Goal: Task Accomplishment & Management: Use online tool/utility

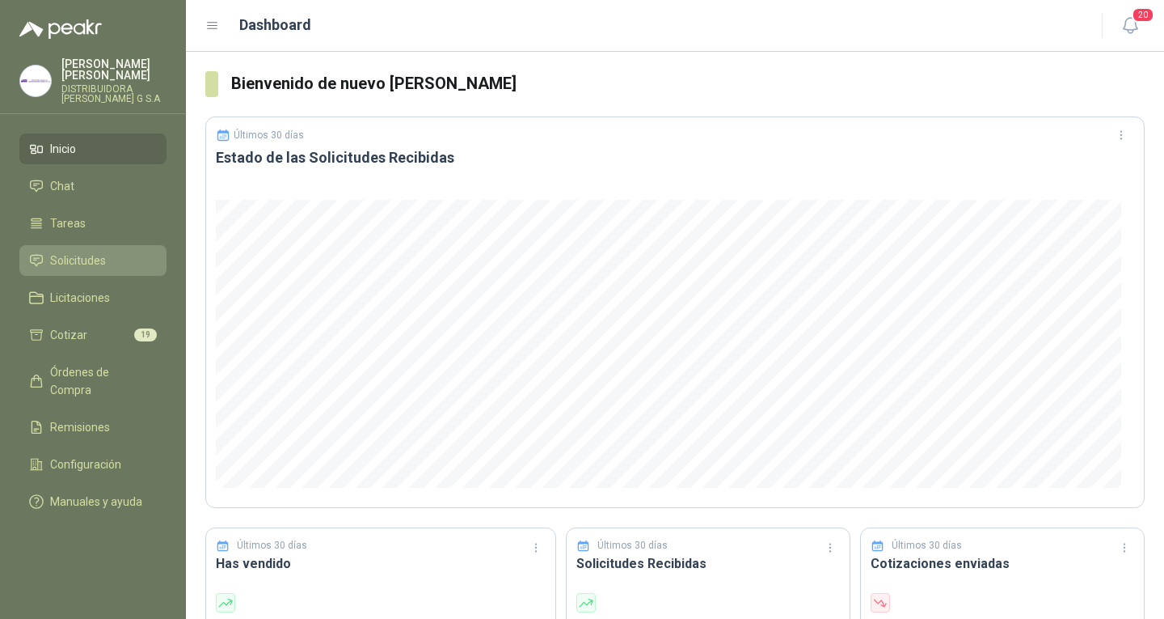
click at [106, 251] on li "Solicitudes" at bounding box center [93, 260] width 128 height 18
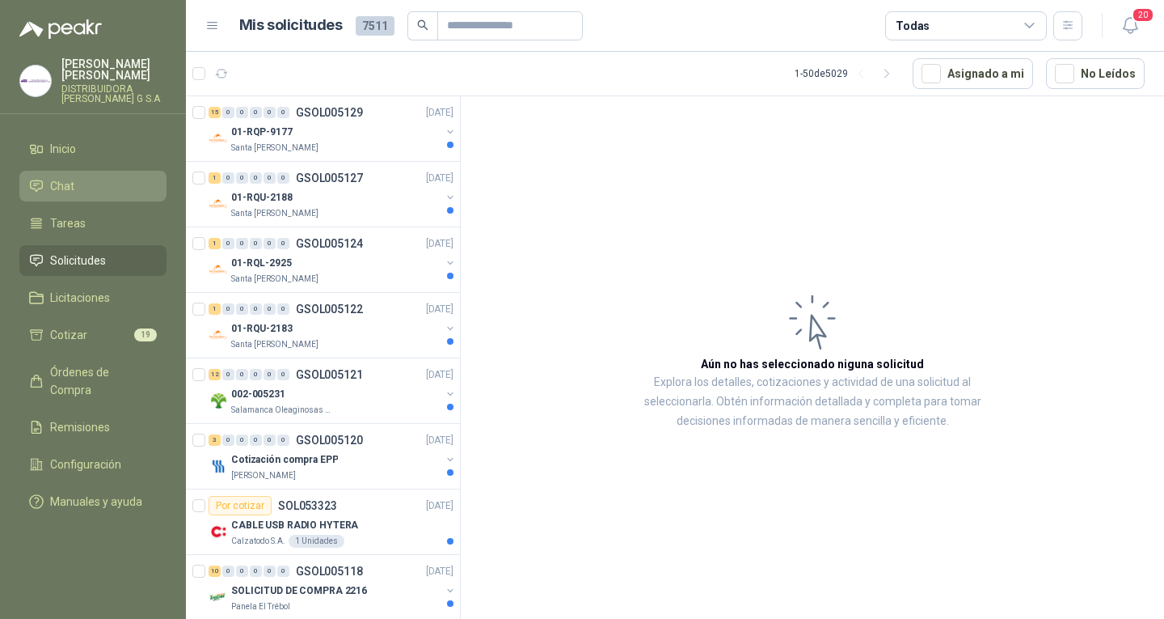
click at [112, 177] on li "Chat" at bounding box center [93, 186] width 128 height 18
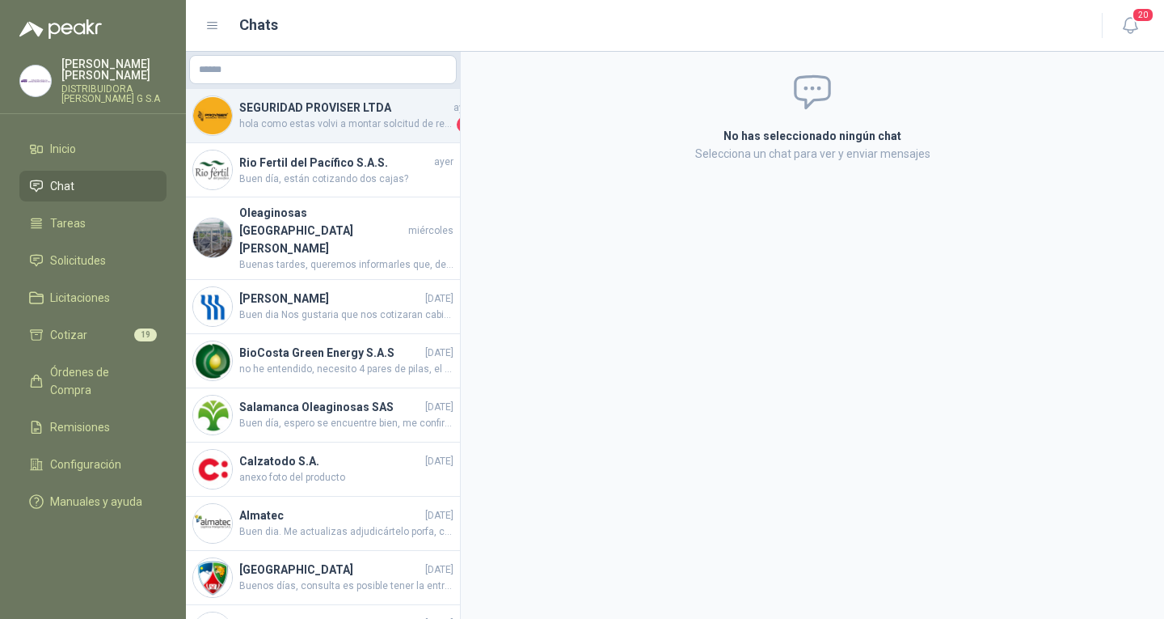
click at [264, 133] on div "SEGURIDAD PROVISER LTDA ayer hola como estas volvi a montar solcitud de recotiz…" at bounding box center [323, 116] width 274 height 54
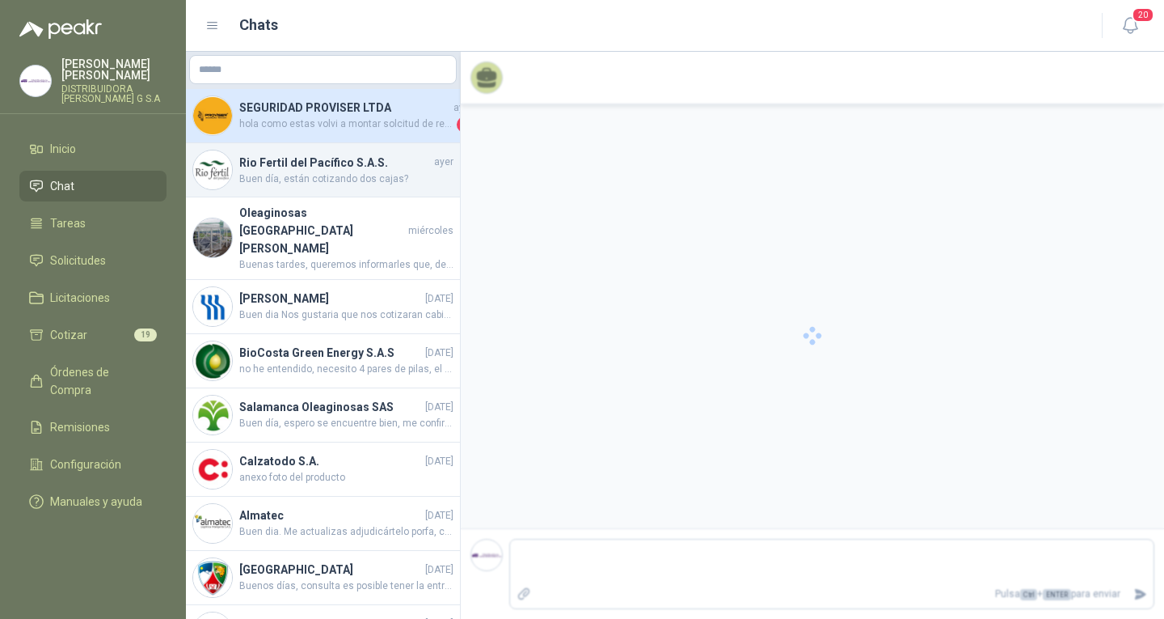
click at [284, 155] on h4 "Rio Fertil del Pacífico S.A.S." at bounding box center [335, 163] width 192 height 18
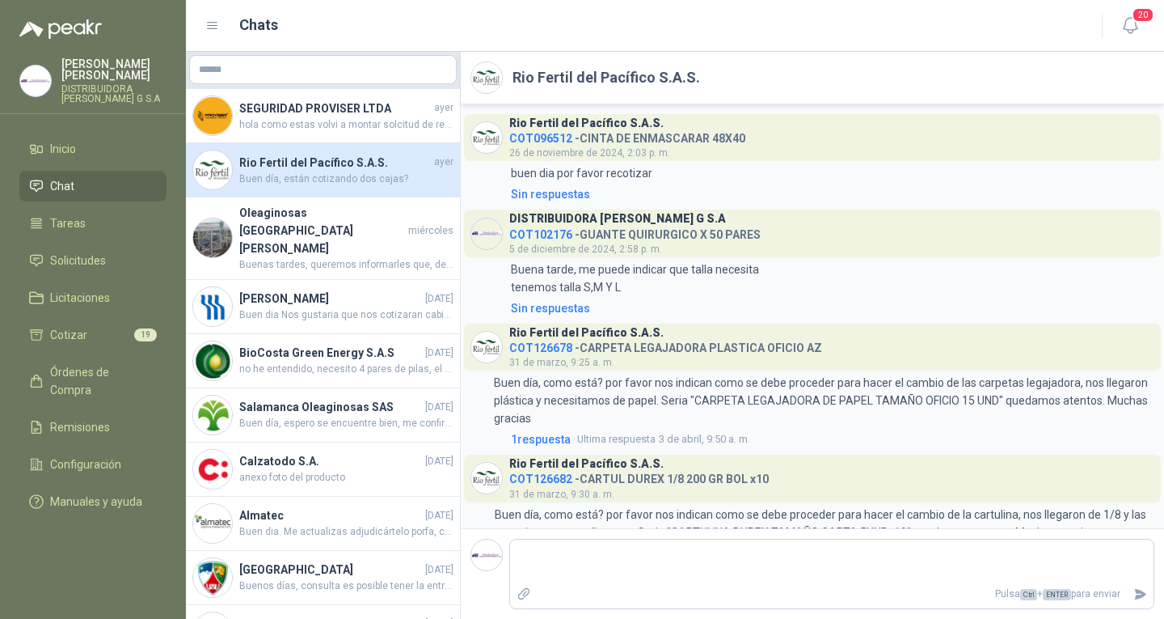
scroll to position [539, 0]
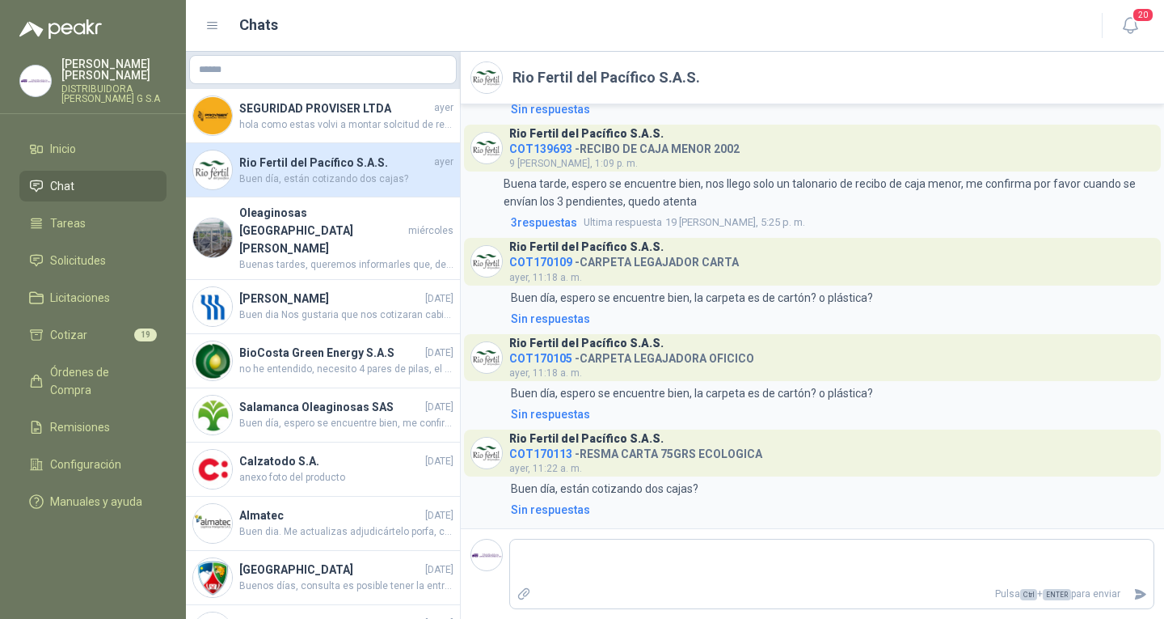
click at [560, 450] on span "COT170113" at bounding box center [540, 453] width 63 height 13
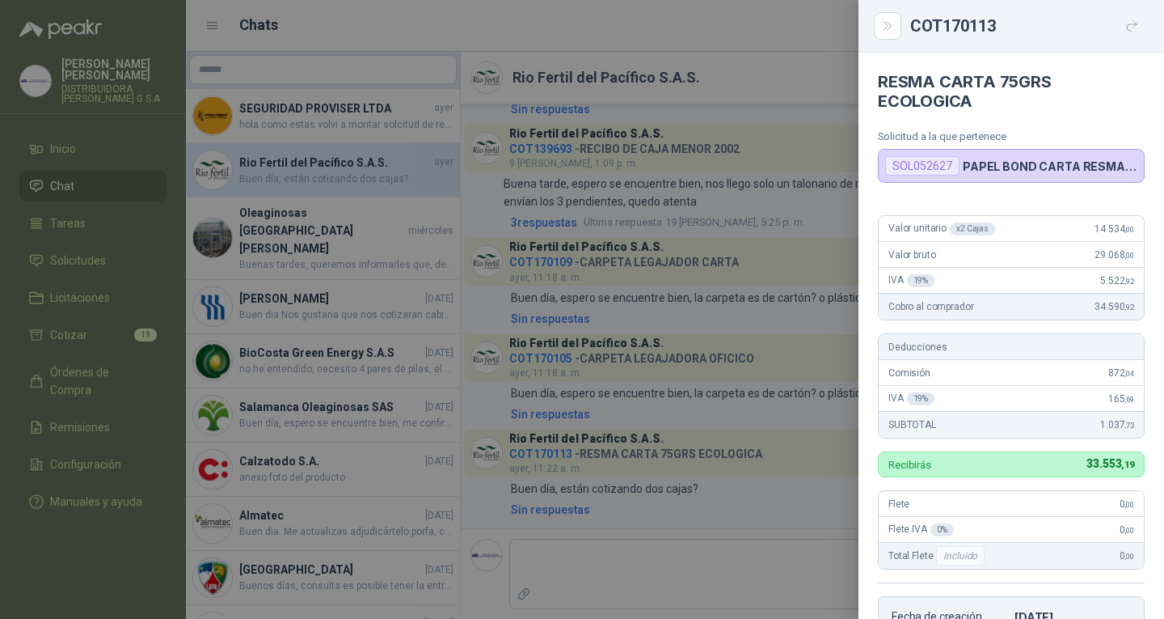
click at [1076, 230] on div "Valor unitario x 2 Cajas 14.534 ,00" at bounding box center [1011, 229] width 265 height 26
click at [1098, 231] on span "14.534 ,00" at bounding box center [1115, 228] width 40 height 11
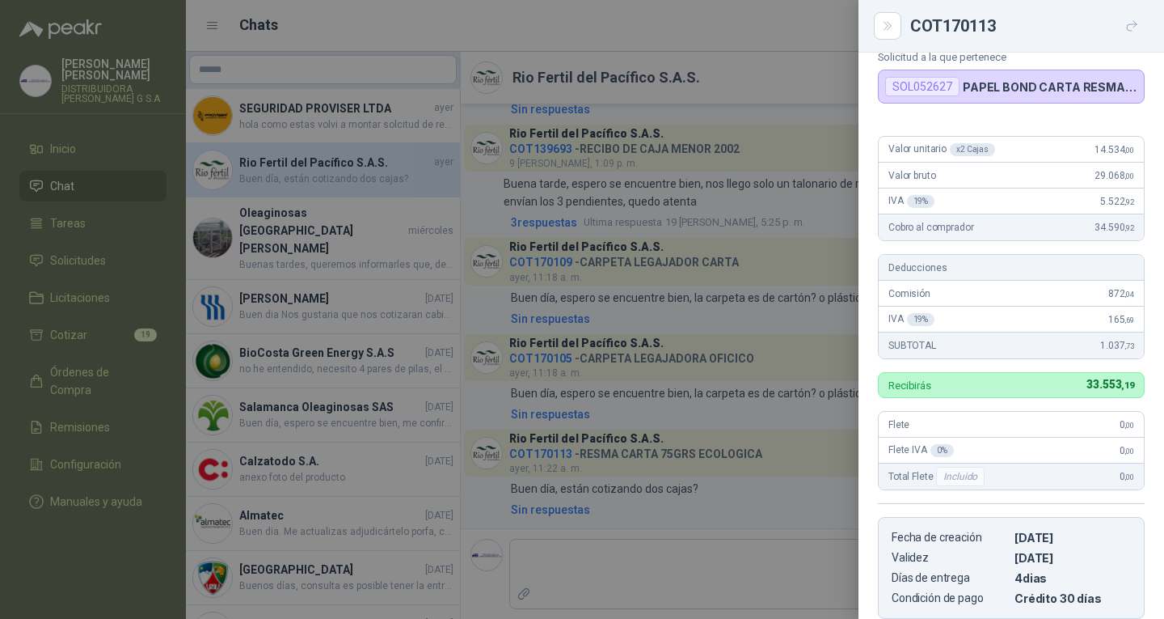
click at [578, 504] on div at bounding box center [582, 309] width 1164 height 619
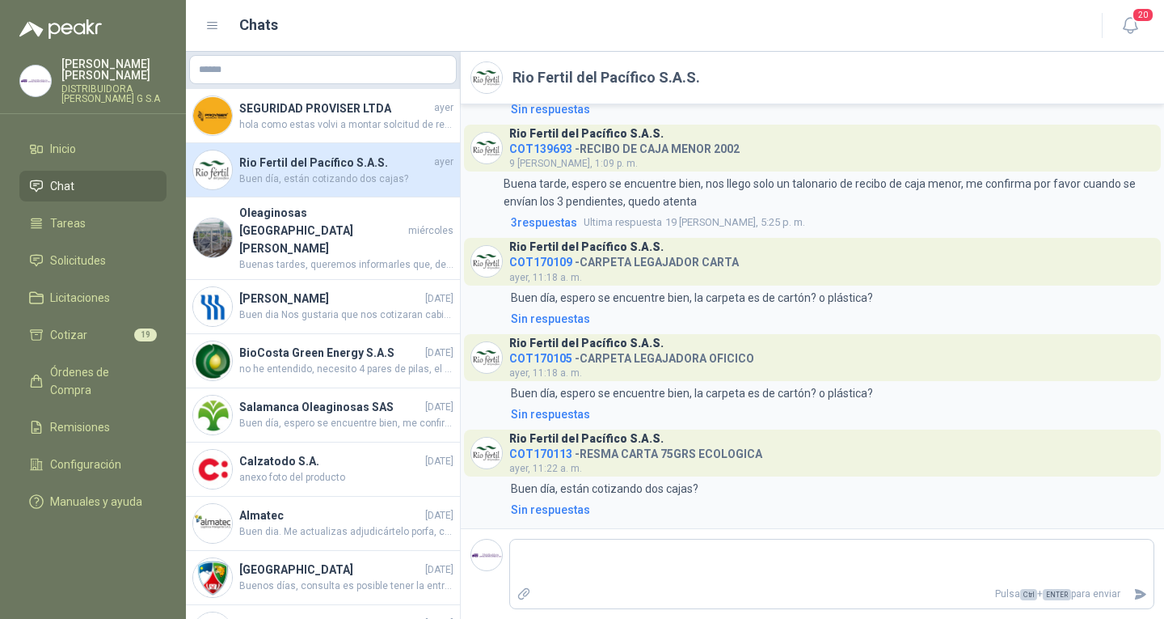
click at [554, 453] on span "COT170113" at bounding box center [540, 453] width 63 height 13
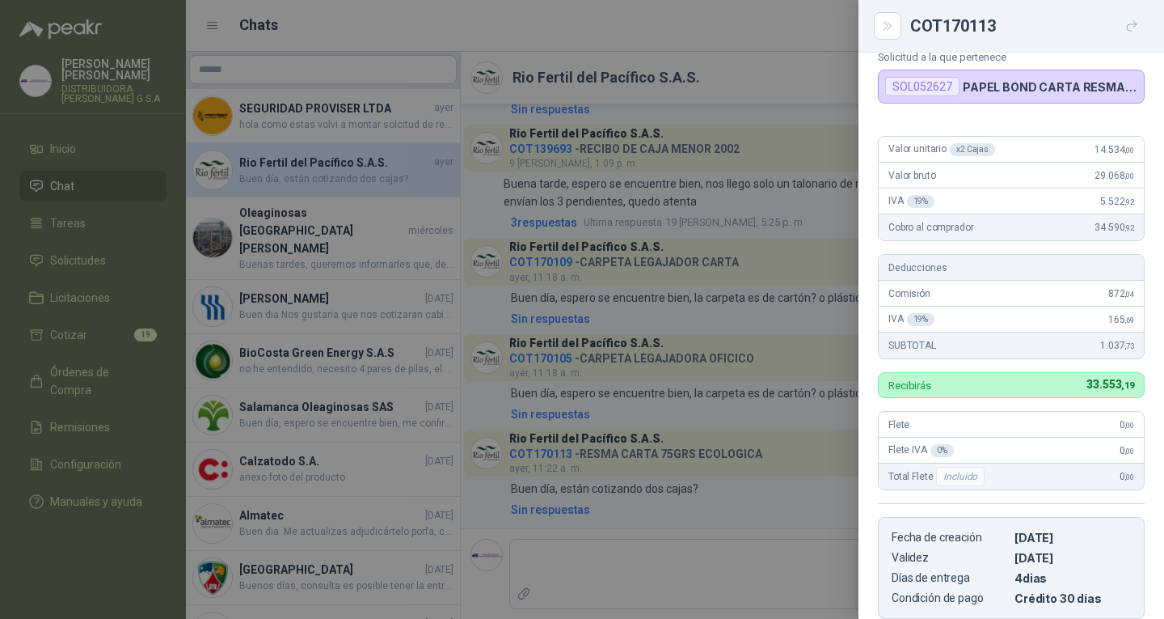
click at [1100, 155] on div "Valor unitario x 2 Cajas 14.534 ,00" at bounding box center [1011, 150] width 265 height 26
click at [840, 433] on div at bounding box center [582, 309] width 1164 height 619
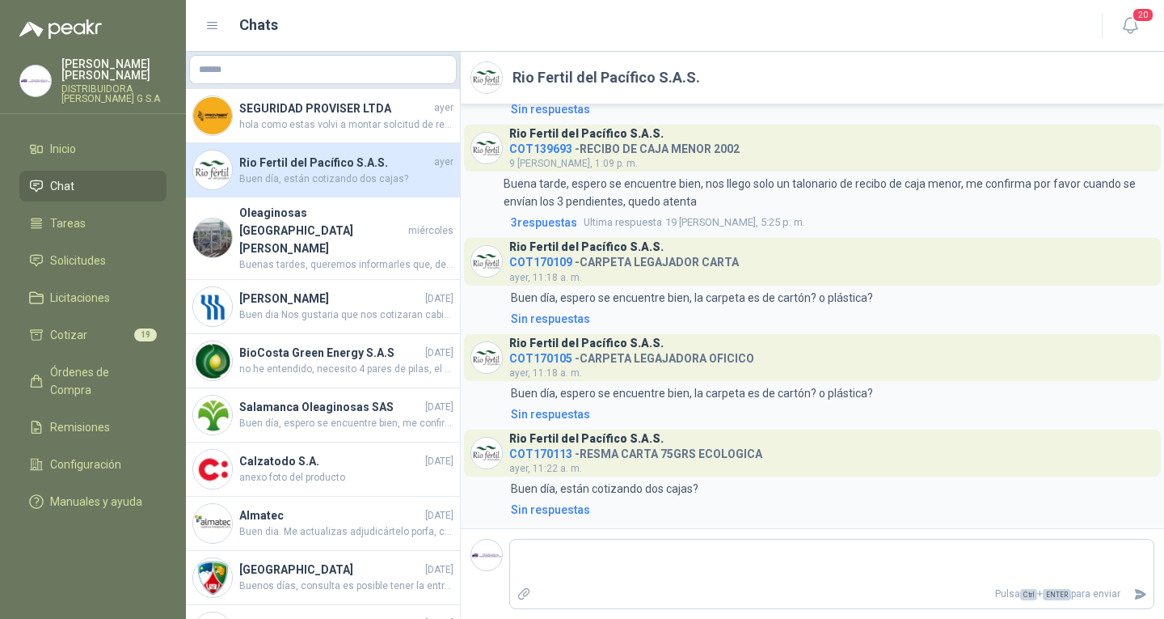
click at [557, 152] on span "COT139693" at bounding box center [540, 148] width 63 height 13
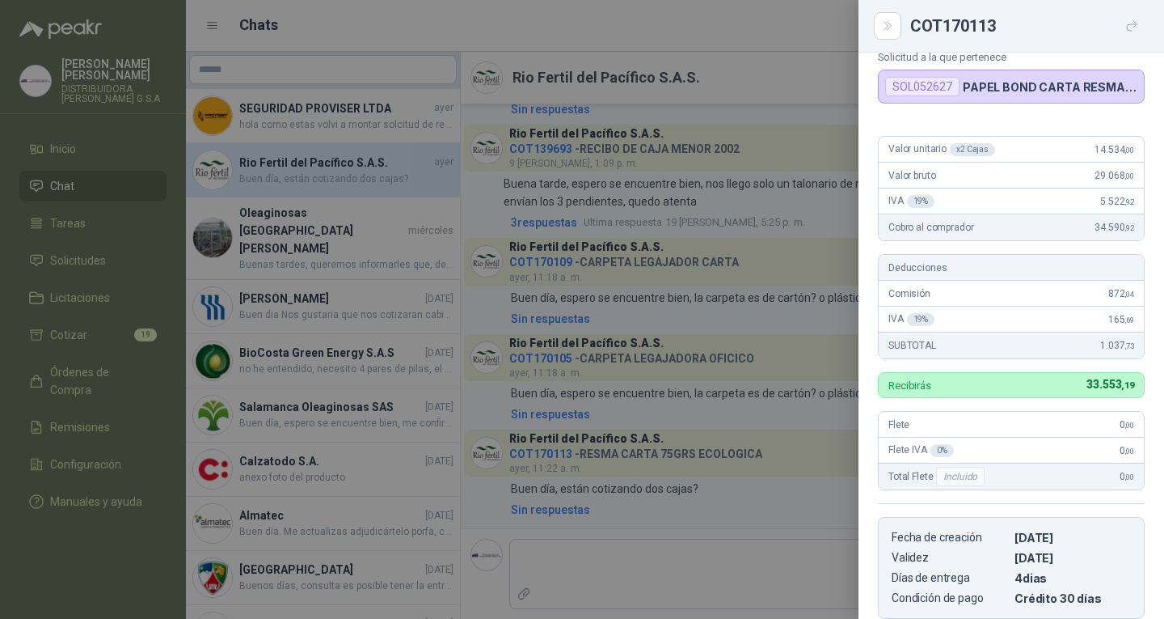
scroll to position [60, 0]
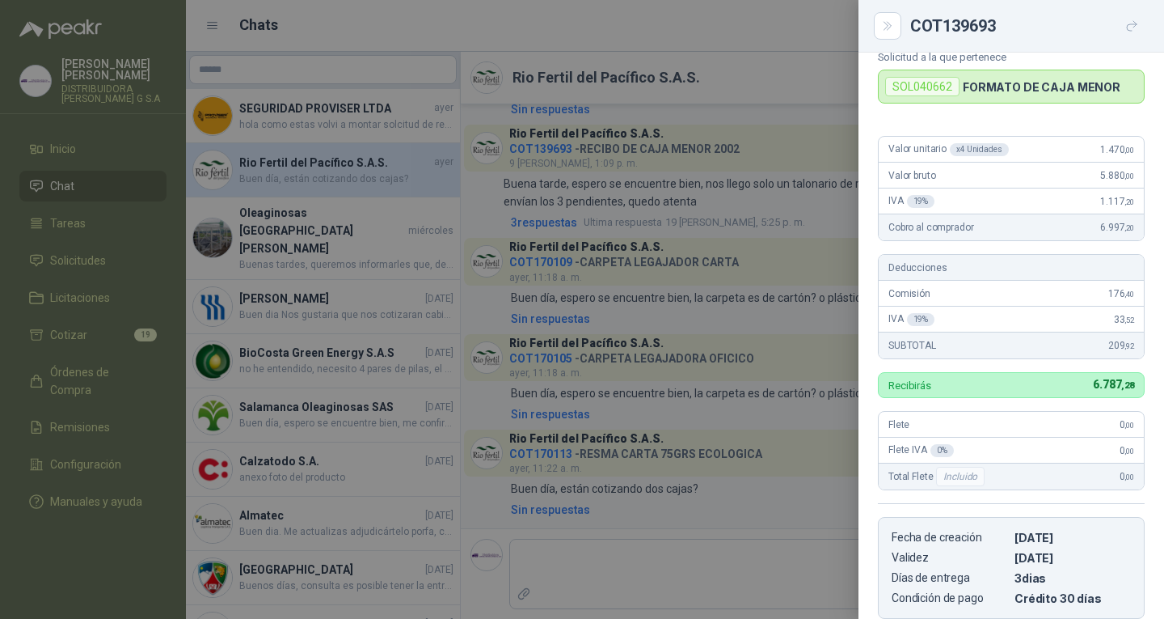
click at [887, 208] on div "IVA 19 % 1.117 ,20" at bounding box center [1011, 201] width 265 height 26
click at [811, 192] on div at bounding box center [582, 309] width 1164 height 619
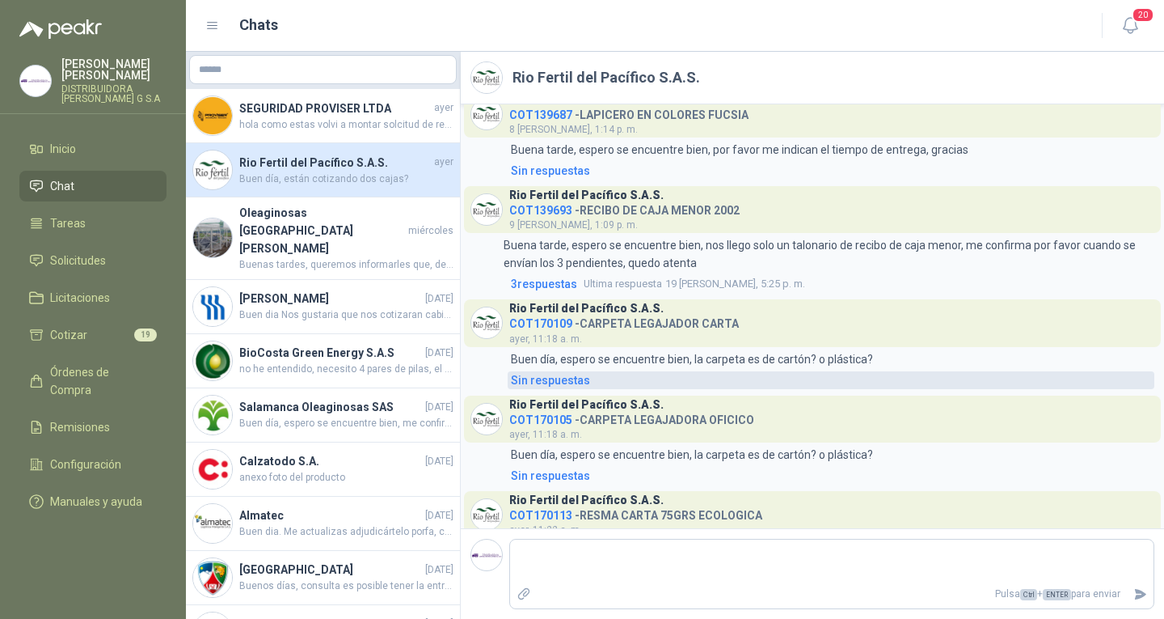
scroll to position [539, 0]
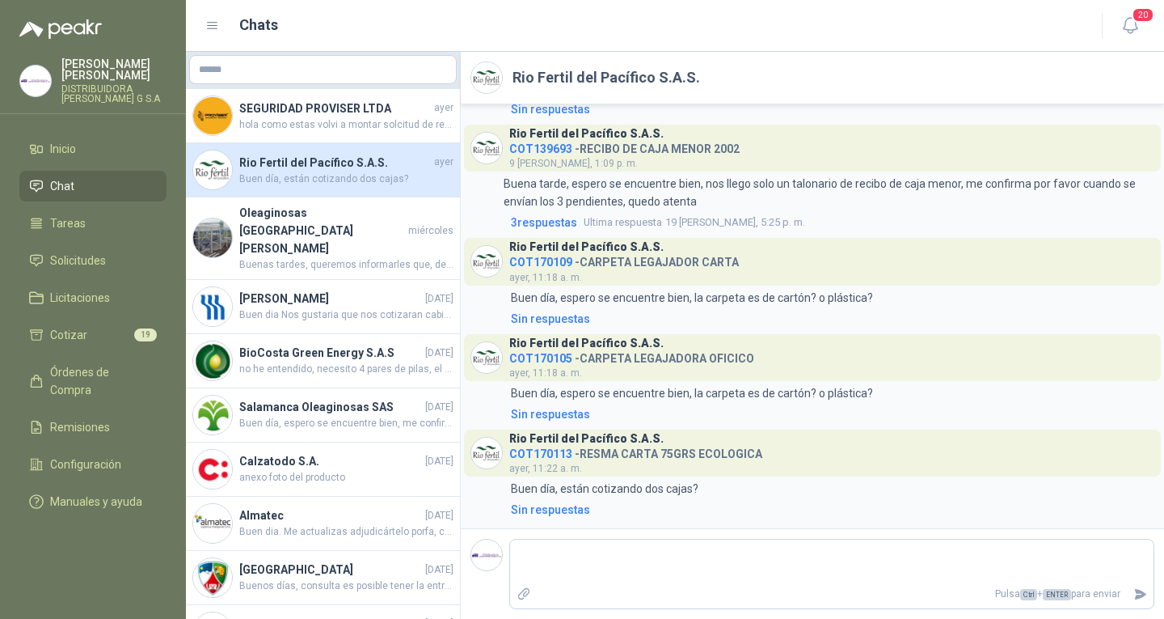
click at [517, 452] on span "COT170113" at bounding box center [540, 453] width 63 height 13
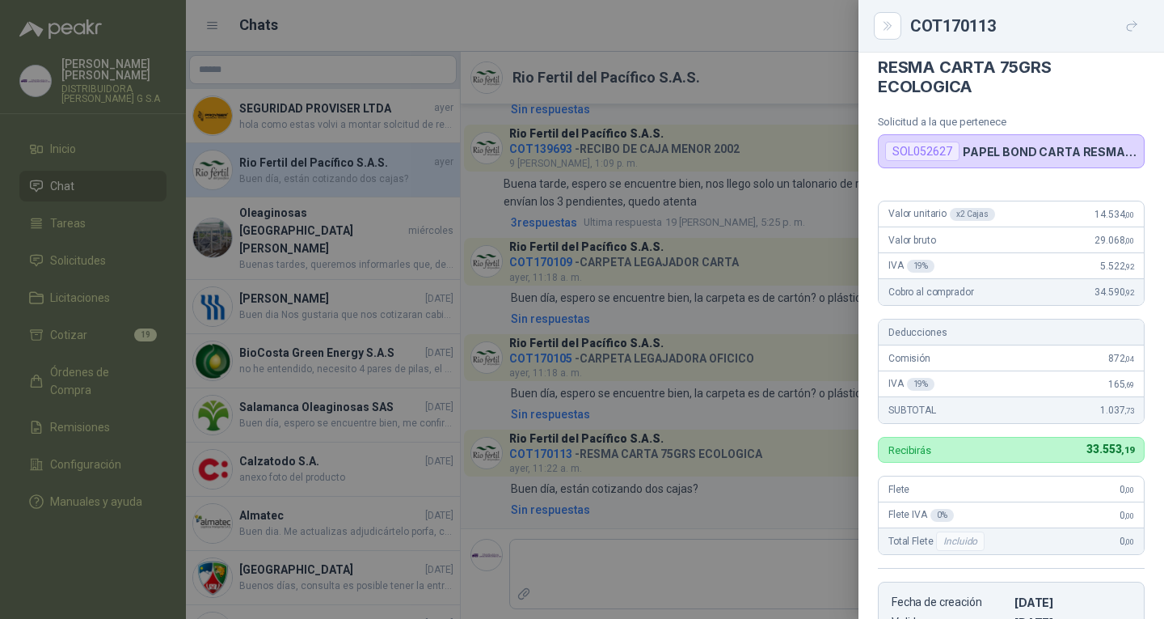
scroll to position [0, 0]
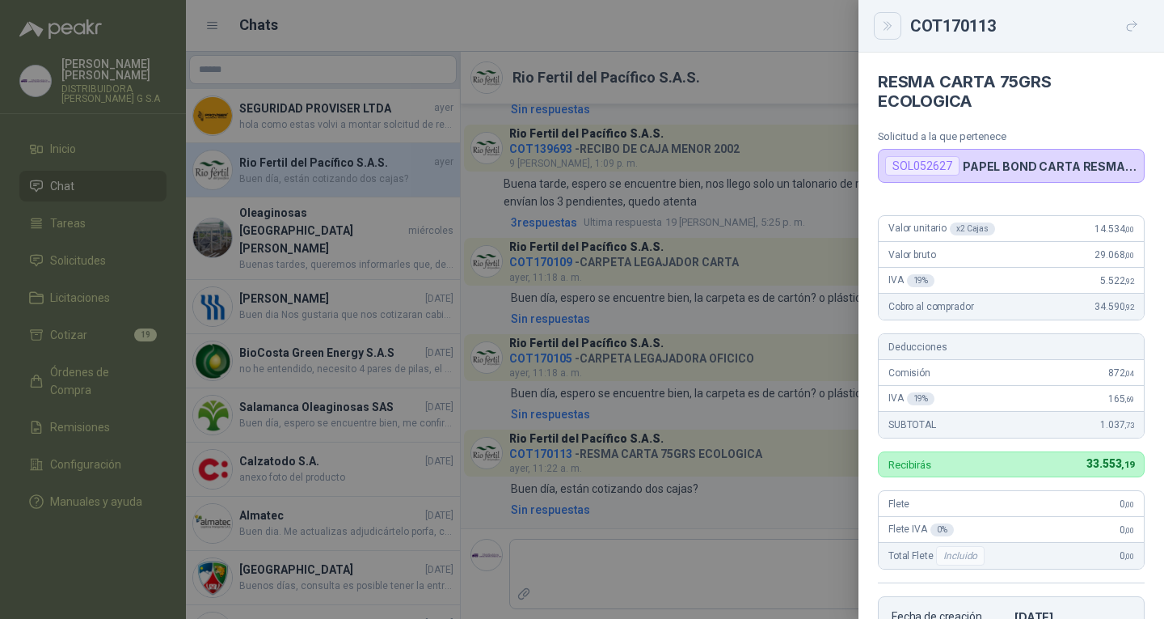
click at [876, 31] on button "Close" at bounding box center [887, 25] width 27 height 27
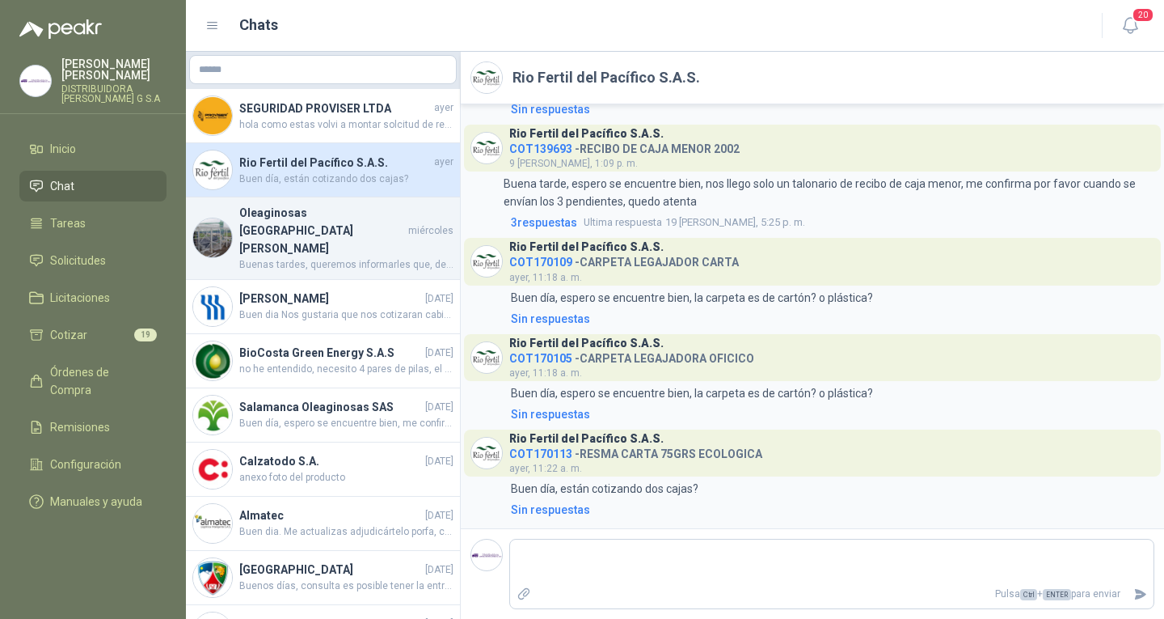
click at [366, 211] on h4 "Oleaginosas [GEOGRAPHIC_DATA][PERSON_NAME]" at bounding box center [322, 230] width 166 height 53
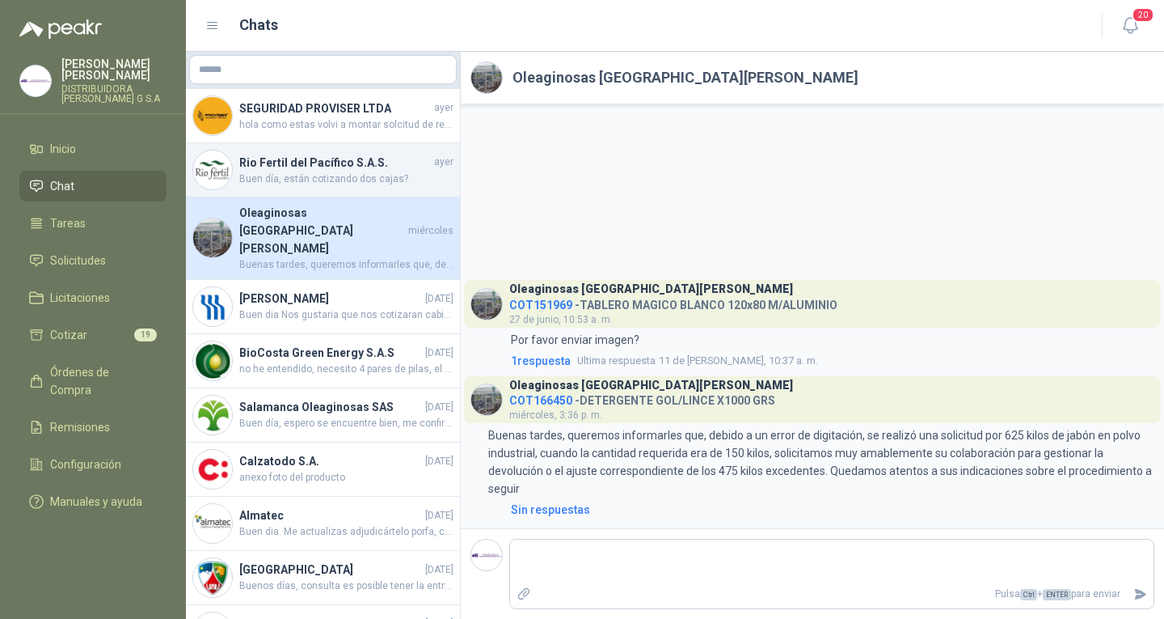
click at [363, 155] on h4 "Rio Fertil del Pacífico S.A.S." at bounding box center [335, 163] width 192 height 18
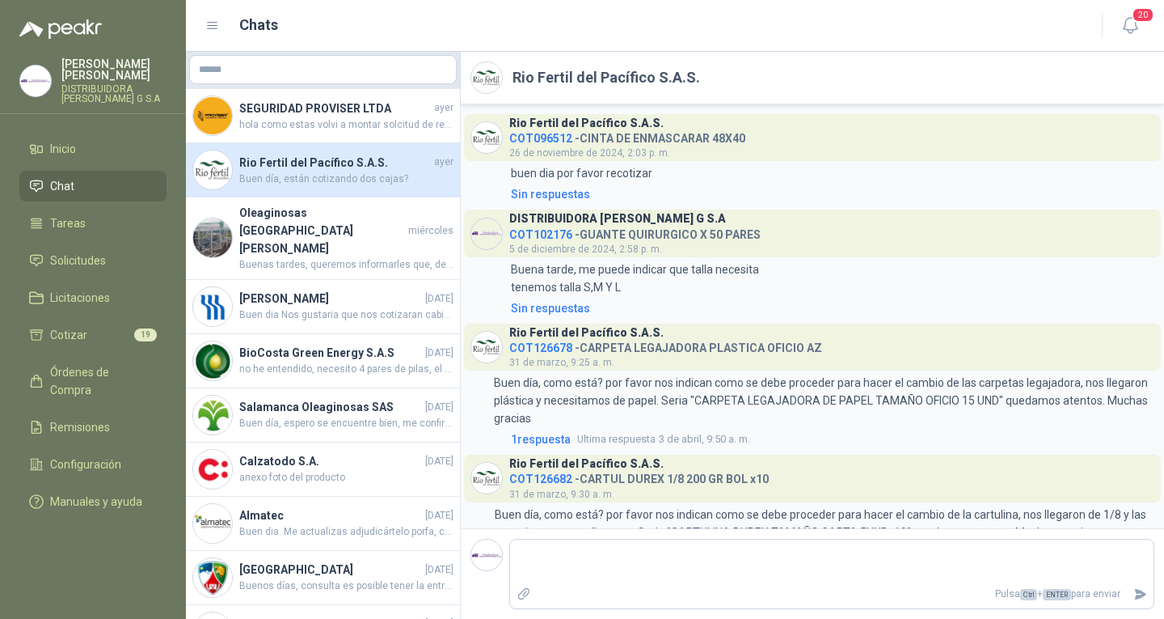
scroll to position [539, 0]
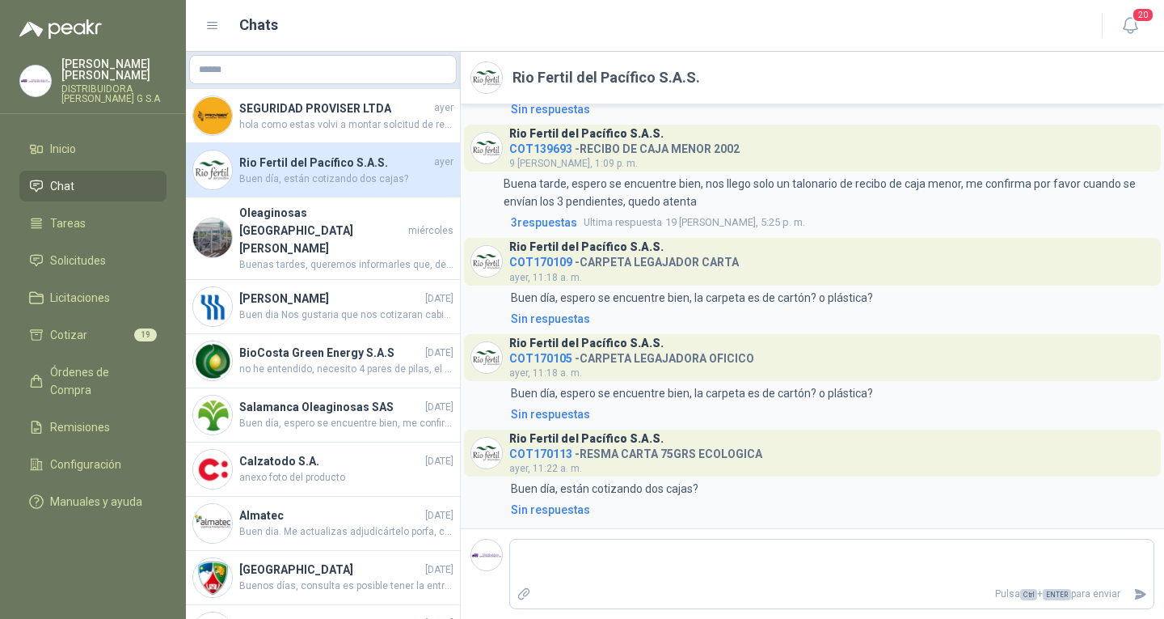
click at [558, 450] on span "COT170113" at bounding box center [540, 453] width 63 height 13
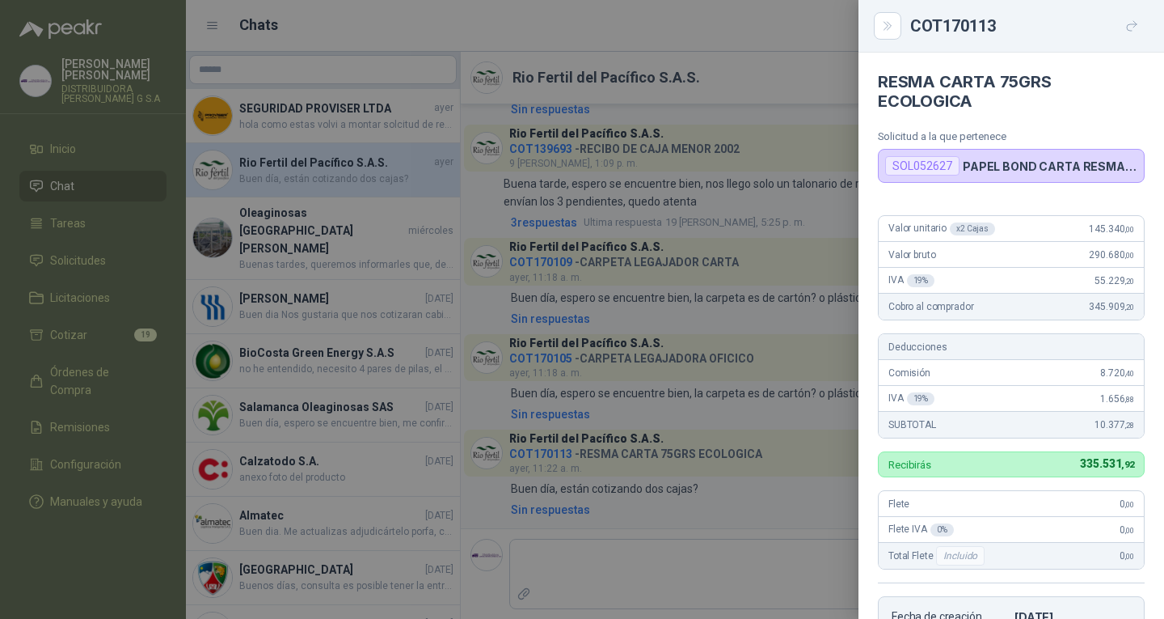
click at [587, 426] on div at bounding box center [582, 309] width 1164 height 619
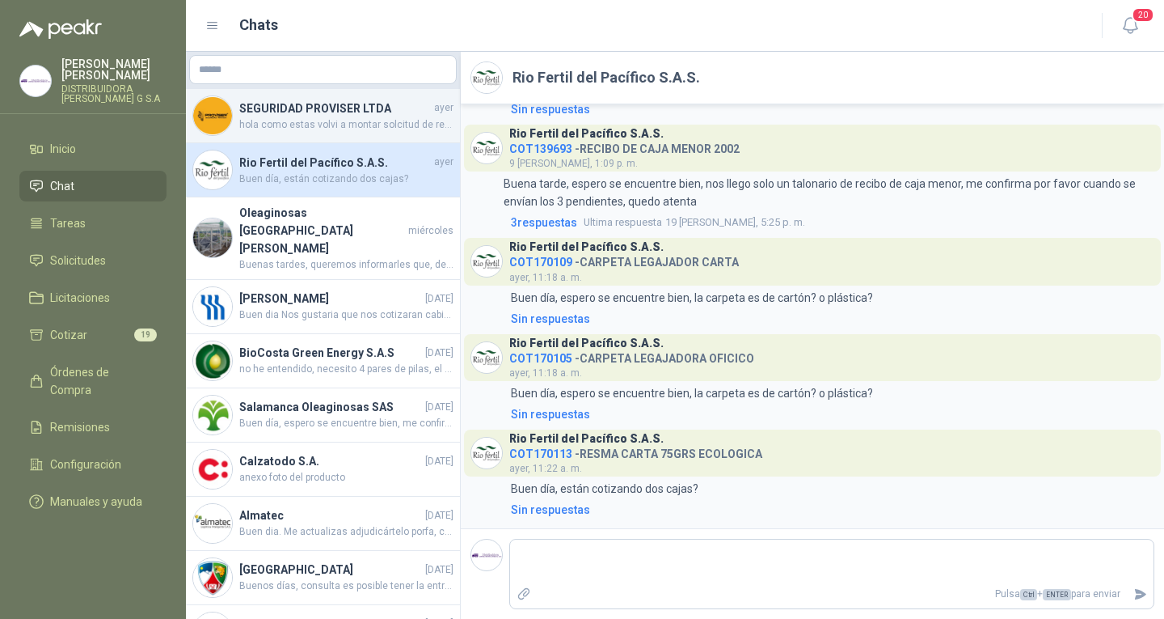
click at [361, 138] on div "SEGURIDAD PROVISER LTDA ayer hola como estas volvi a montar solcitud de recotiz…" at bounding box center [323, 116] width 274 height 54
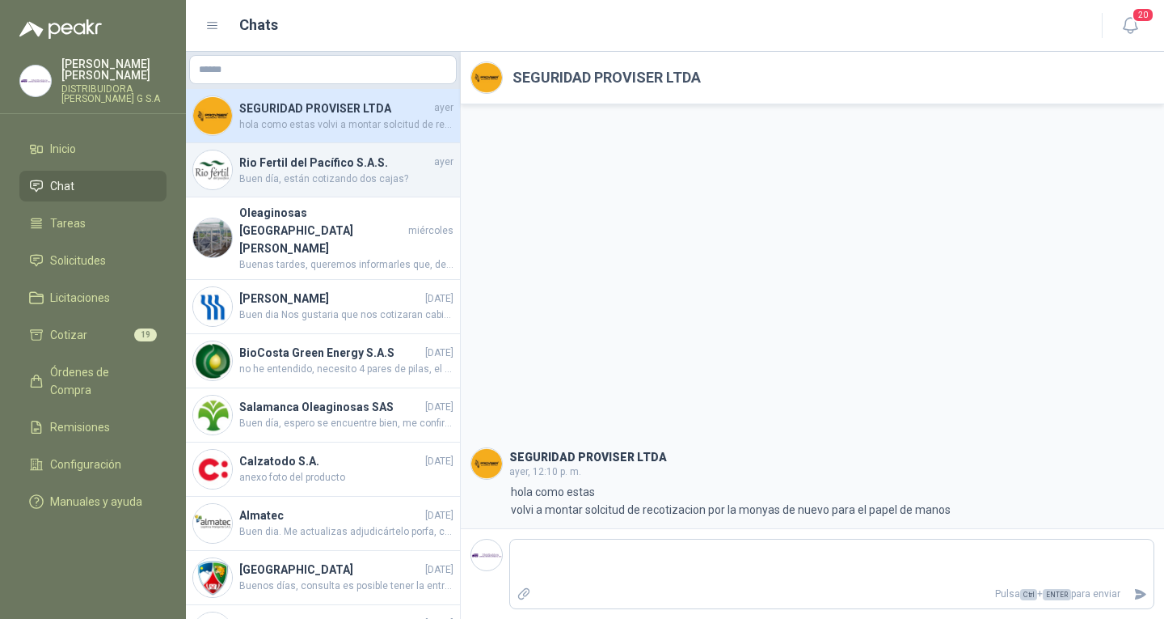
click at [331, 148] on div "Rio Fertil del Pacífico S.A.S. ayer Buen día, están cotizando dos cajas?" at bounding box center [323, 170] width 274 height 54
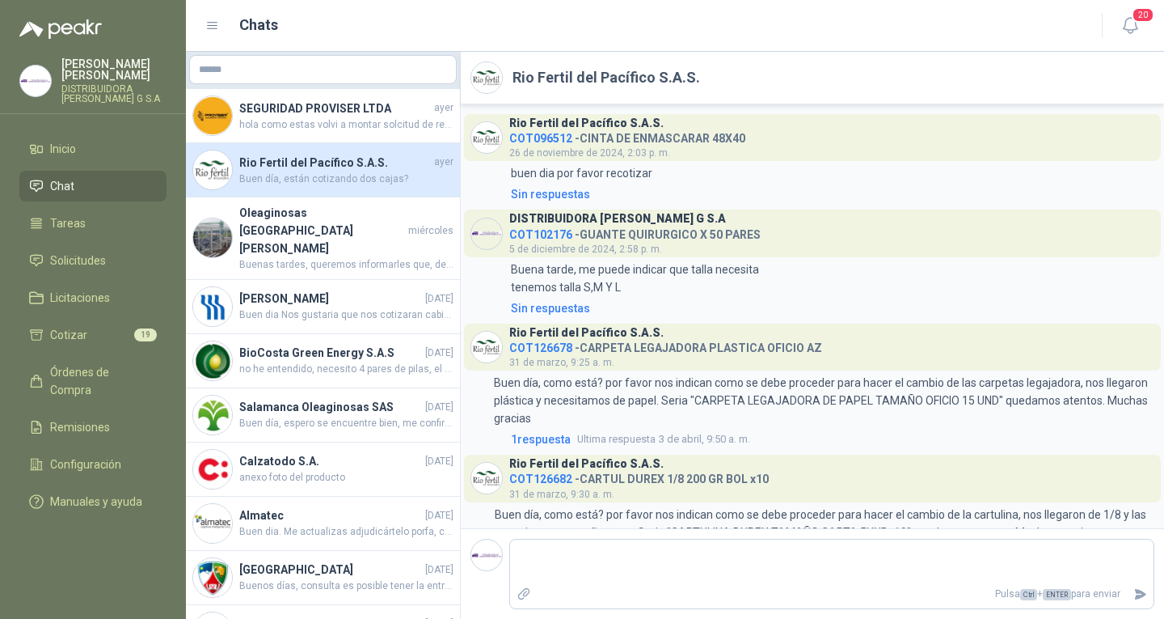
scroll to position [539, 0]
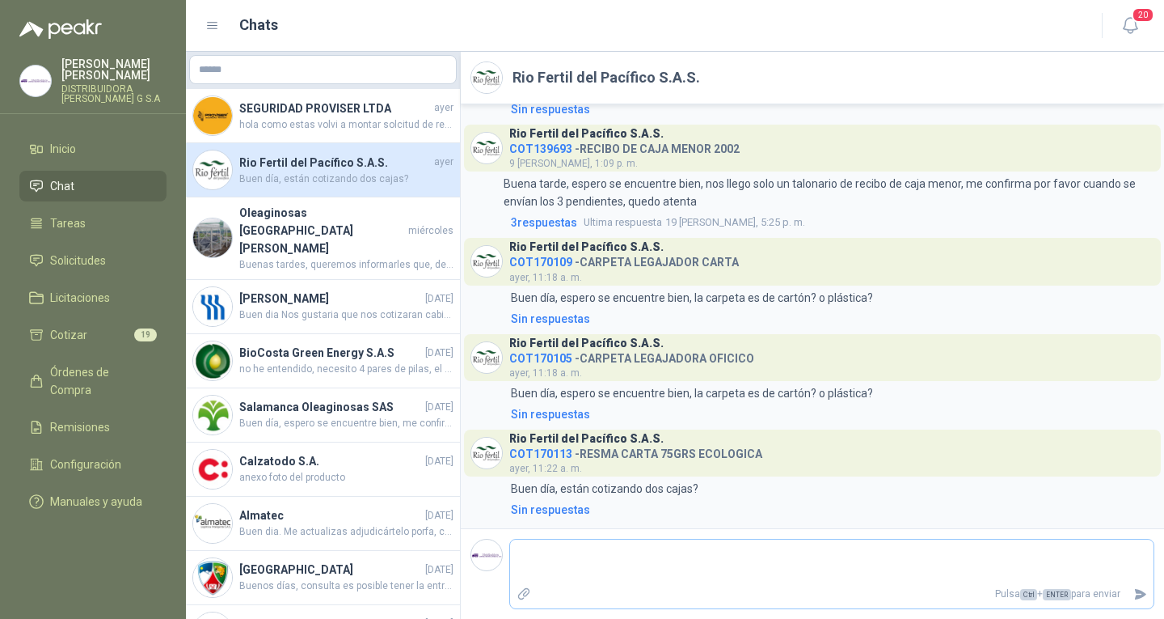
type textarea "*"
type textarea "**"
type textarea "***"
type textarea "****"
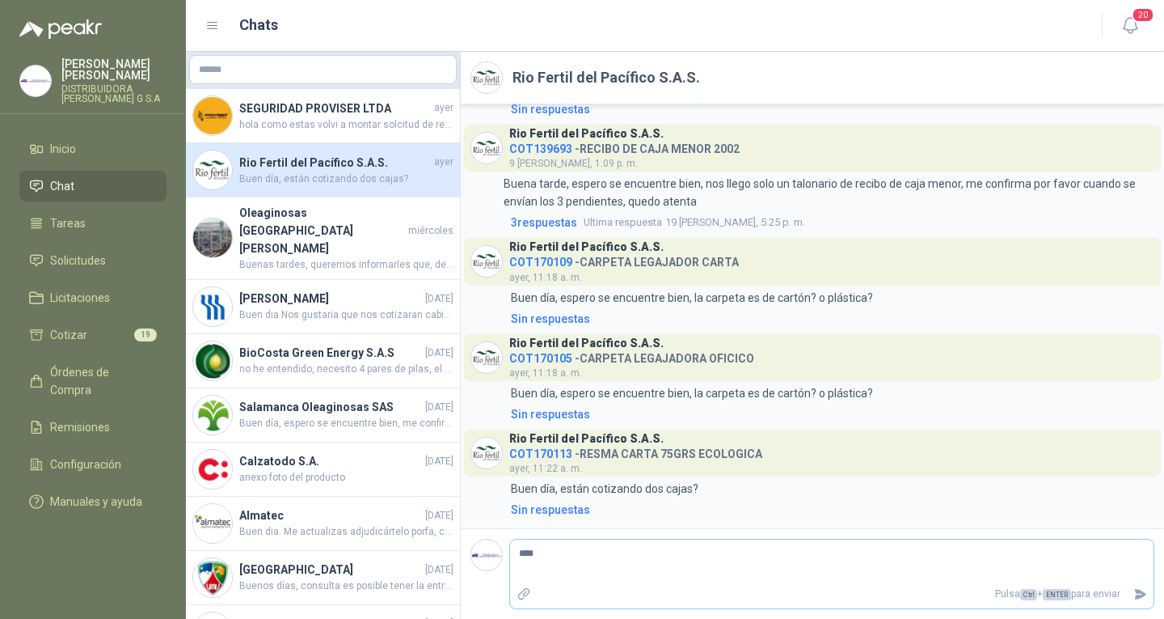
type textarea "*****"
type textarea "*******"
type textarea "********"
type textarea "*********"
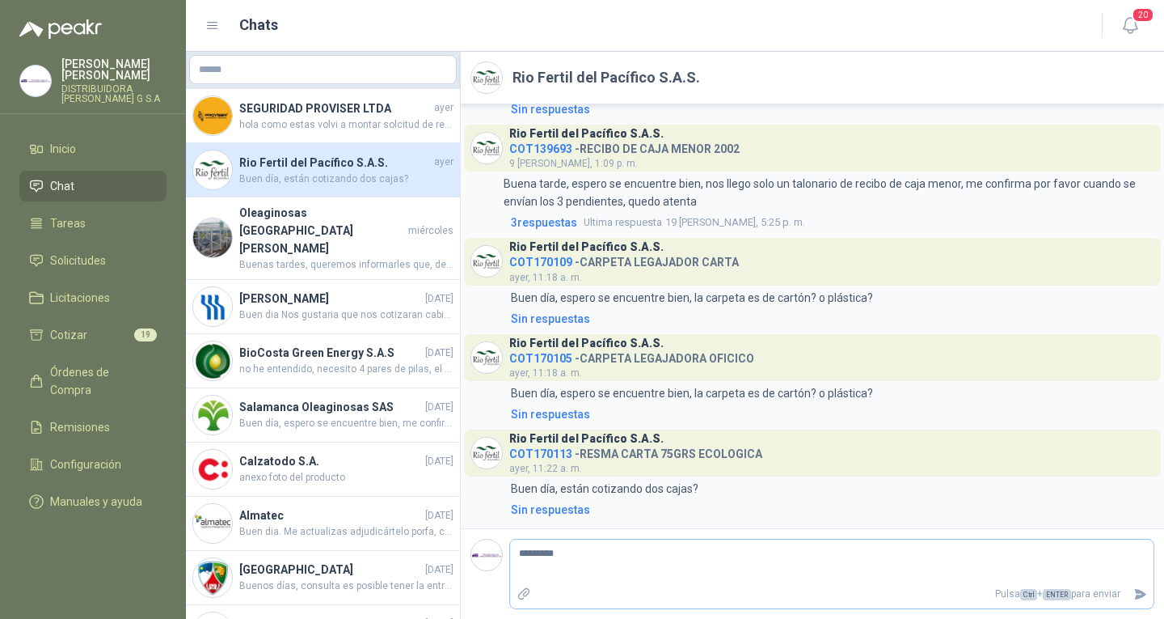
type textarea "**********"
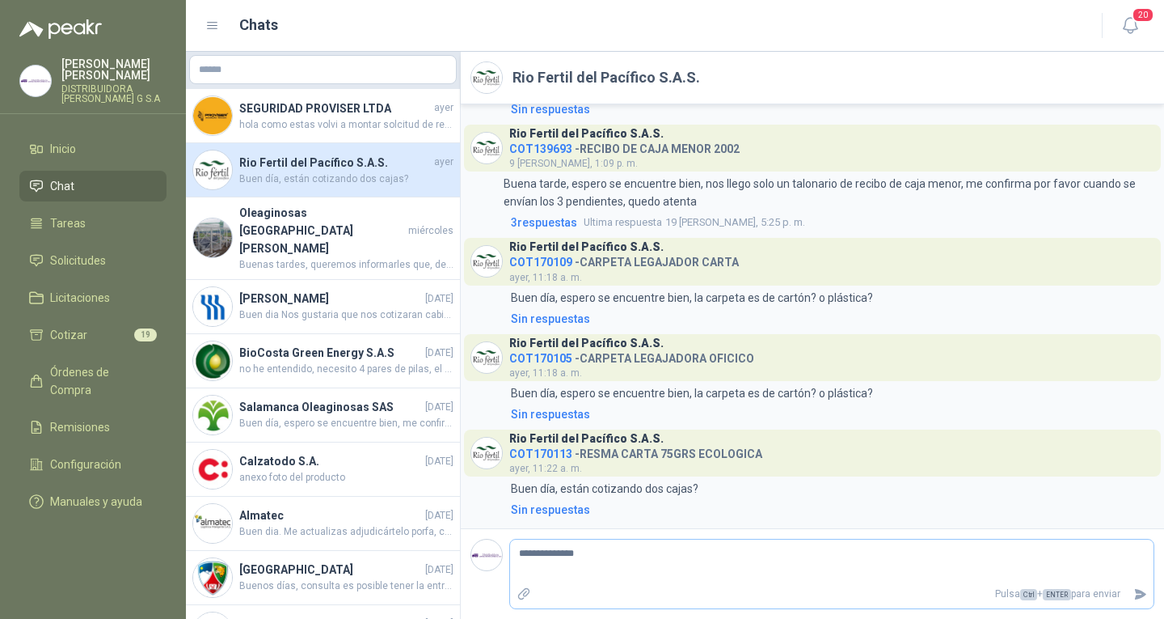
type textarea "**********"
click at [608, 547] on textarea "**********" at bounding box center [832, 561] width 644 height 37
type textarea "**********"
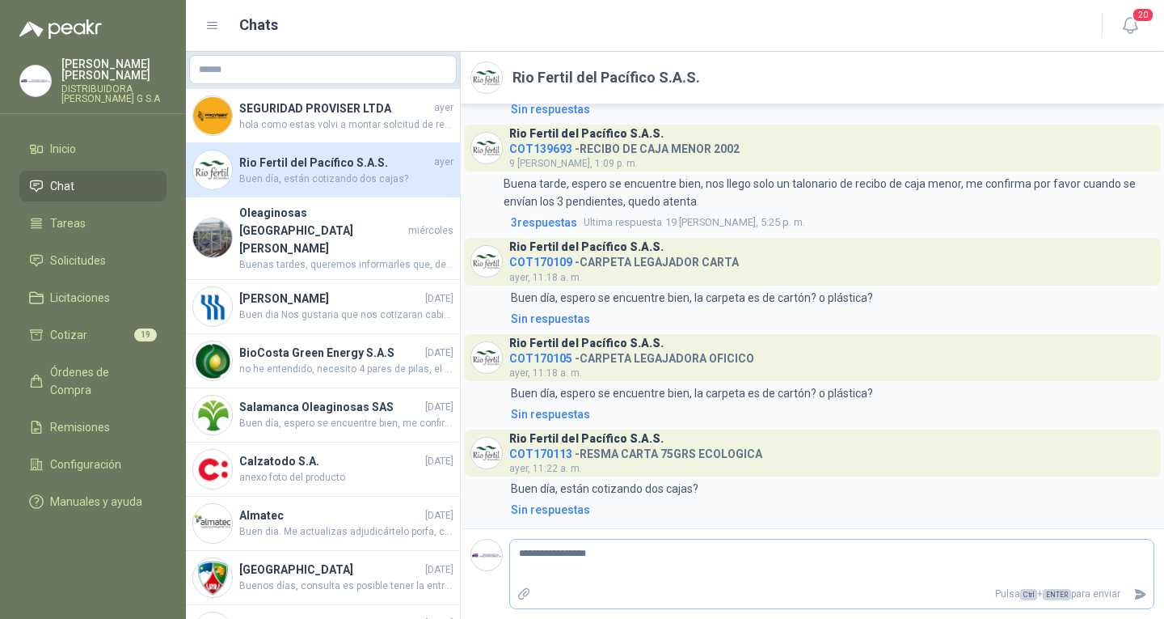
type textarea "**********"
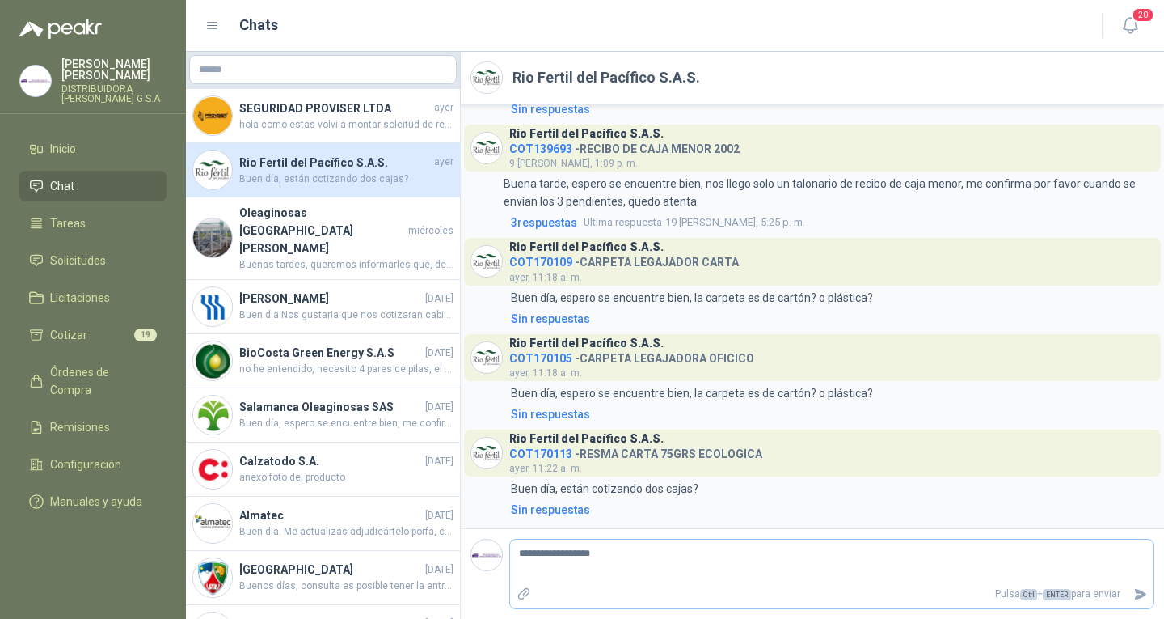
type textarea "**********"
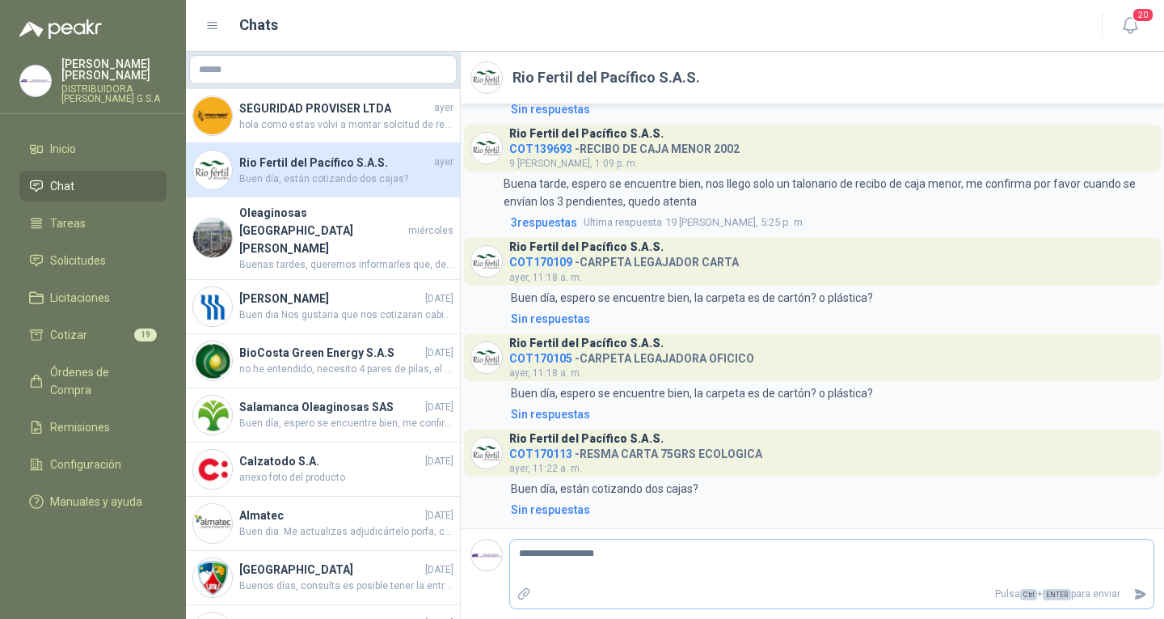
type textarea "**********"
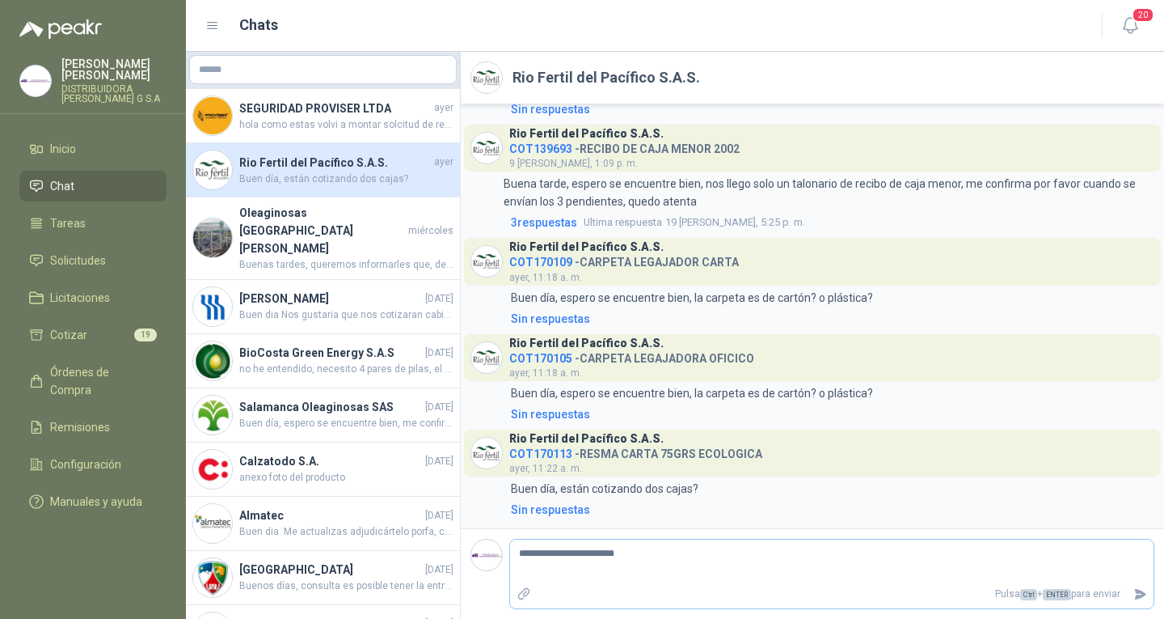
type textarea "**********"
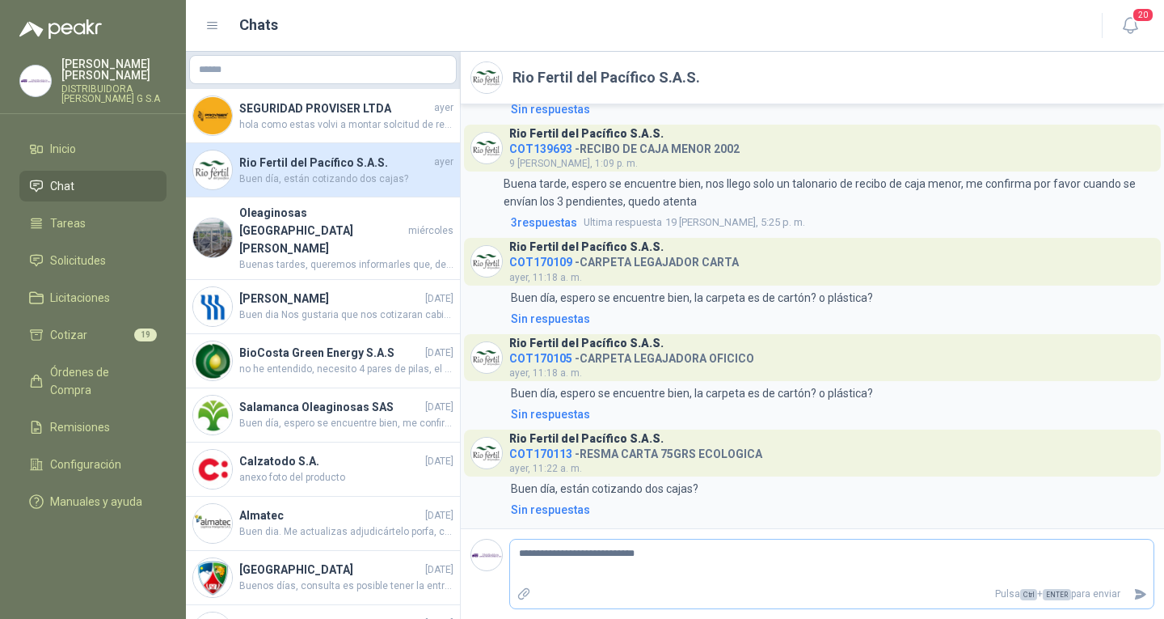
type textarea "**********"
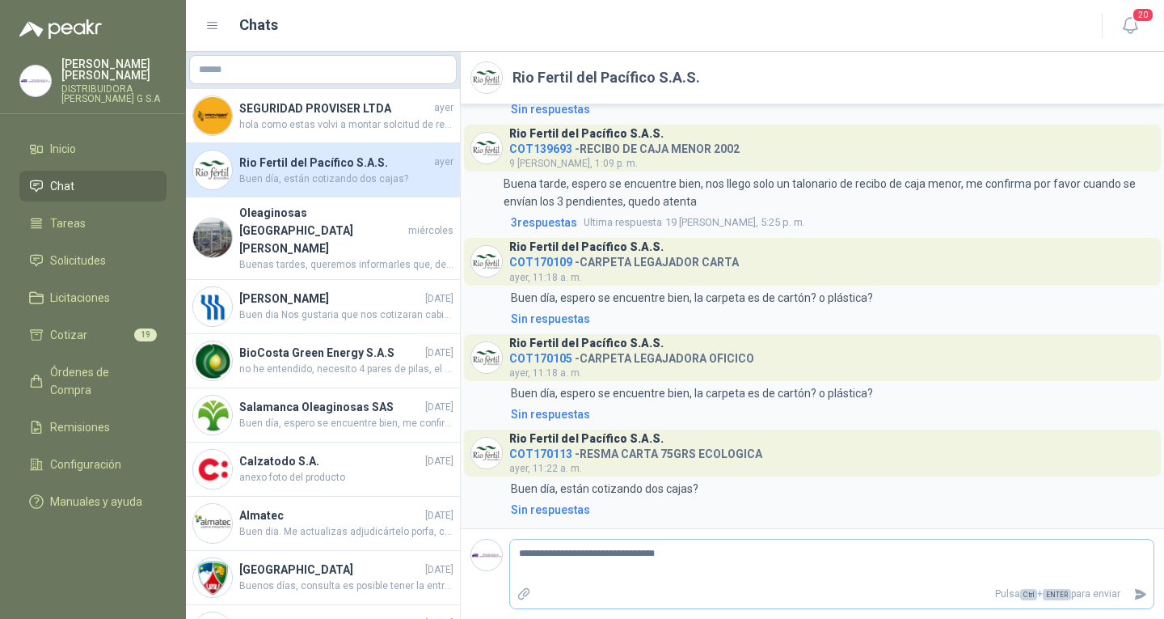
type textarea "**********"
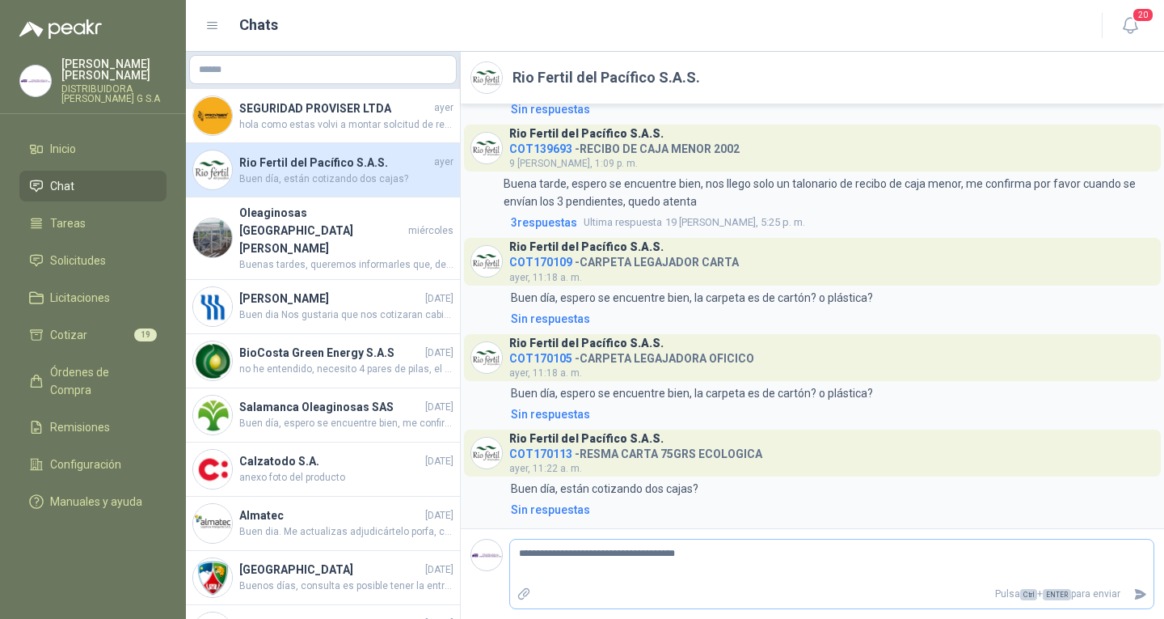
type textarea "**********"
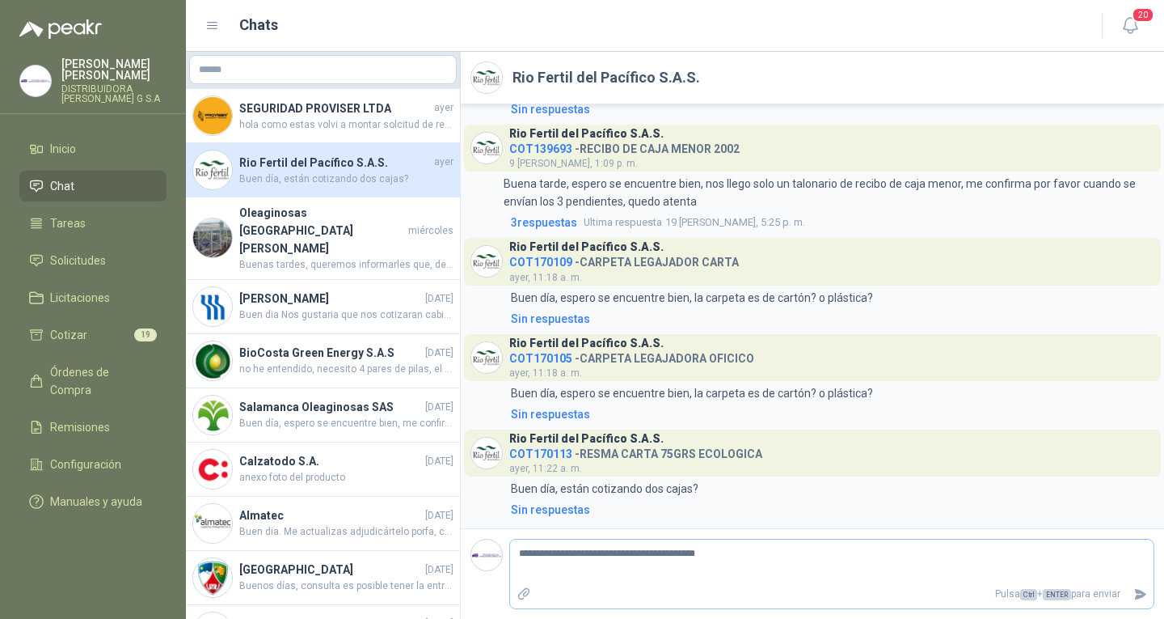
type textarea "**********"
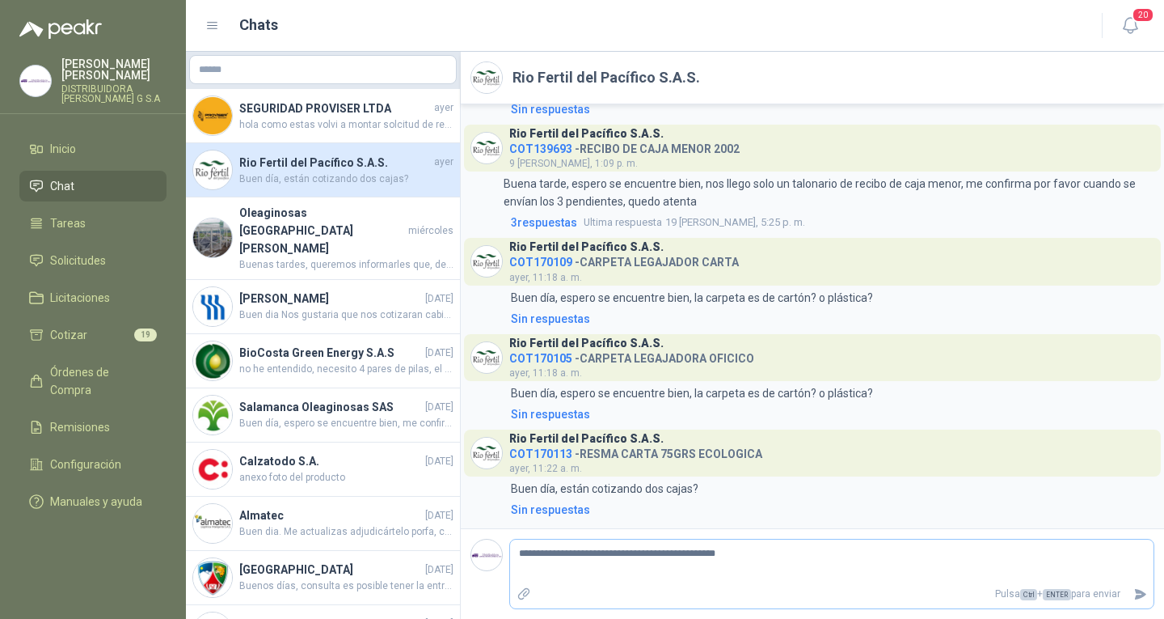
type textarea "**********"
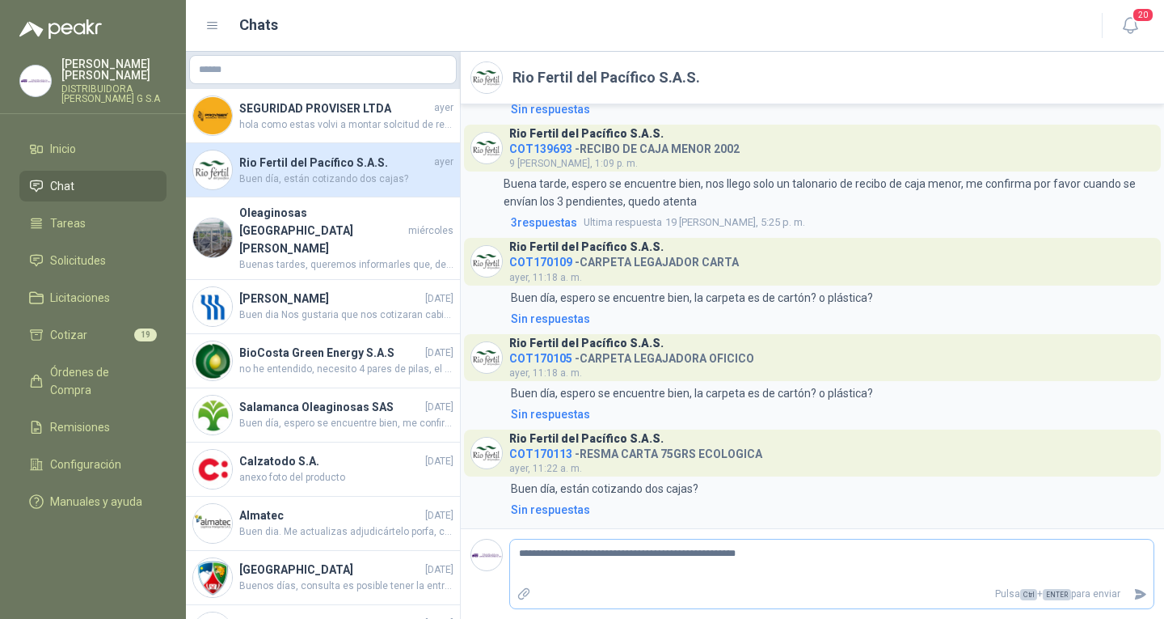
type textarea "**********"
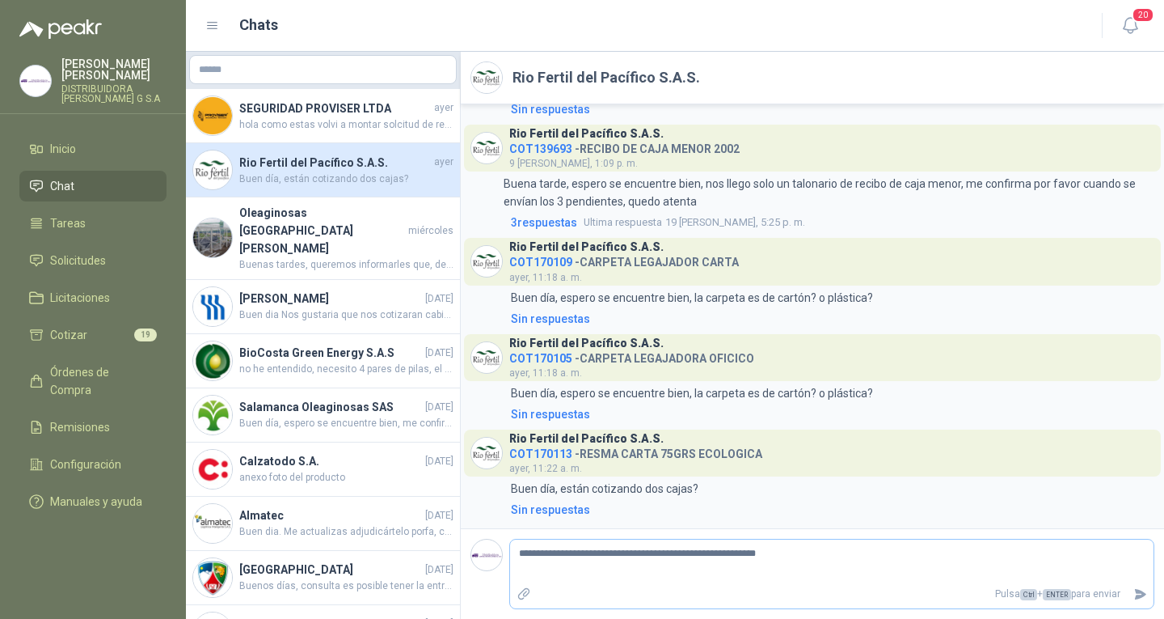
type textarea "**********"
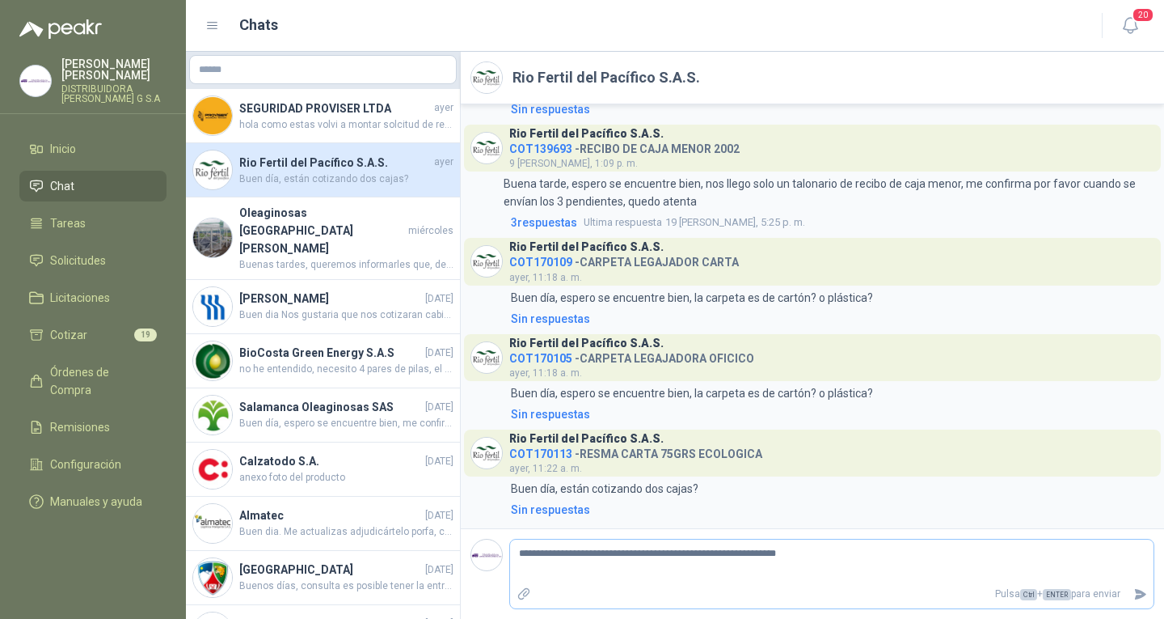
type textarea "**********"
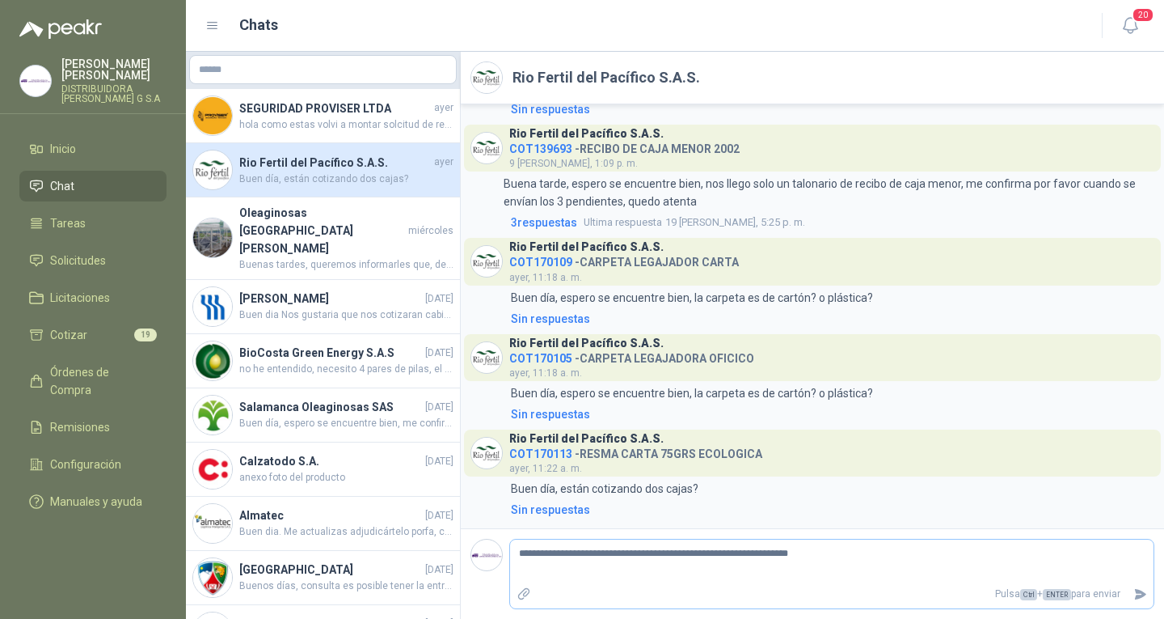
type textarea "**********"
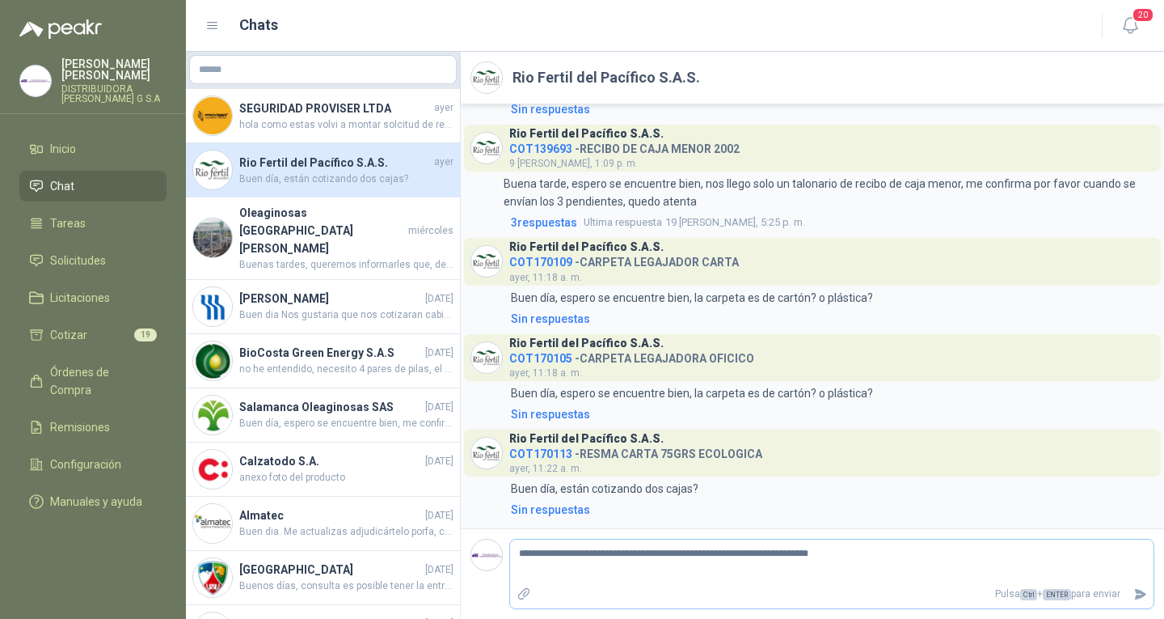
type textarea "**********"
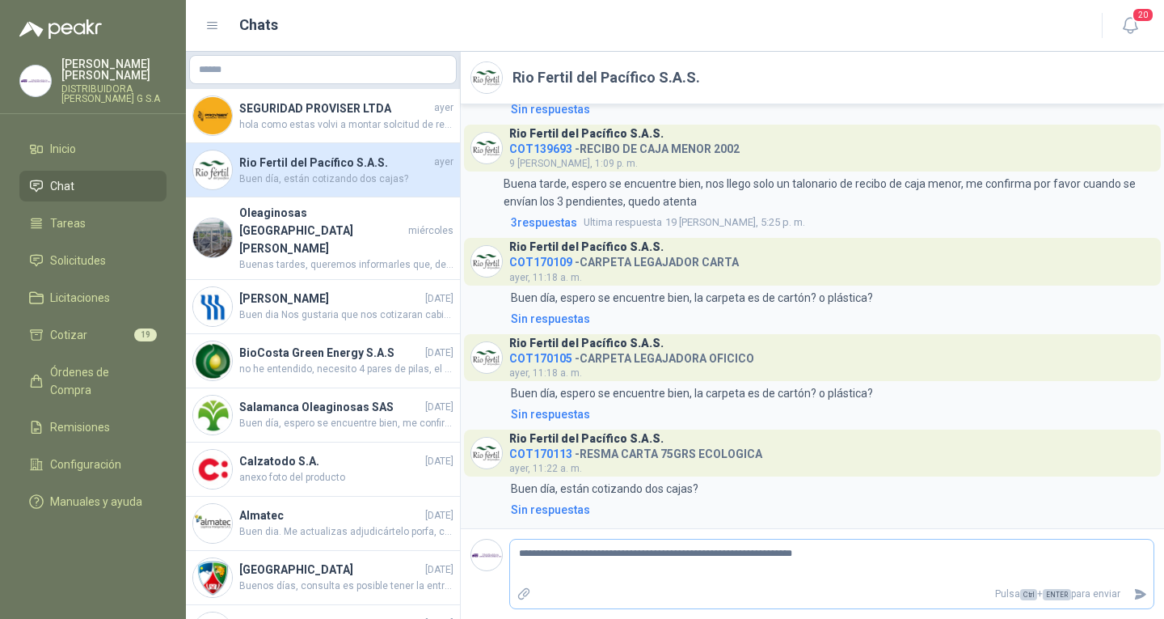
type textarea "**********"
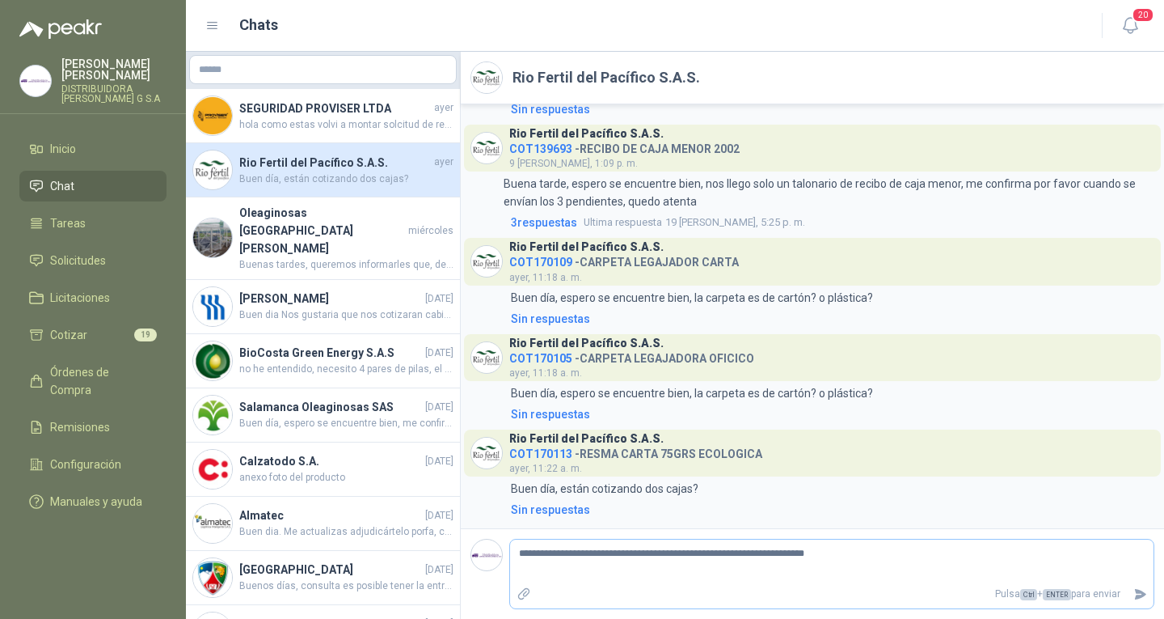
type textarea "**********"
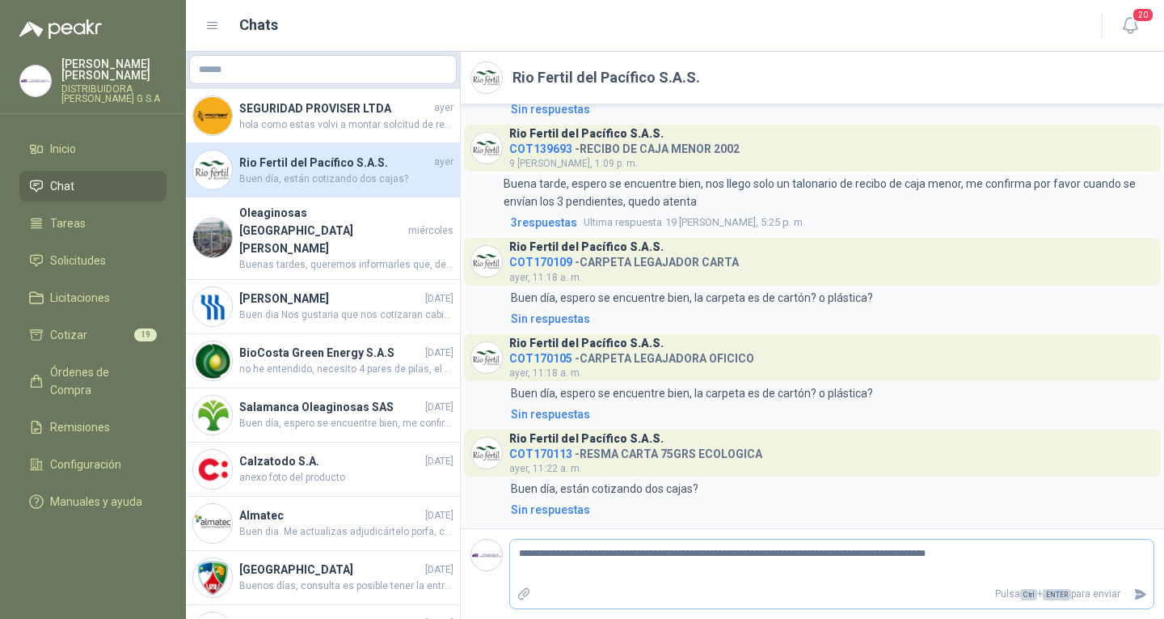
click at [821, 555] on textarea "**********" at bounding box center [832, 561] width 644 height 37
click at [989, 549] on textarea "**********" at bounding box center [832, 561] width 644 height 37
drag, startPoint x: 1019, startPoint y: 554, endPoint x: 1033, endPoint y: 560, distance: 15.6
click at [1019, 554] on textarea "**********" at bounding box center [832, 561] width 644 height 37
click at [720, 567] on textarea "**********" at bounding box center [832, 561] width 644 height 37
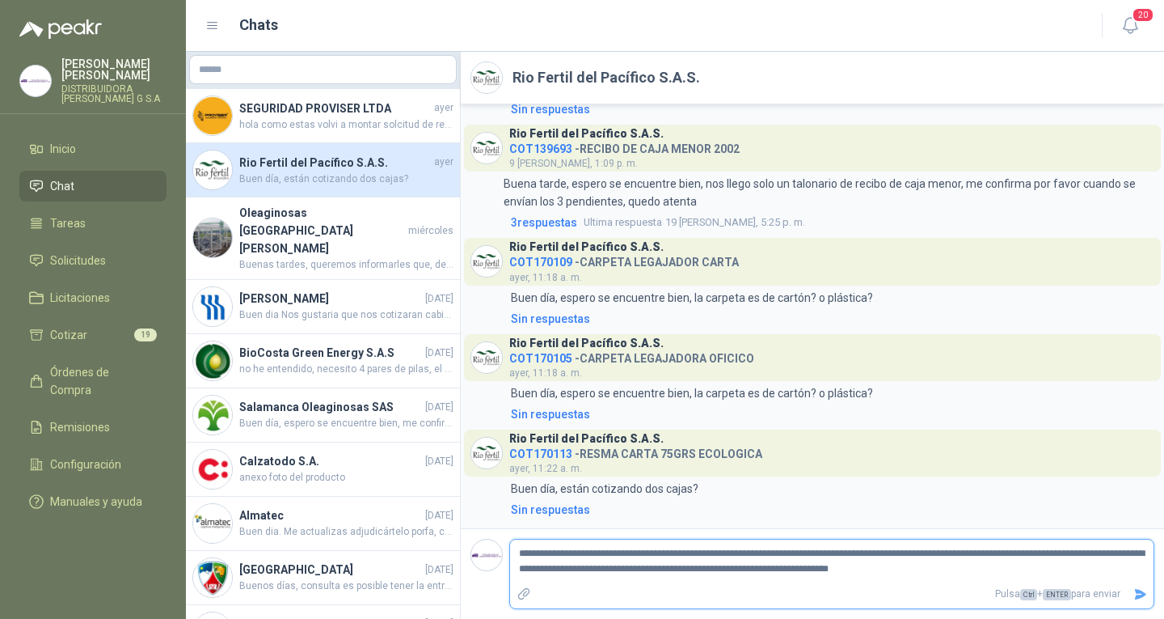
click at [1137, 588] on icon "Enviar" at bounding box center [1141, 594] width 14 height 14
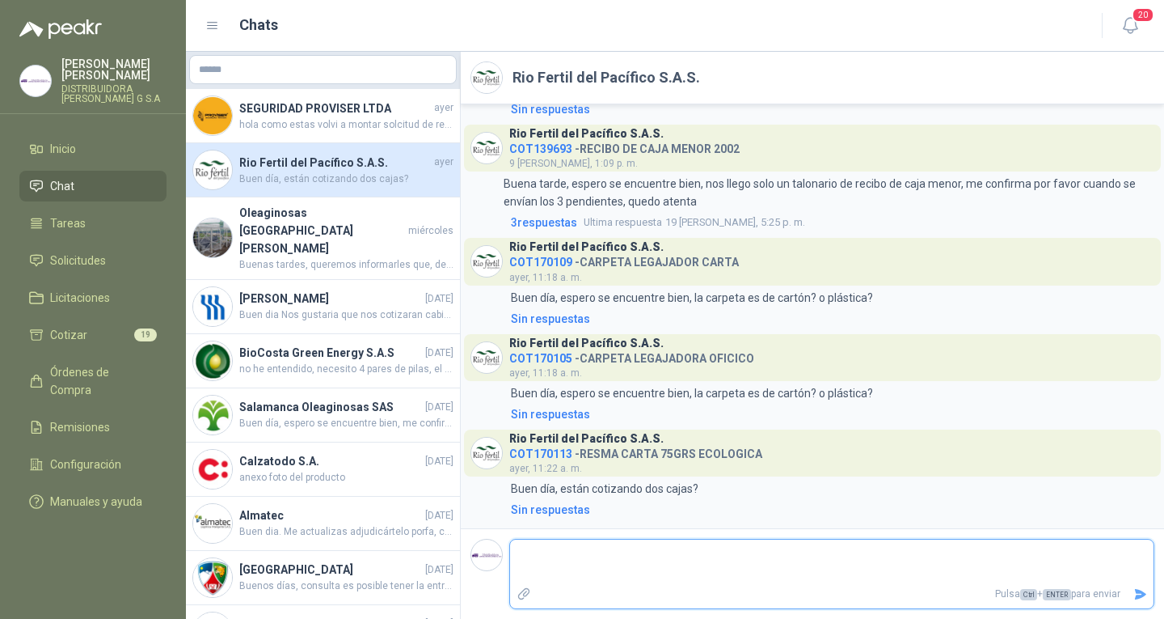
scroll to position [617, 0]
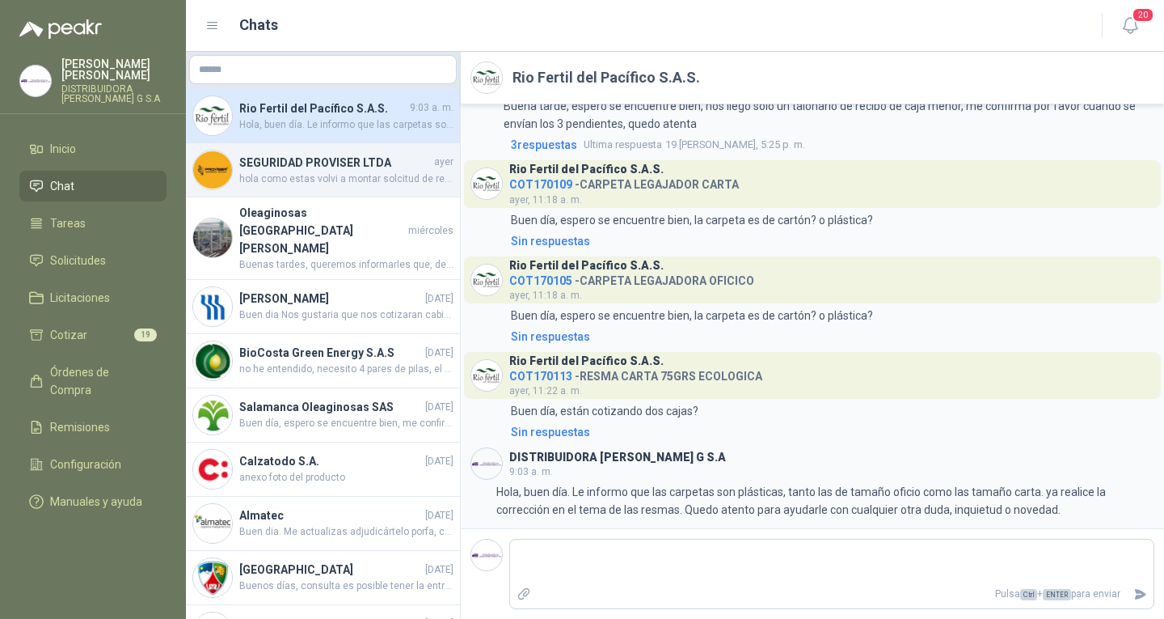
click at [356, 146] on div "SEGURIDAD PROVISER LTDA ayer hola como estas volvi a montar solcitud de recotiz…" at bounding box center [323, 170] width 274 height 54
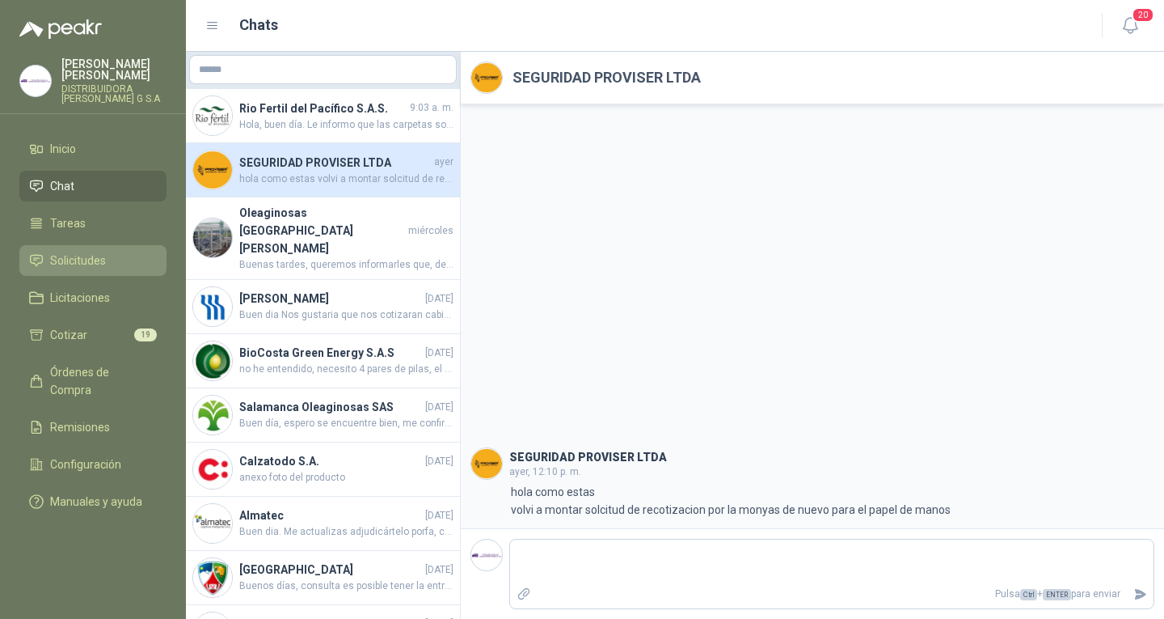
click at [97, 258] on link "Solicitudes" at bounding box center [92, 260] width 147 height 31
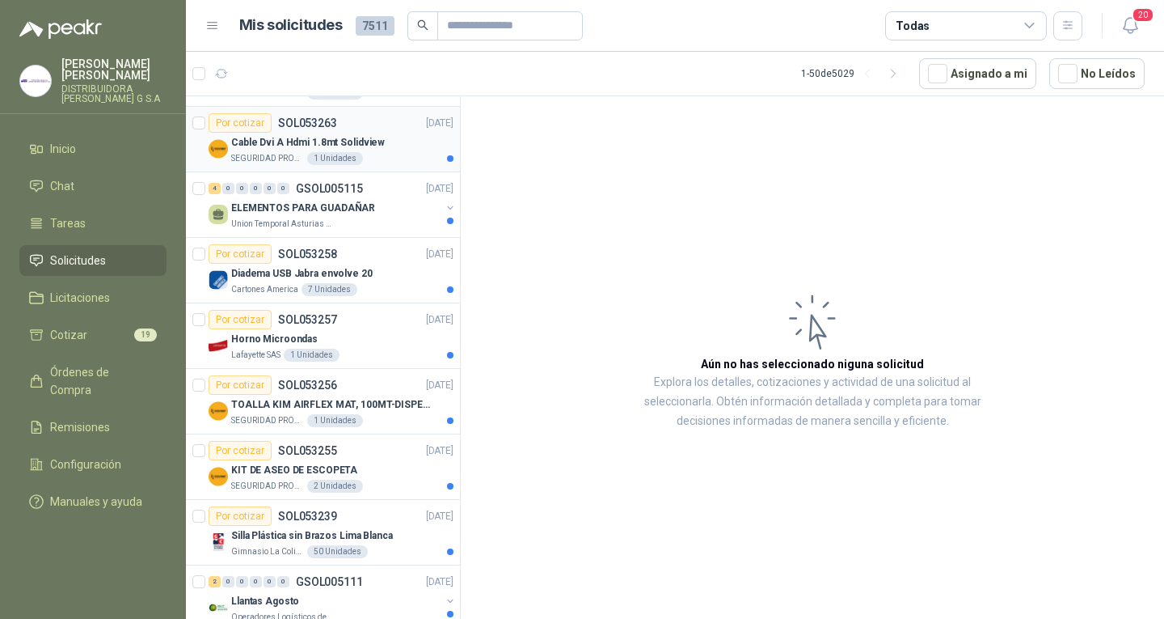
scroll to position [647, 0]
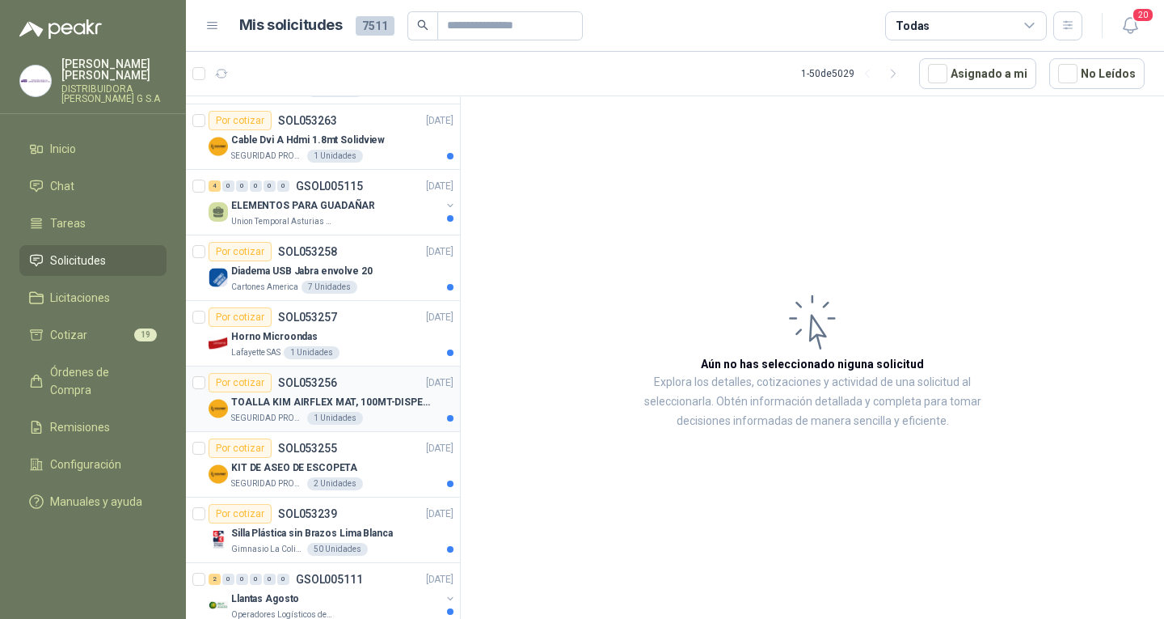
click at [382, 397] on p "TOALLA KIM AIRFLEX MAT, 100MT-DISPENSADOR- caja x6" at bounding box center [331, 402] width 201 height 15
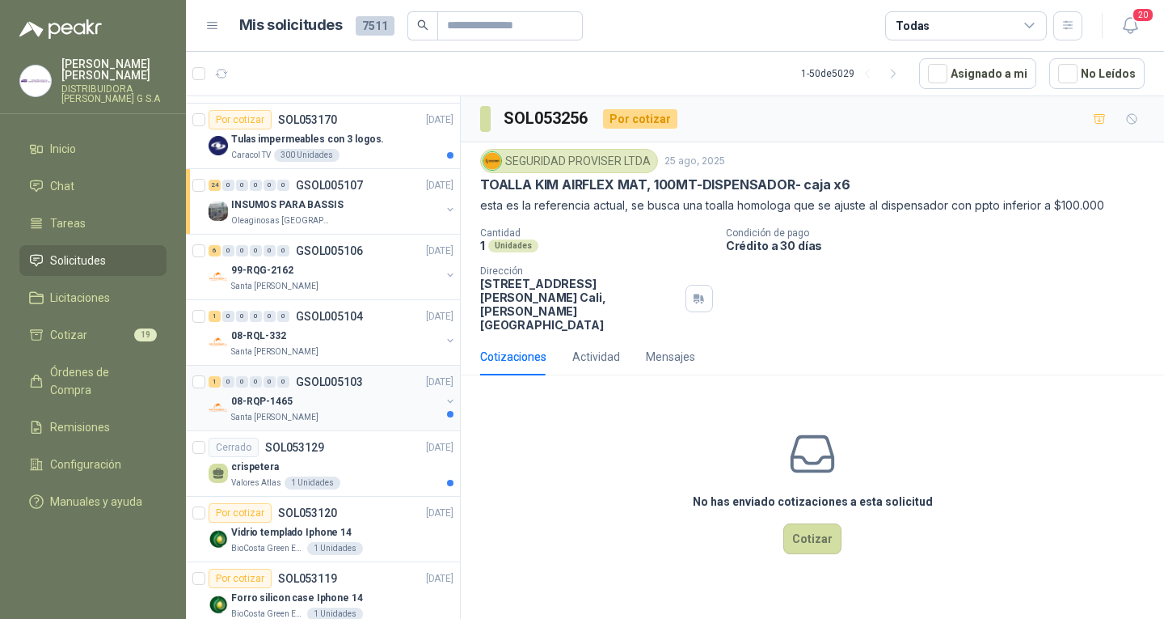
scroll to position [1779, 0]
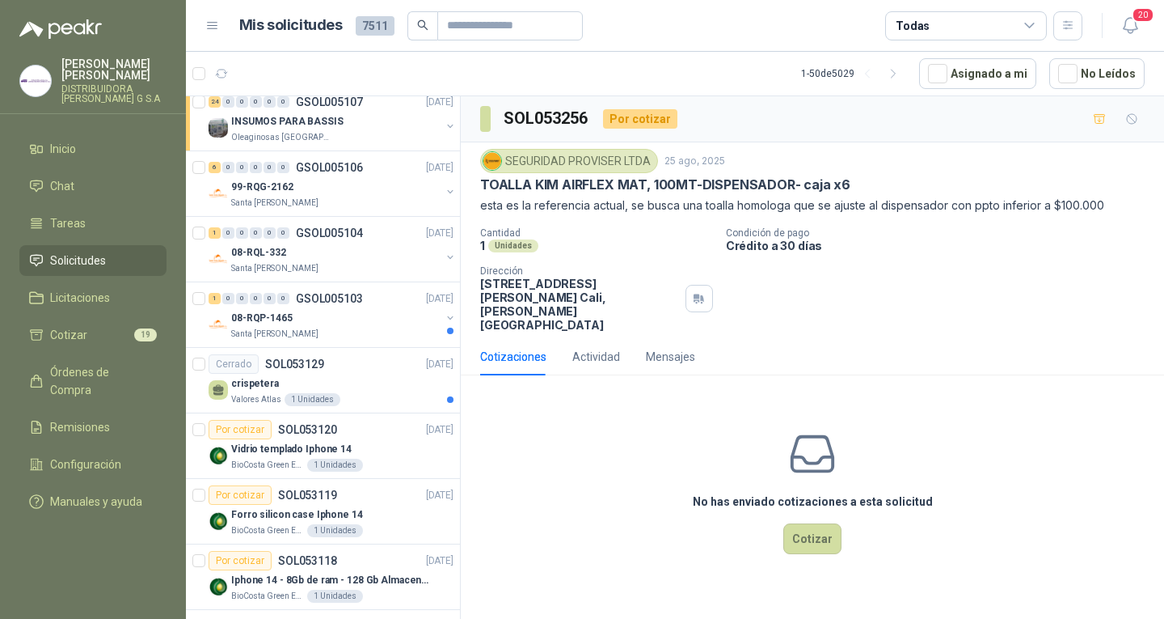
click at [126, 256] on li "Solicitudes" at bounding box center [93, 260] width 128 height 18
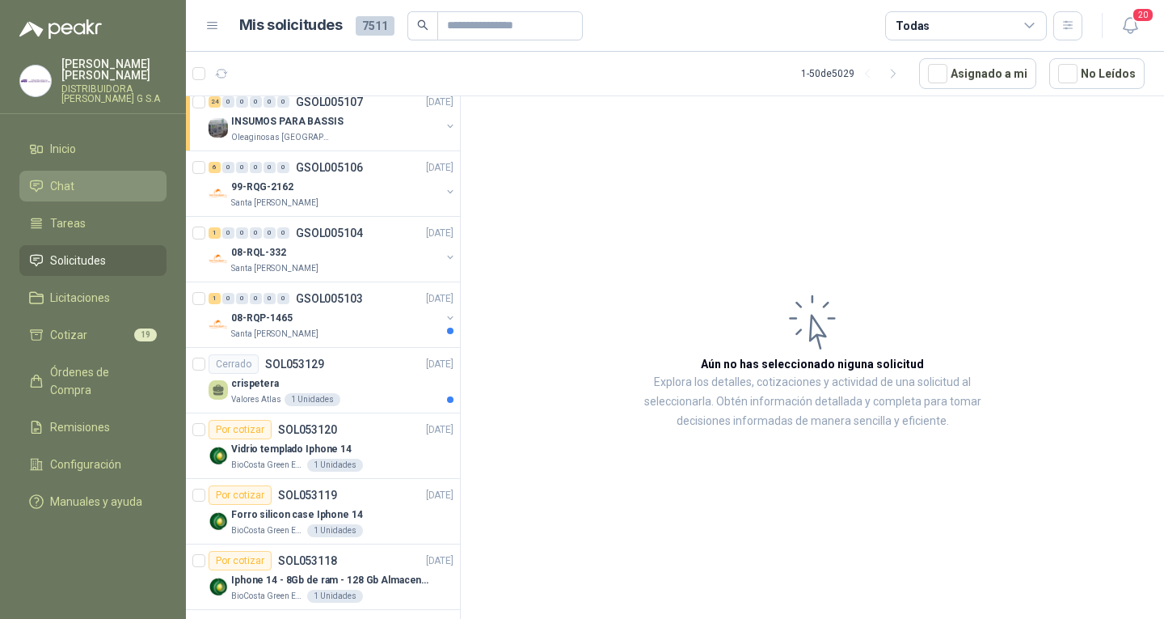
click at [93, 177] on li "Chat" at bounding box center [93, 186] width 128 height 18
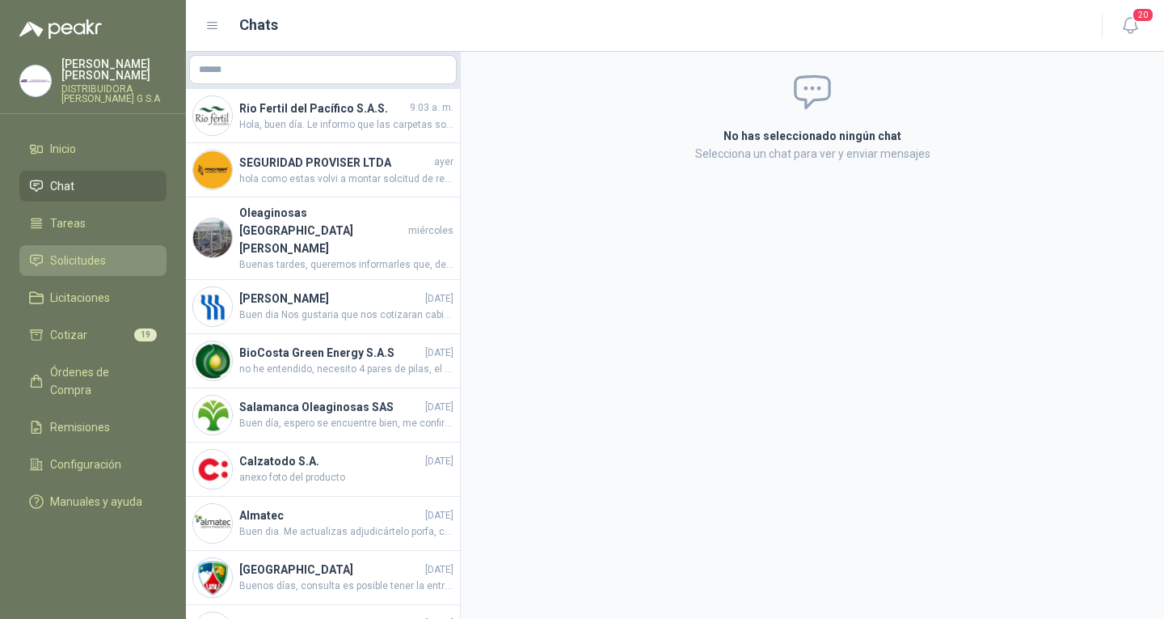
click at [120, 263] on link "Solicitudes" at bounding box center [92, 260] width 147 height 31
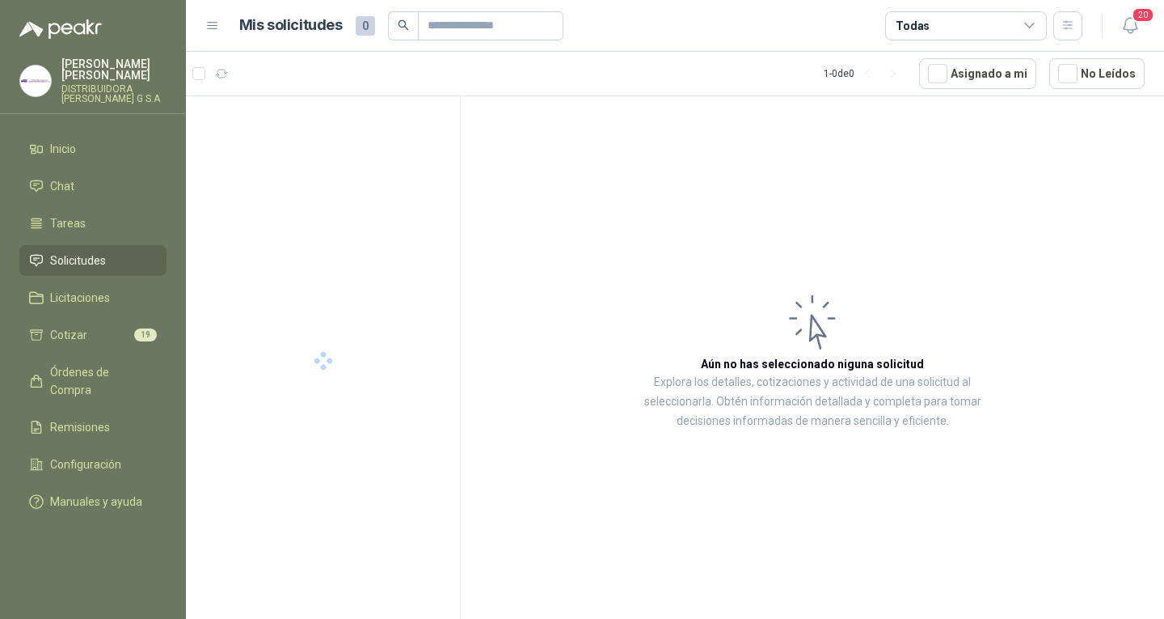
click at [111, 194] on ul "Inicio Chat Tareas Solicitudes Licitaciones Cotizar 19 Órdenes de Compra Remisi…" at bounding box center [93, 328] width 186 height 390
click at [108, 182] on li "Chat" at bounding box center [93, 186] width 128 height 18
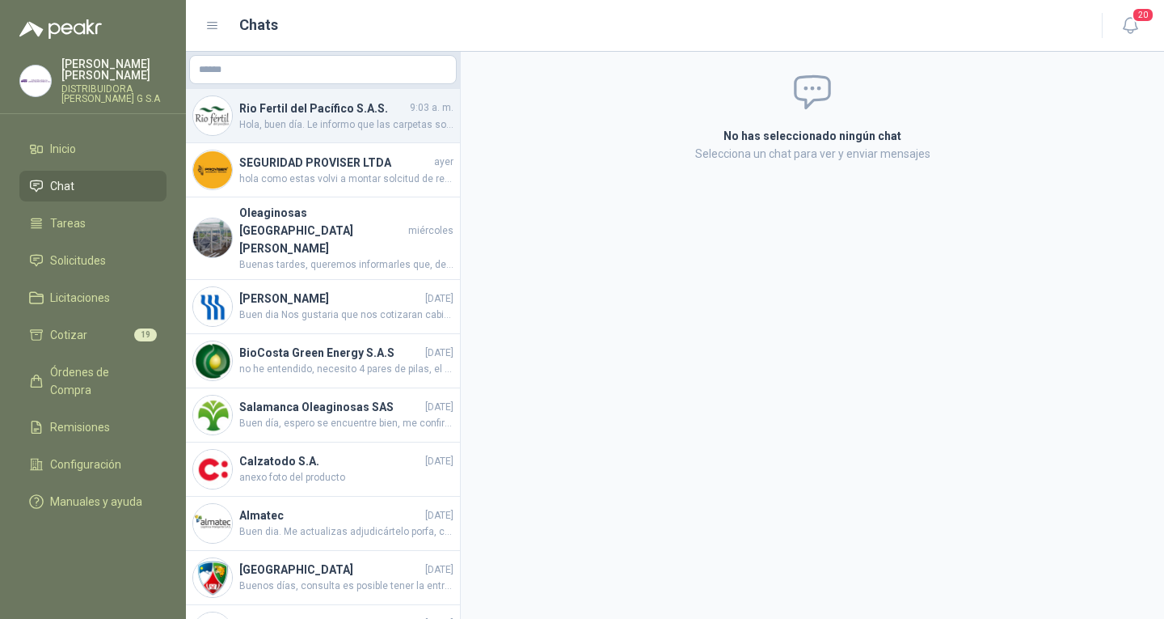
click at [328, 134] on div "Rio Fertil del Pacífico S.A.S. 9:03 a. m. Hola, buen día. Le informo que las ca…" at bounding box center [323, 116] width 274 height 54
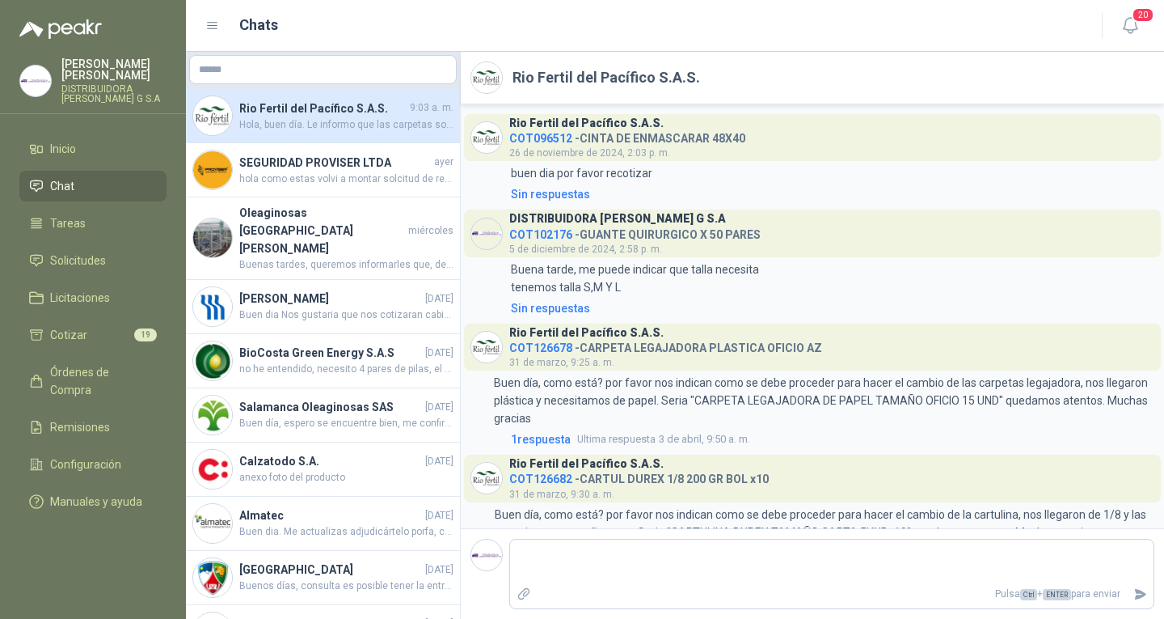
scroll to position [617, 0]
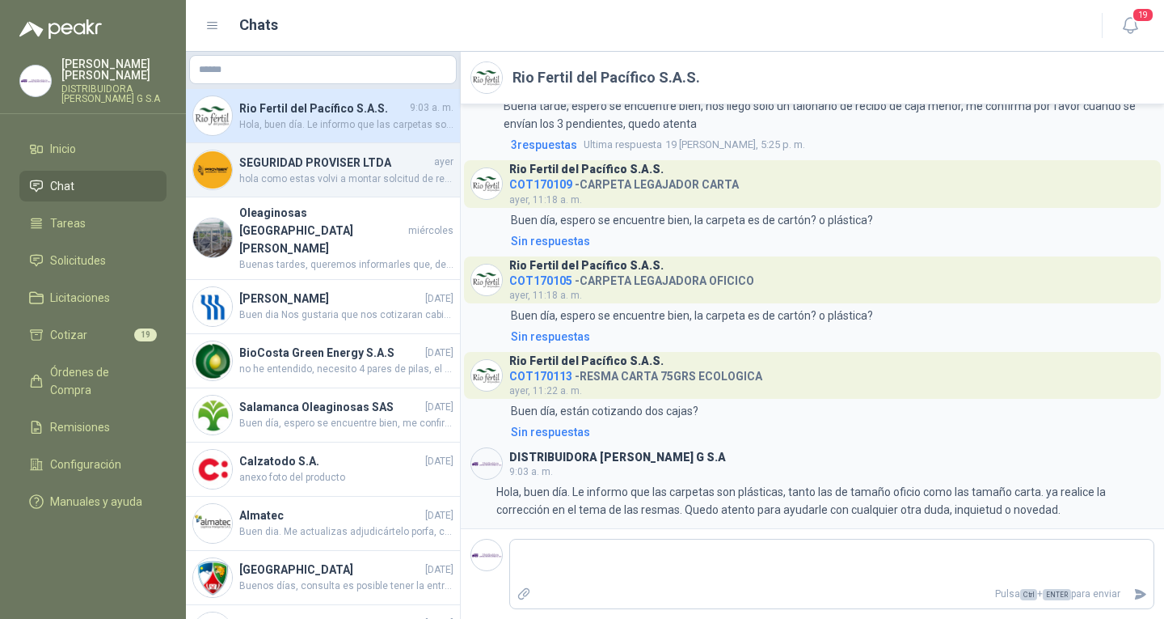
click at [398, 176] on span "hola como estas volvi a montar solcitud de recotizacion por la monyas de nuevo …" at bounding box center [346, 178] width 214 height 15
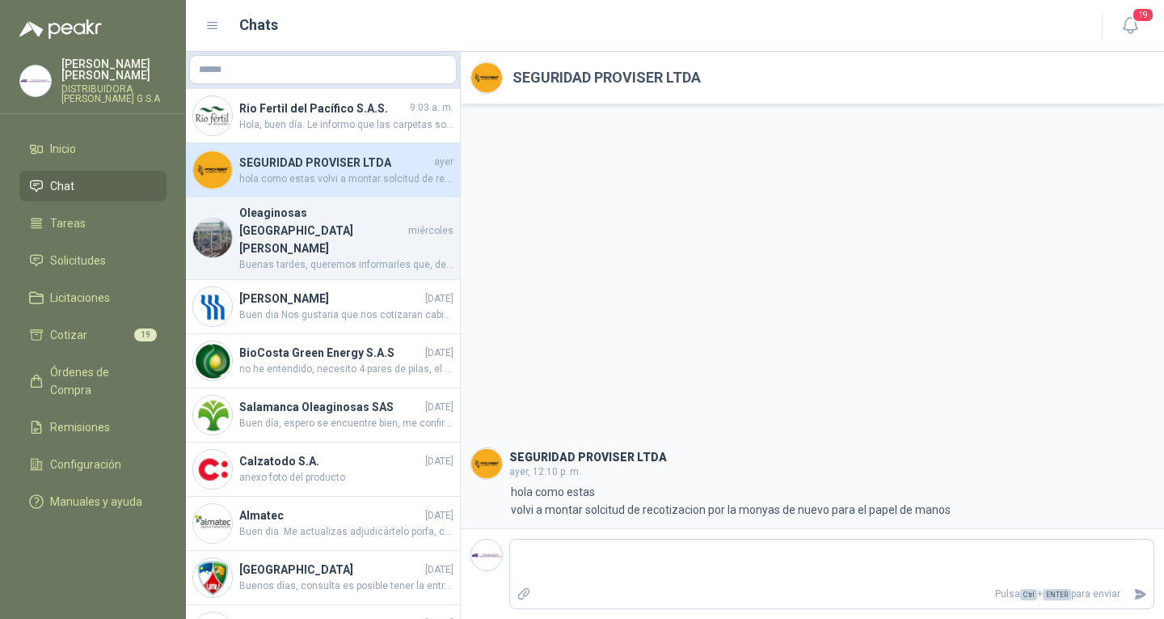
click at [341, 249] on div "Oleaginosas San [PERSON_NAME] miércoles Buenas tardes, queremos informarles que…" at bounding box center [323, 238] width 274 height 82
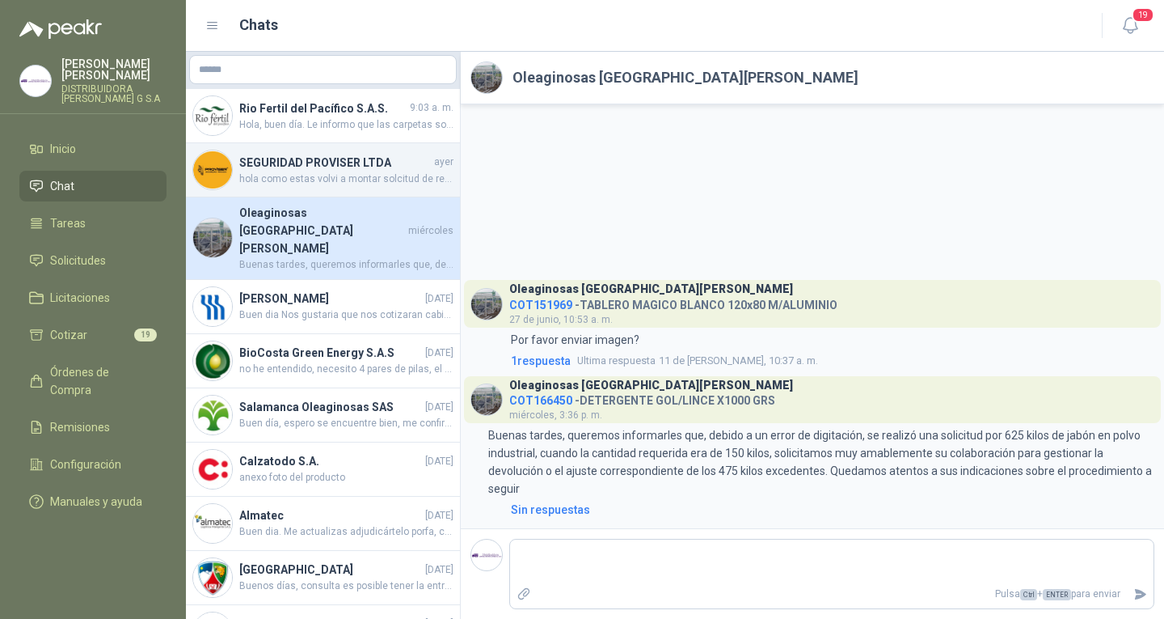
click at [353, 184] on span "hola como estas volvi a montar solcitud de recotizacion por la monyas de nuevo …" at bounding box center [346, 178] width 214 height 15
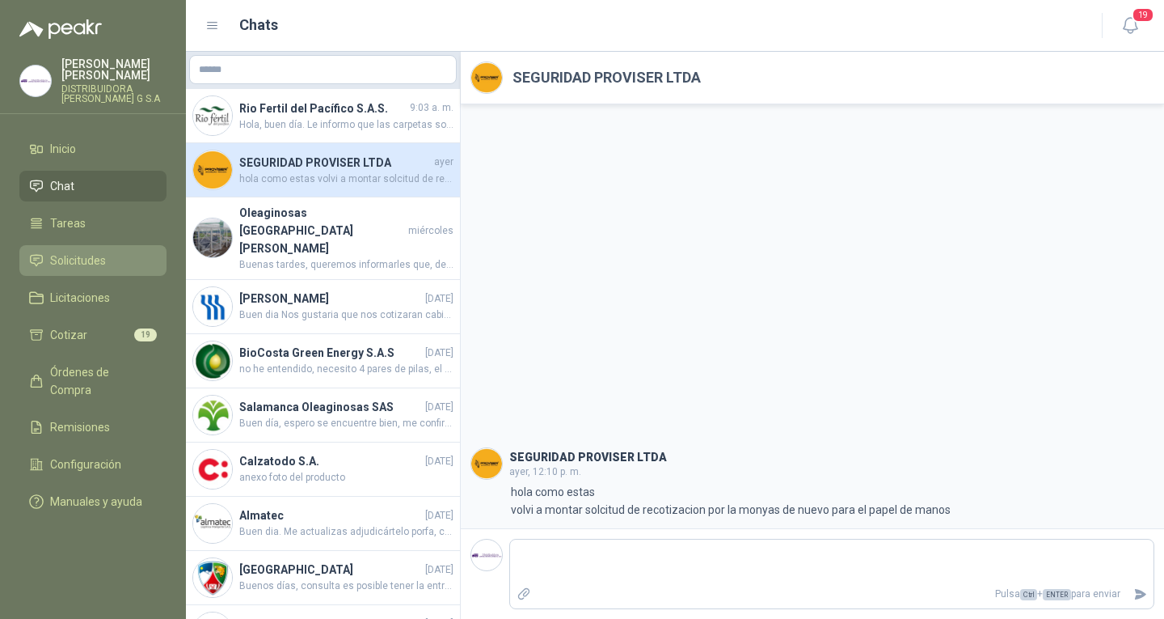
click at [130, 251] on li "Solicitudes" at bounding box center [93, 260] width 128 height 18
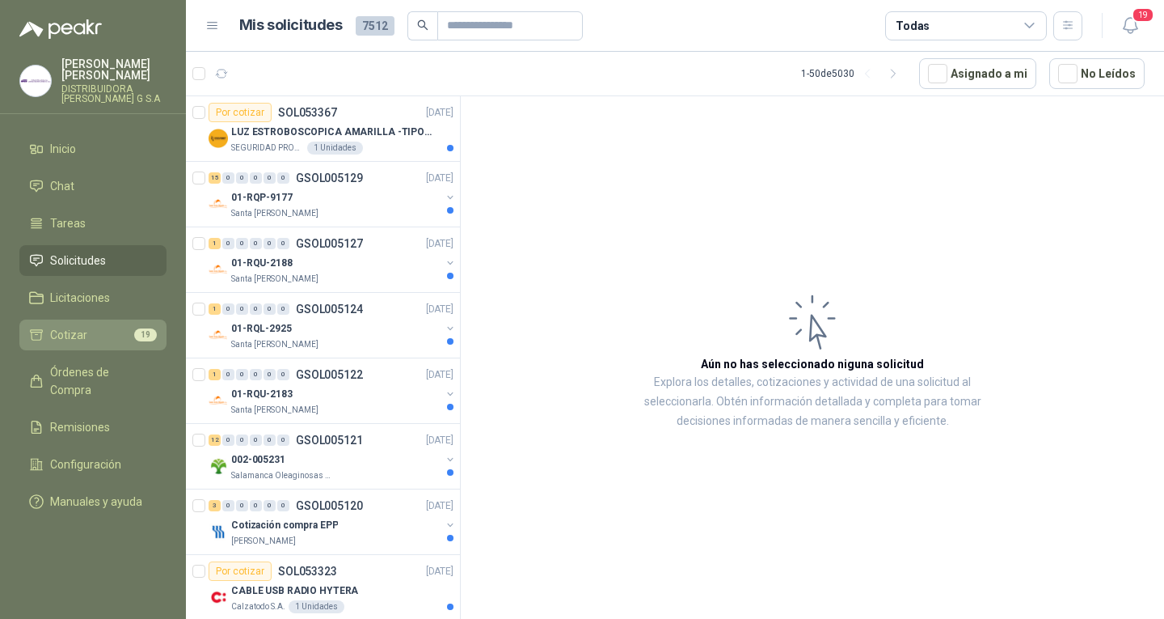
click at [134, 328] on div "19" at bounding box center [145, 334] width 23 height 13
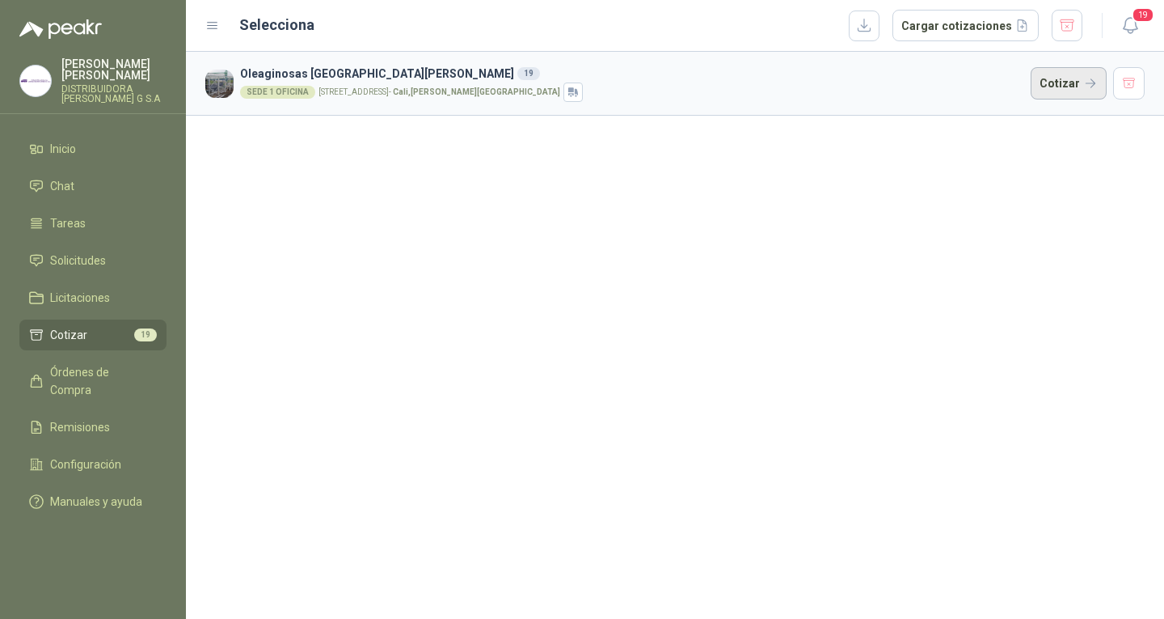
click at [1049, 82] on button "Cotizar" at bounding box center [1069, 83] width 76 height 32
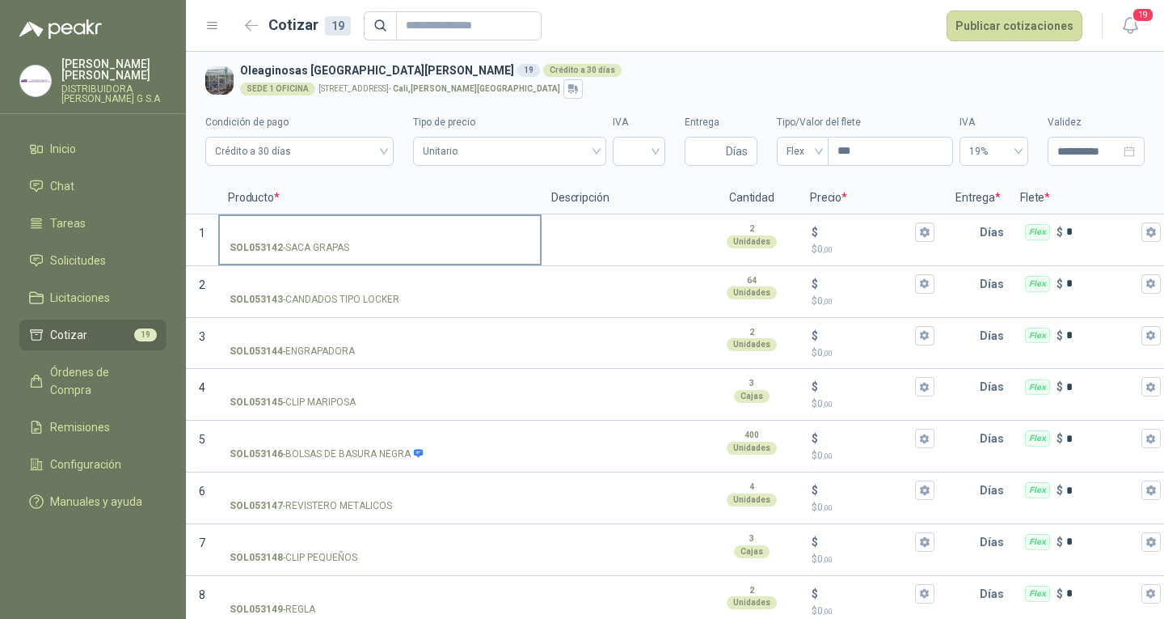
click at [289, 231] on input "SOL053142 - SACA GRAPAS" at bounding box center [380, 232] width 301 height 12
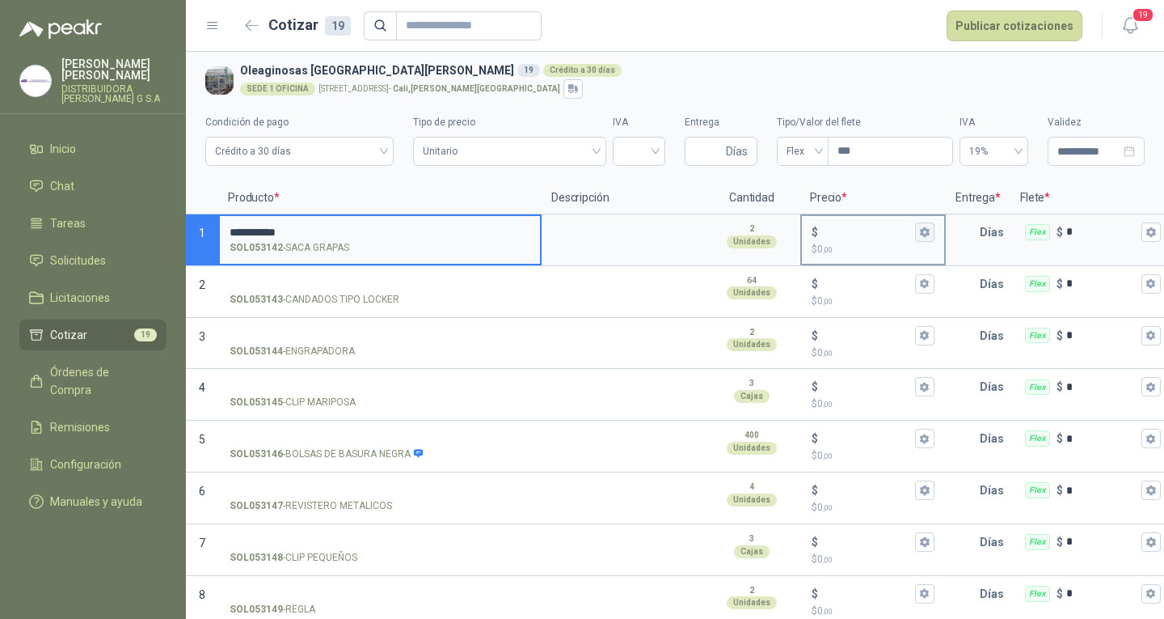
click at [923, 229] on icon "button" at bounding box center [924, 231] width 11 height 11
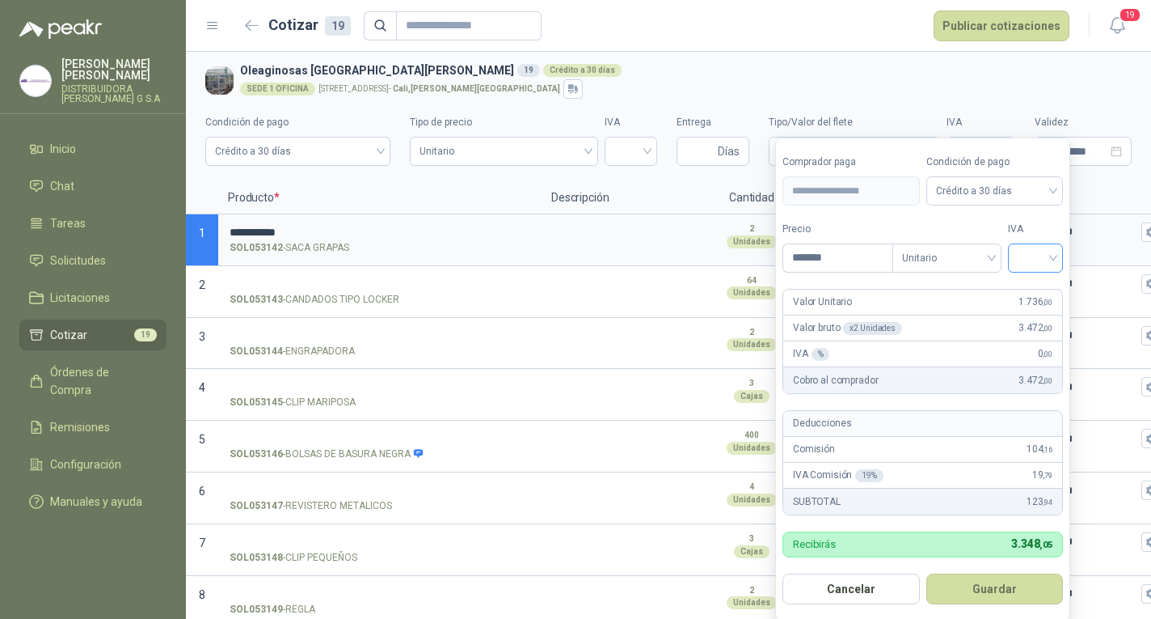
click at [1023, 249] on input "search" at bounding box center [1036, 256] width 36 height 24
click at [1028, 290] on div "19%" at bounding box center [1039, 292] width 30 height 18
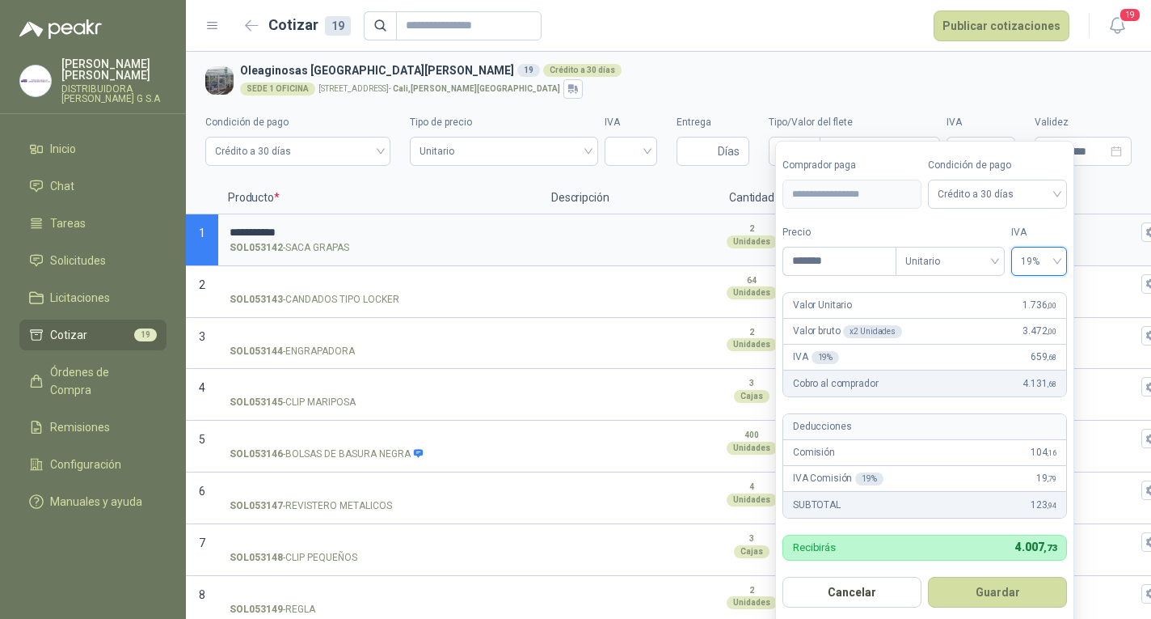
scroll to position [3, 0]
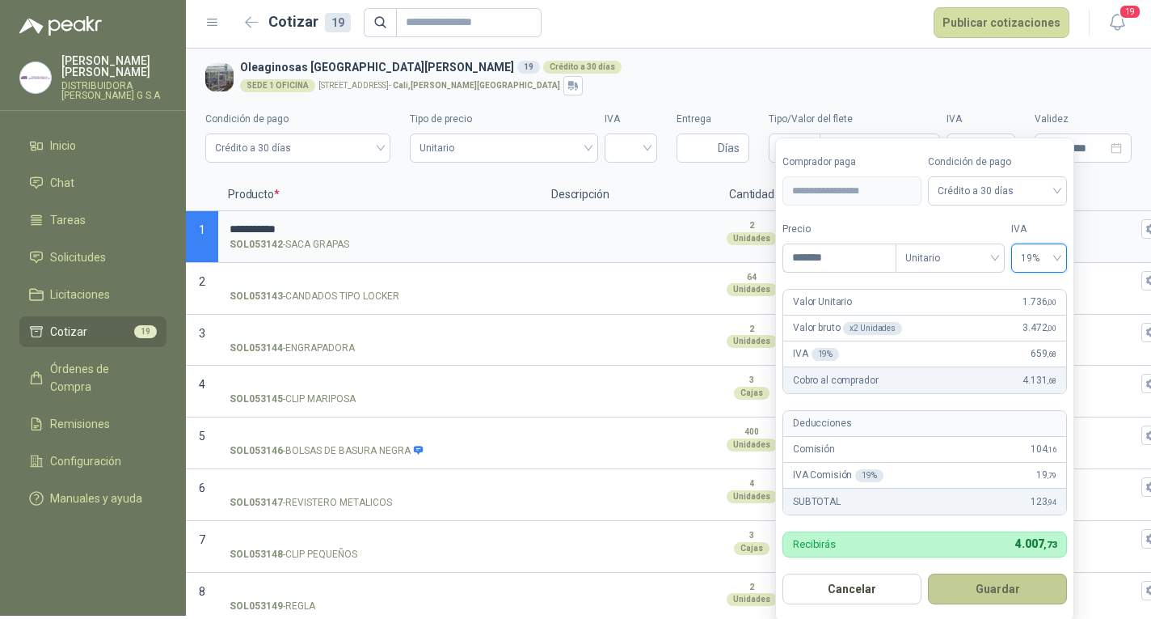
click at [1019, 578] on button "Guardar" at bounding box center [997, 588] width 139 height 31
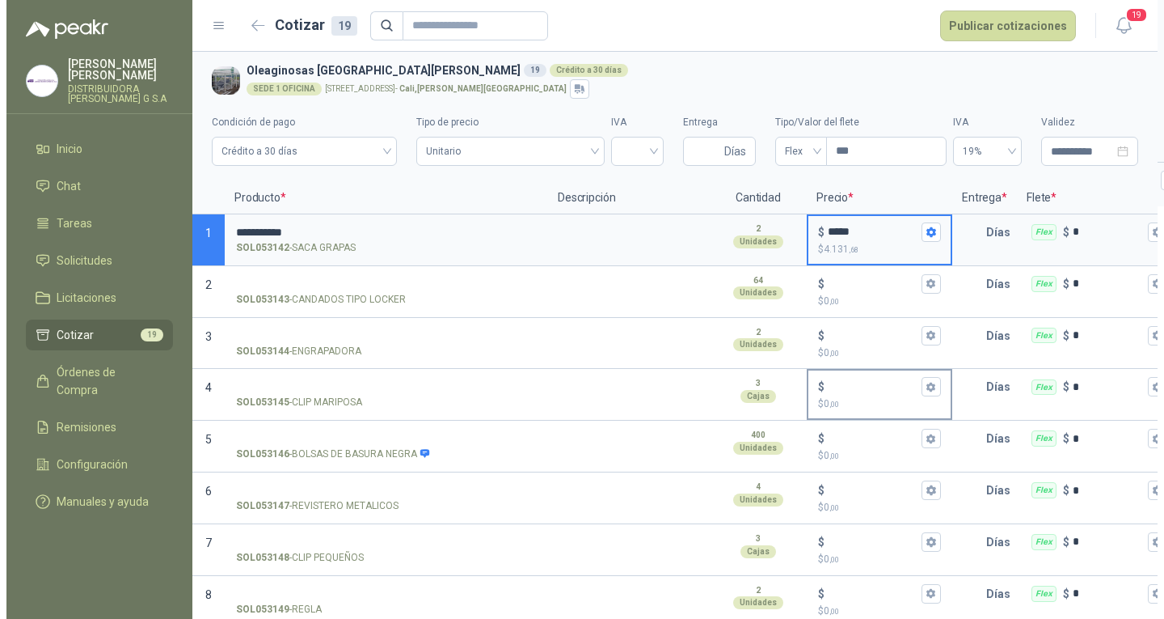
scroll to position [0, 0]
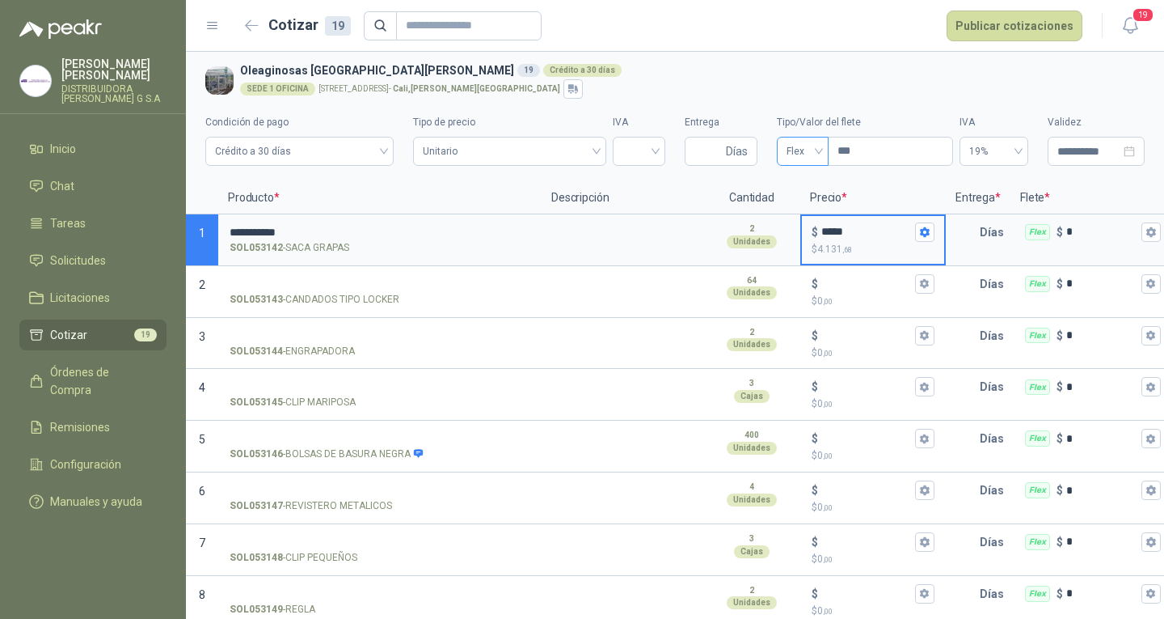
click at [800, 157] on span "Flex" at bounding box center [803, 151] width 32 height 24
click at [797, 202] on div "Incluido" at bounding box center [795, 211] width 26 height 18
click at [808, 209] on p "Precio *" at bounding box center [873, 198] width 146 height 32
click at [713, 152] on input "Entrega" at bounding box center [709, 150] width 28 height 27
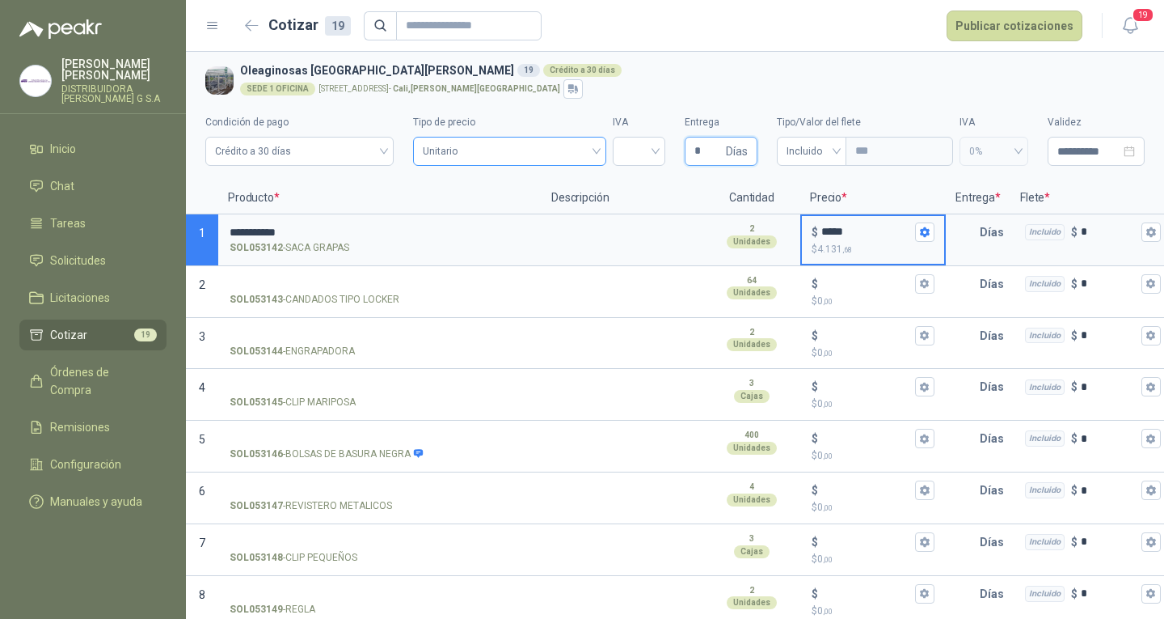
click at [579, 151] on span "Unitario" at bounding box center [509, 151] width 173 height 24
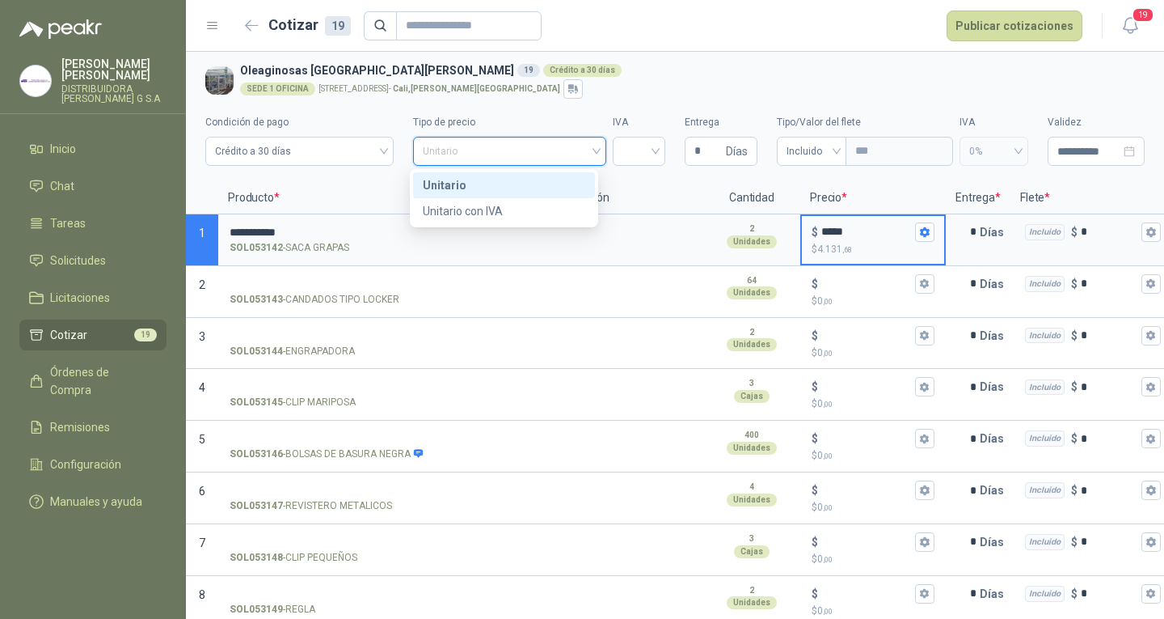
click at [593, 179] on div "Unitario" at bounding box center [503, 185] width 181 height 26
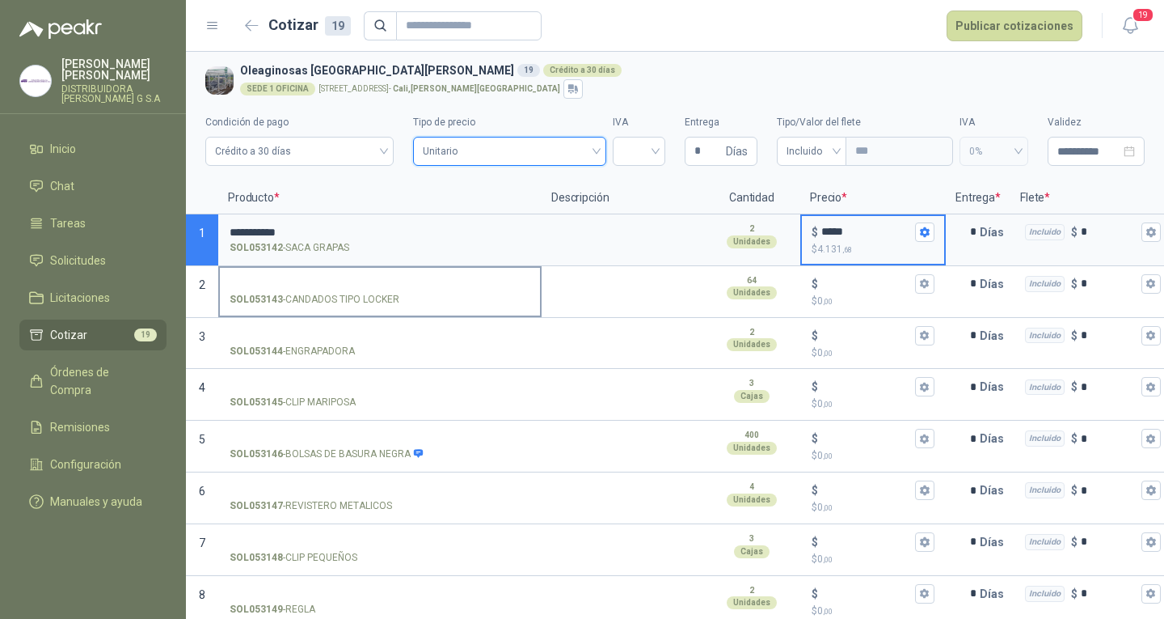
scroll to position [162, 0]
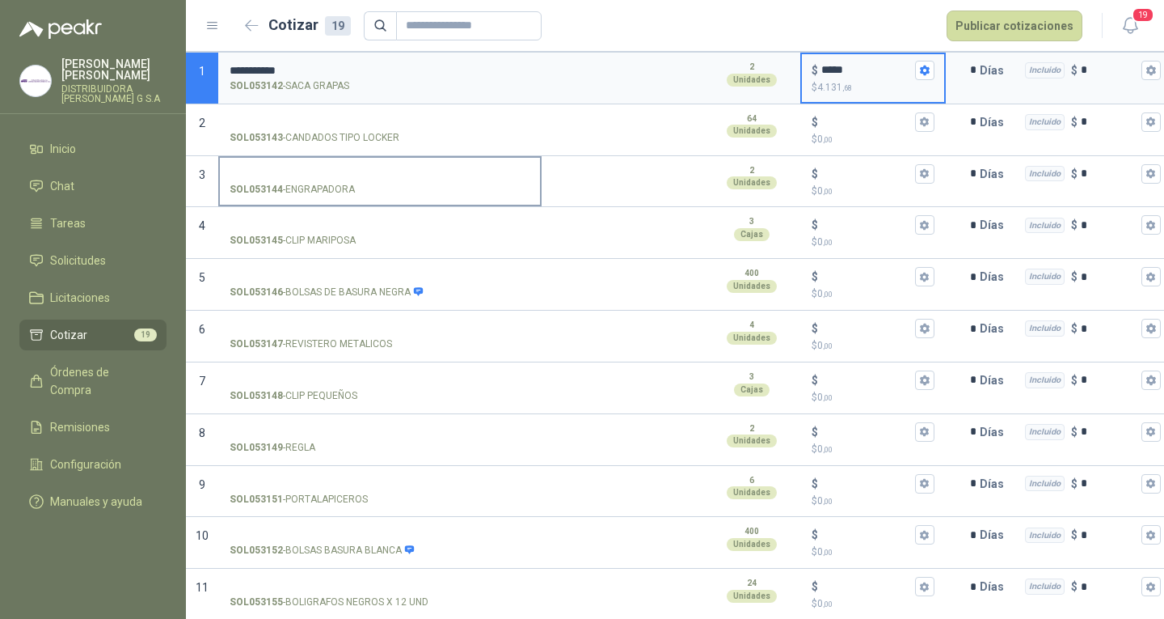
click at [397, 171] on input "SOL053144 - ENGRAPADORA" at bounding box center [380, 174] width 301 height 12
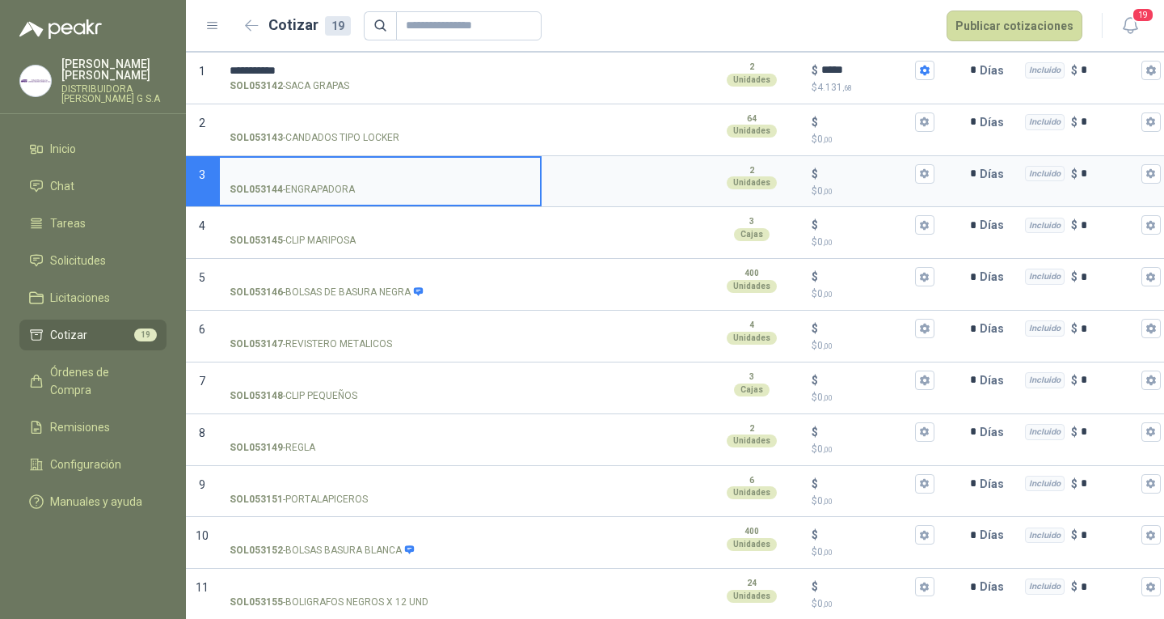
scroll to position [81, 0]
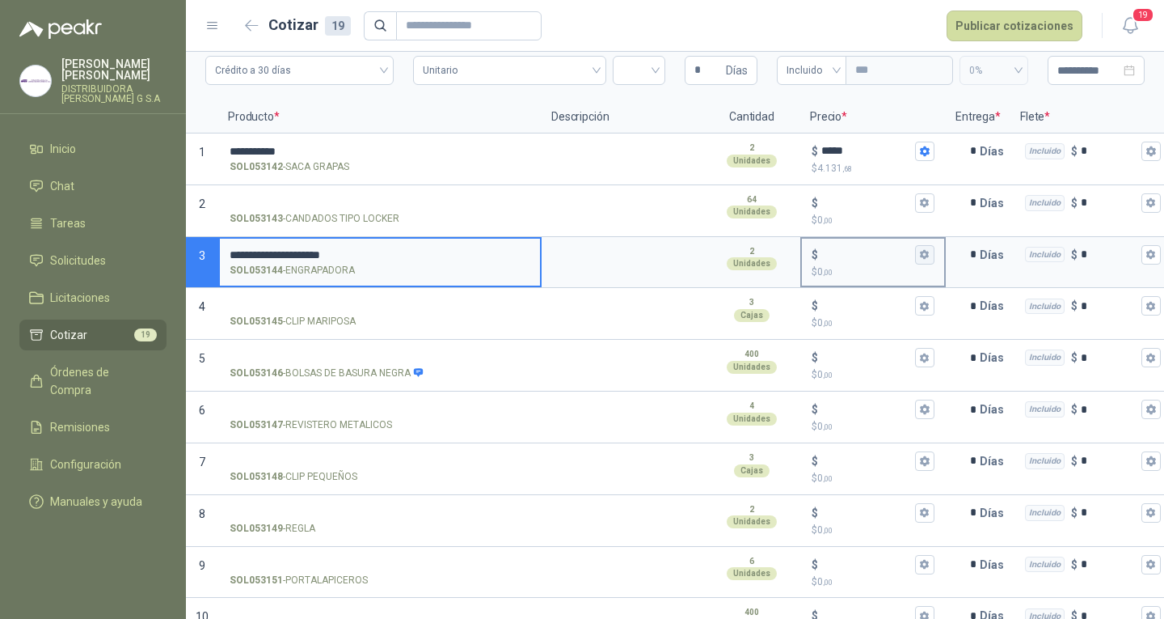
click at [929, 252] on icon "button" at bounding box center [924, 255] width 9 height 10
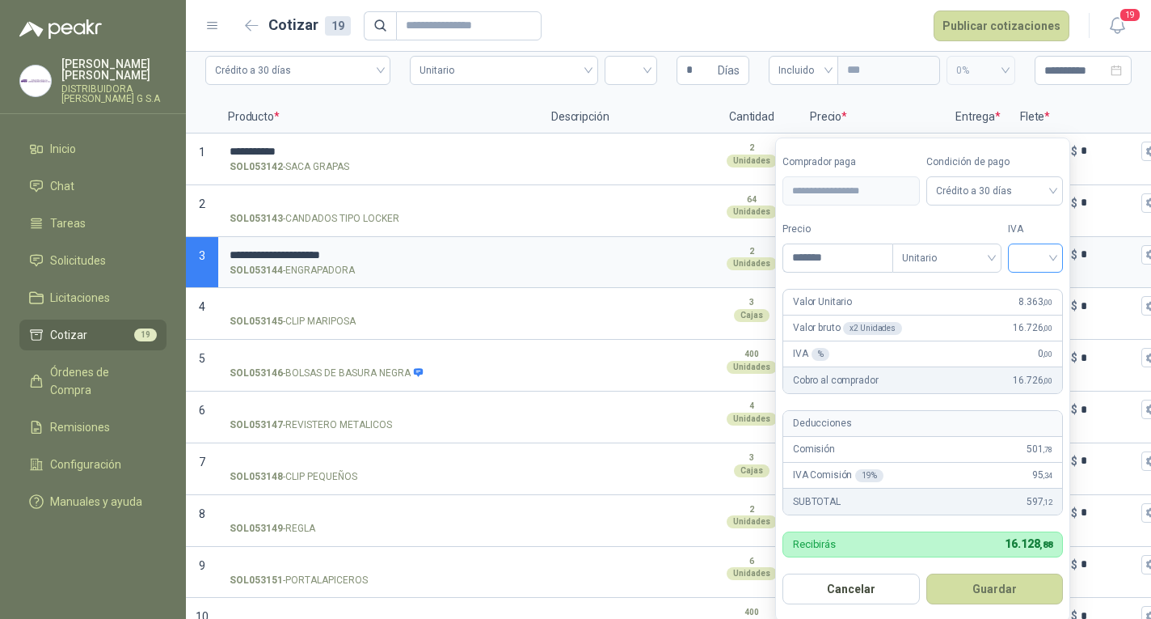
click at [1054, 264] on input "search" at bounding box center [1036, 256] width 36 height 24
click at [1032, 298] on div "19%" at bounding box center [1039, 292] width 30 height 18
click at [1005, 591] on button "Guardar" at bounding box center [997, 588] width 139 height 31
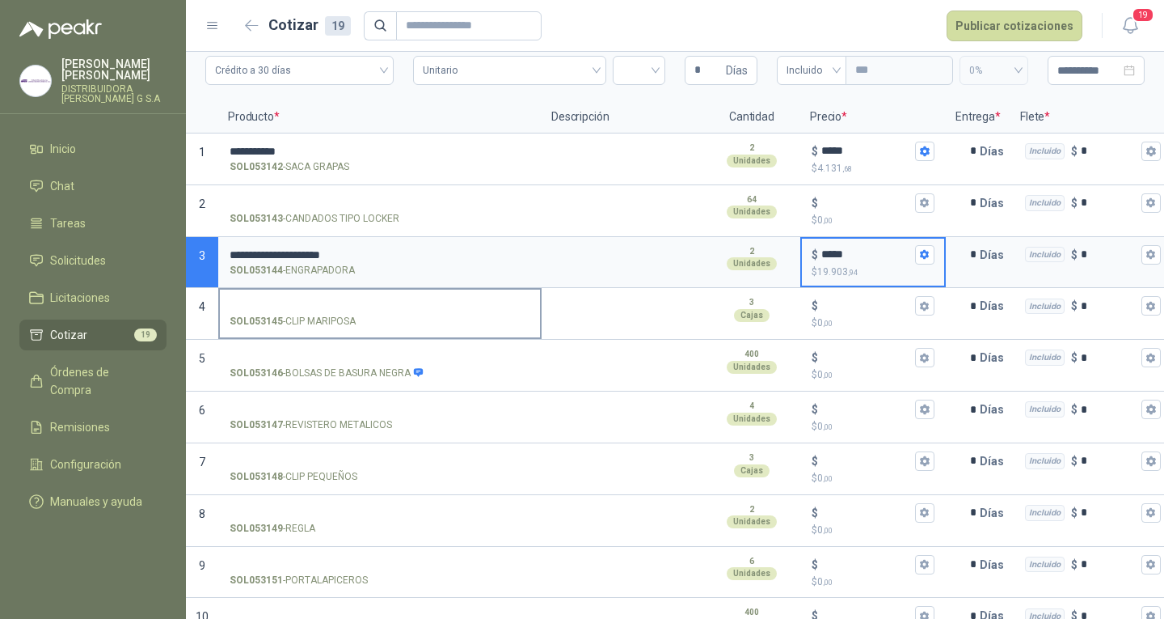
click at [330, 316] on p "SOL053145 - CLIP MARIPOSA" at bounding box center [293, 321] width 126 height 15
click at [330, 312] on input "SOL053145 - CLIP MARIPOSA" at bounding box center [380, 306] width 301 height 12
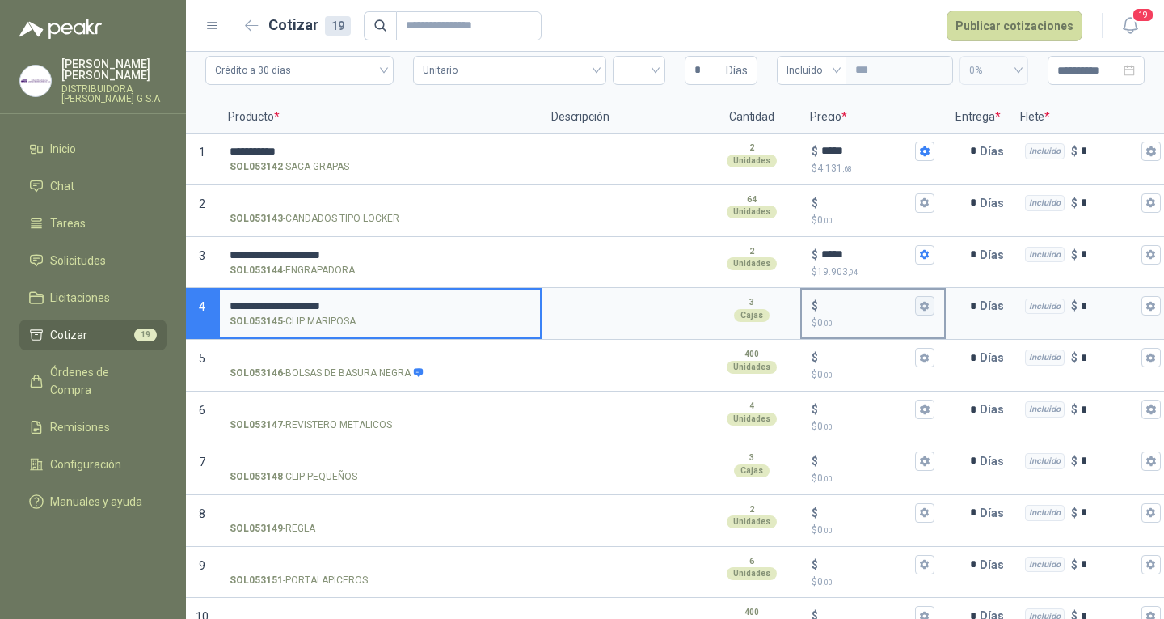
click at [924, 310] on icon "button" at bounding box center [924, 306] width 9 height 10
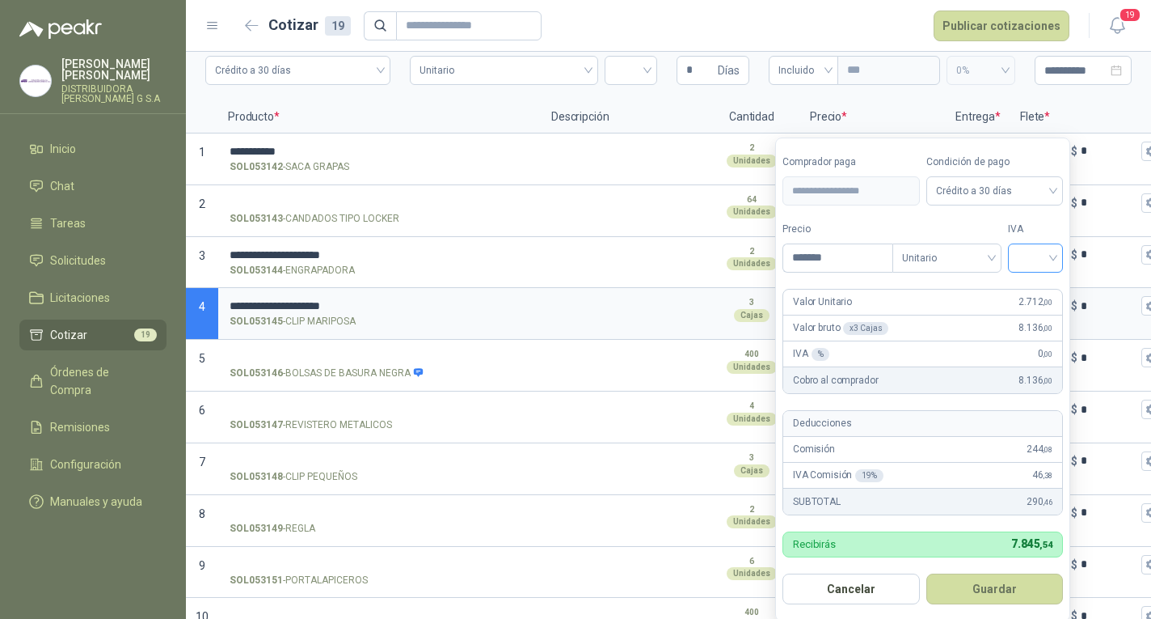
click at [1038, 259] on input "search" at bounding box center [1036, 256] width 36 height 24
click at [1032, 293] on div "19%" at bounding box center [1039, 292] width 30 height 18
click at [1035, 589] on button "Guardar" at bounding box center [997, 588] width 139 height 31
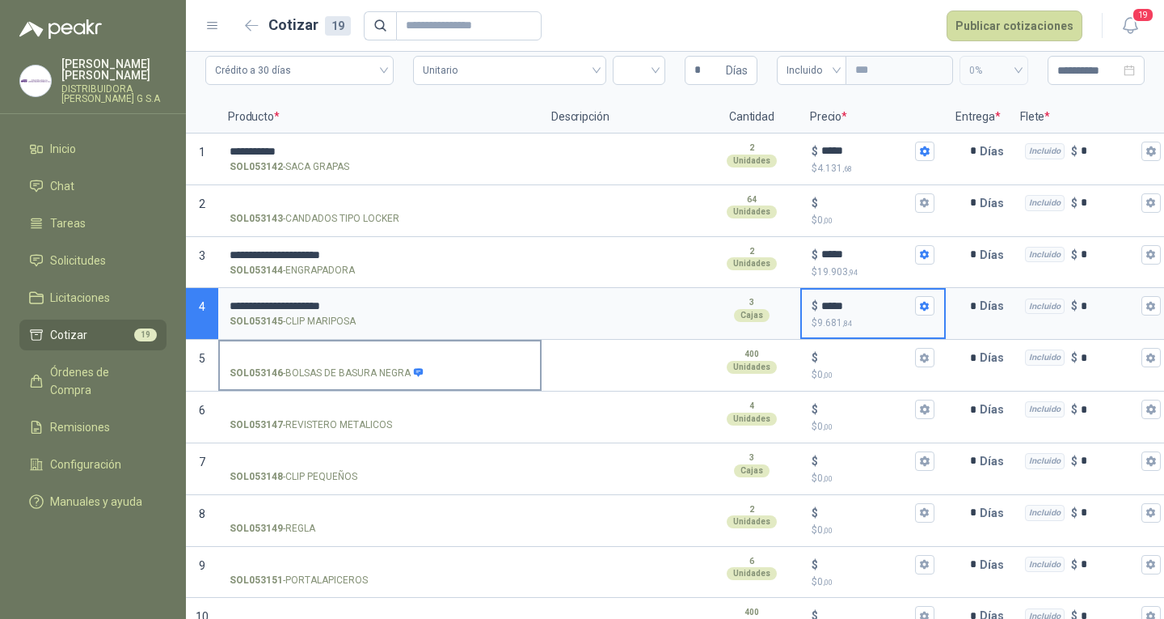
scroll to position [162, 0]
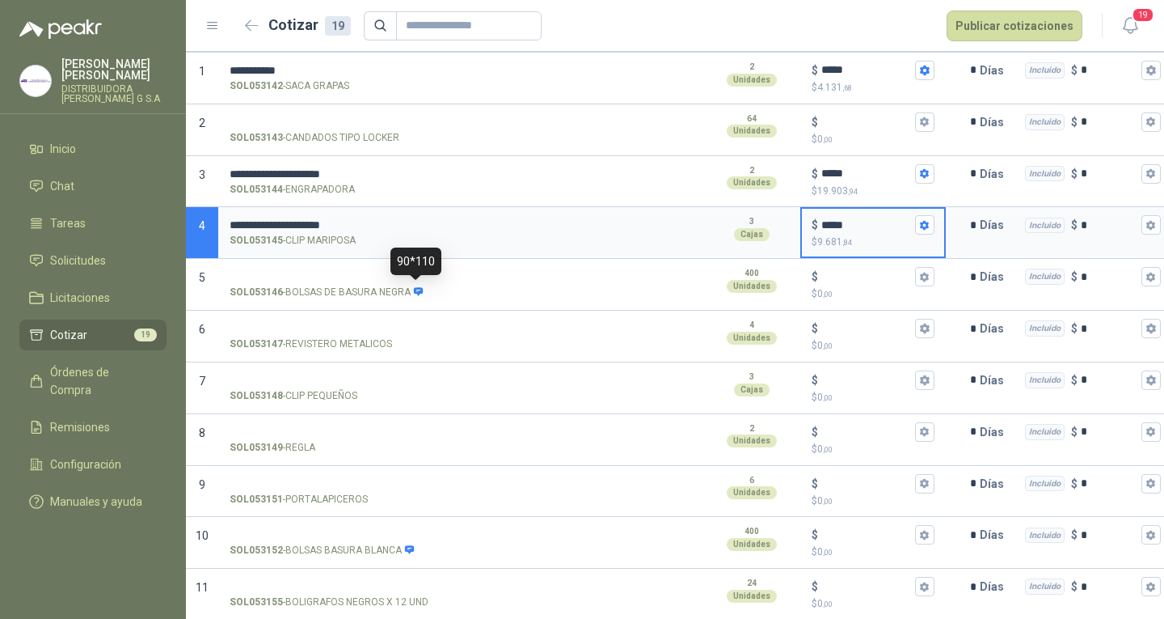
click at [433, 270] on div "90*110" at bounding box center [416, 260] width 51 height 27
click at [449, 277] on input "SOL053146 - BOLSAS DE BASURA NEGRA" at bounding box center [380, 277] width 301 height 12
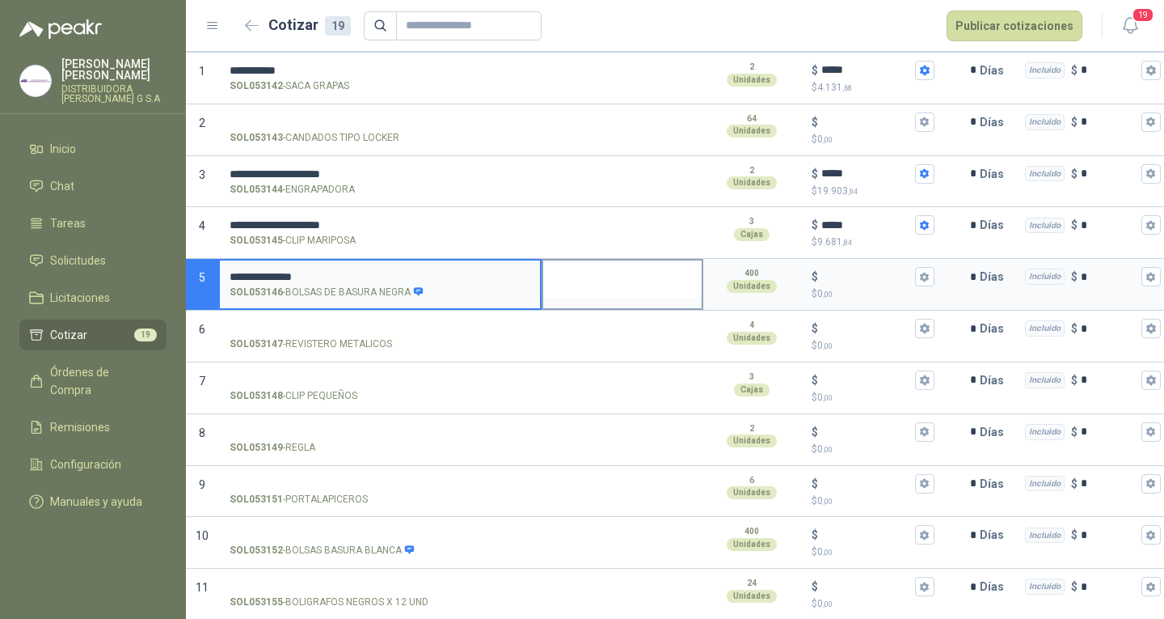
click at [611, 288] on textarea at bounding box center [622, 278] width 158 height 37
click at [408, 277] on input "**********" at bounding box center [380, 277] width 301 height 12
click at [923, 273] on icon "button" at bounding box center [924, 277] width 11 height 11
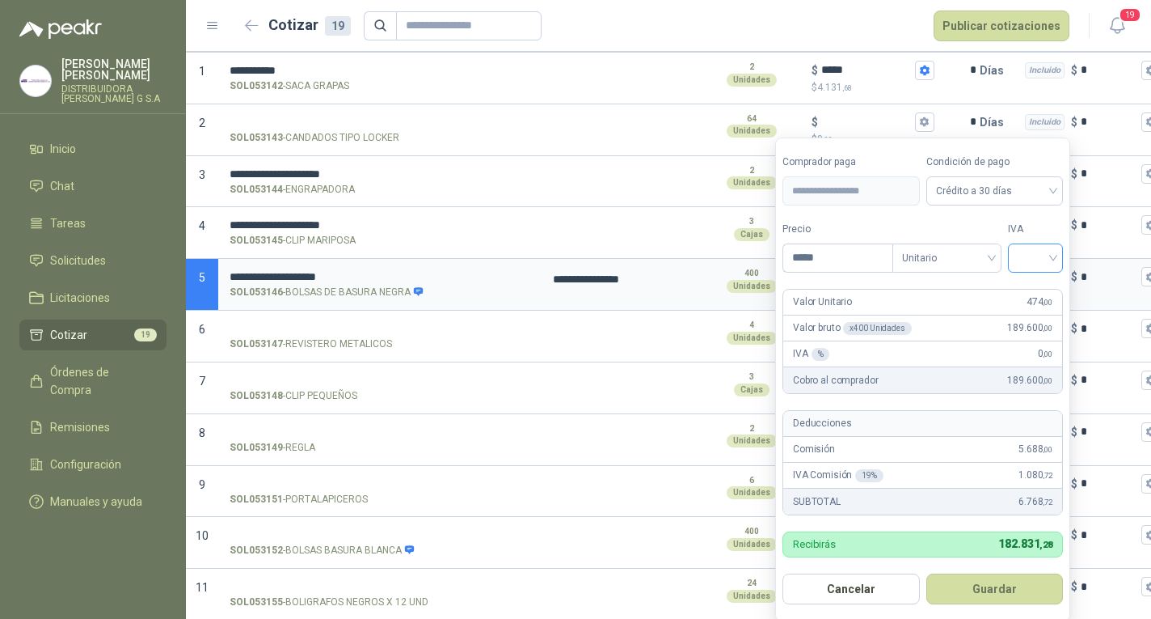
click at [1032, 255] on input "search" at bounding box center [1036, 256] width 36 height 24
click at [1031, 281] on div "19%" at bounding box center [1039, 292] width 49 height 26
click at [1018, 587] on button "Guardar" at bounding box center [997, 588] width 139 height 31
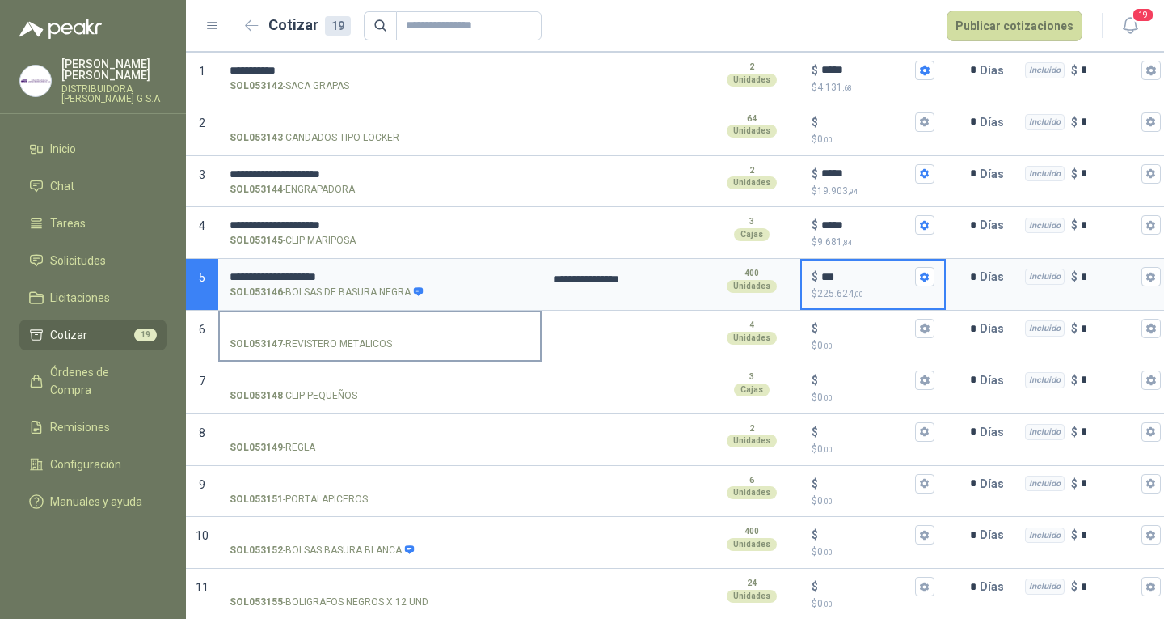
click at [346, 334] on input "SOL053147 - REVISTERO METALICOS" at bounding box center [380, 329] width 301 height 12
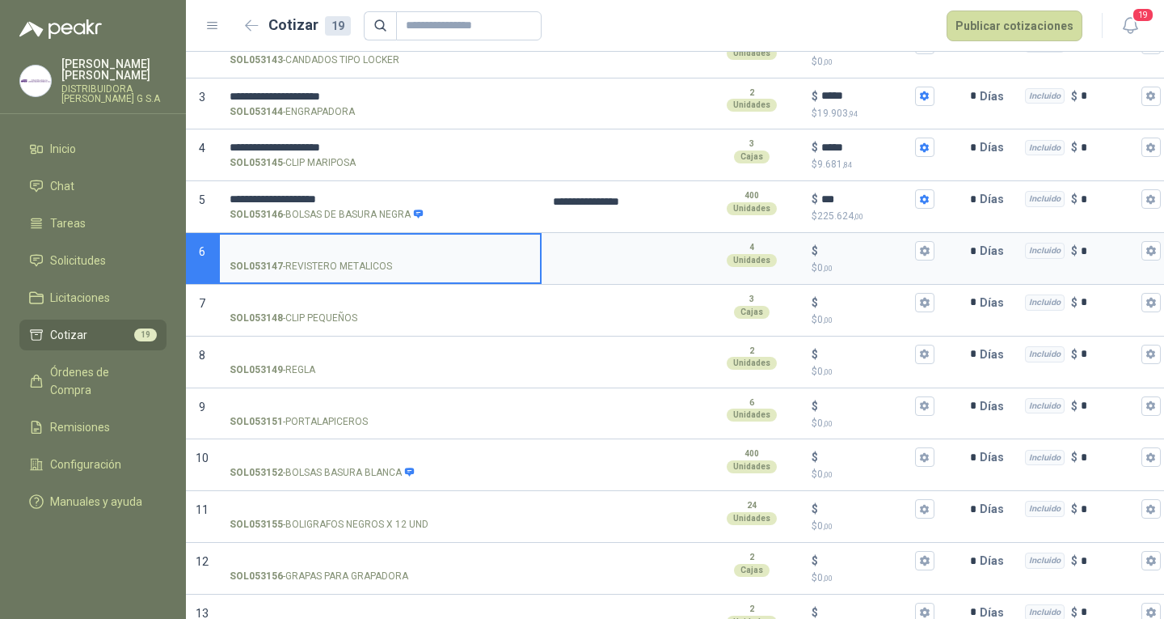
scroll to position [243, 0]
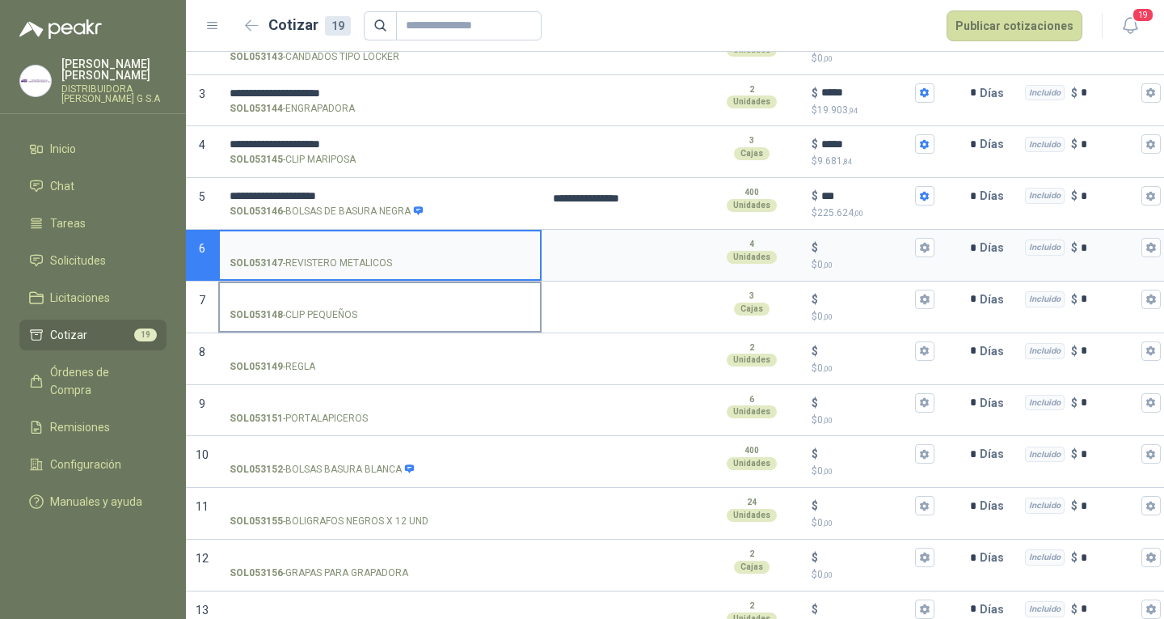
click at [383, 301] on input "SOL053148 - CLIP PEQUEÑOS" at bounding box center [380, 299] width 301 height 12
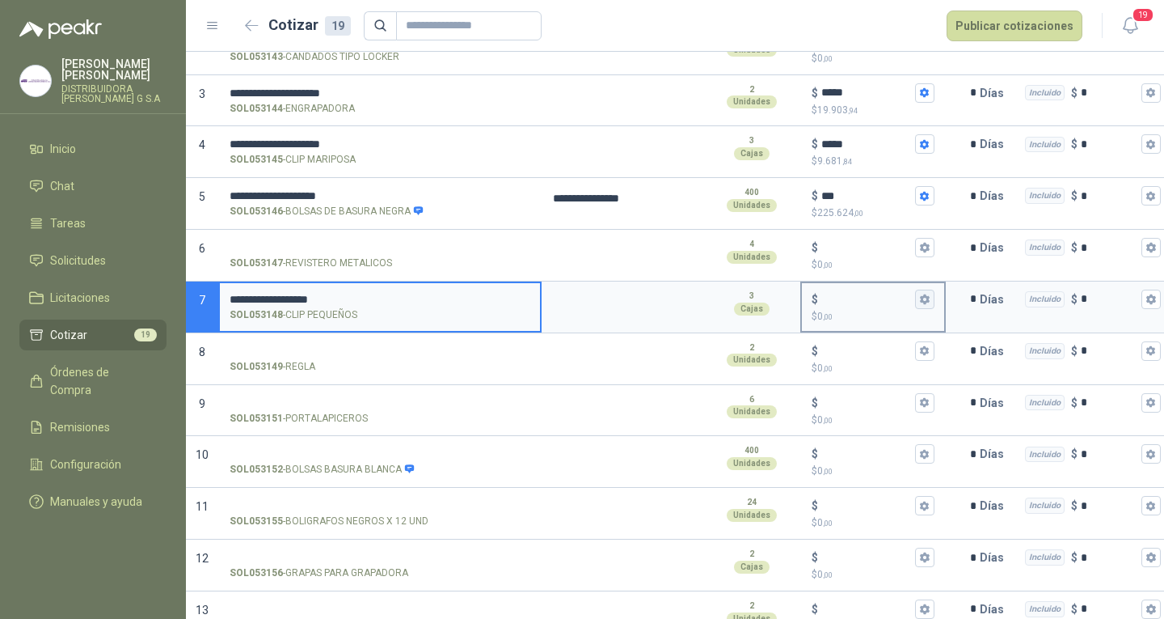
click at [927, 306] on button "$ $ 0 ,00" at bounding box center [924, 298] width 19 height 19
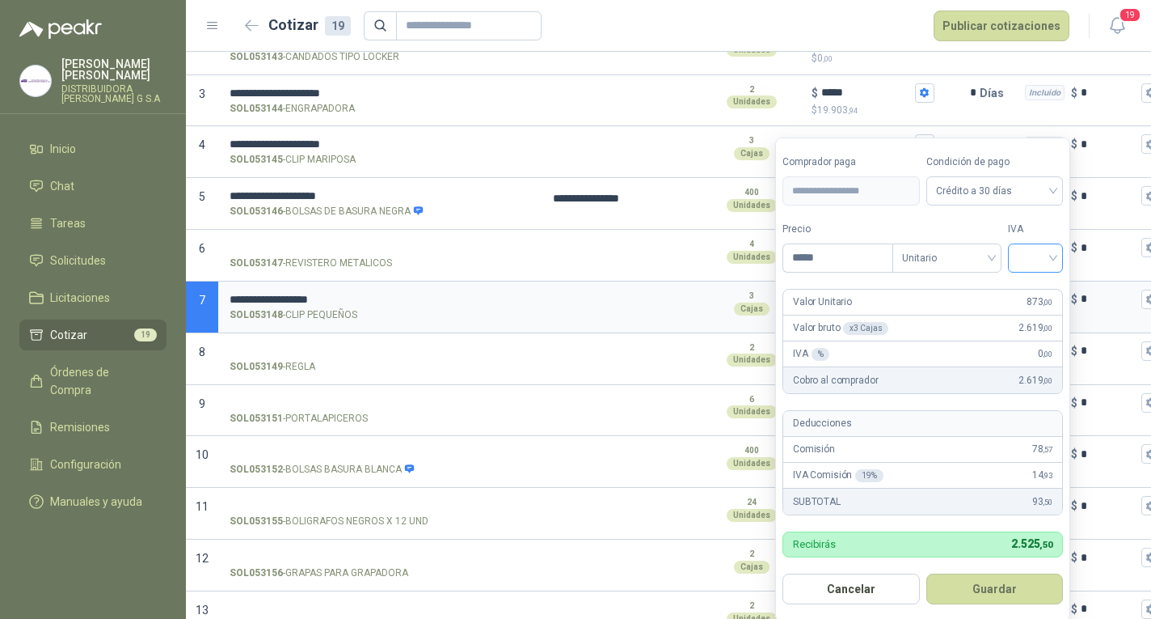
click at [1036, 258] on input "search" at bounding box center [1036, 256] width 36 height 24
click at [1033, 285] on div "19%" at bounding box center [1039, 292] width 30 height 18
click at [1032, 573] on button "Guardar" at bounding box center [997, 588] width 139 height 31
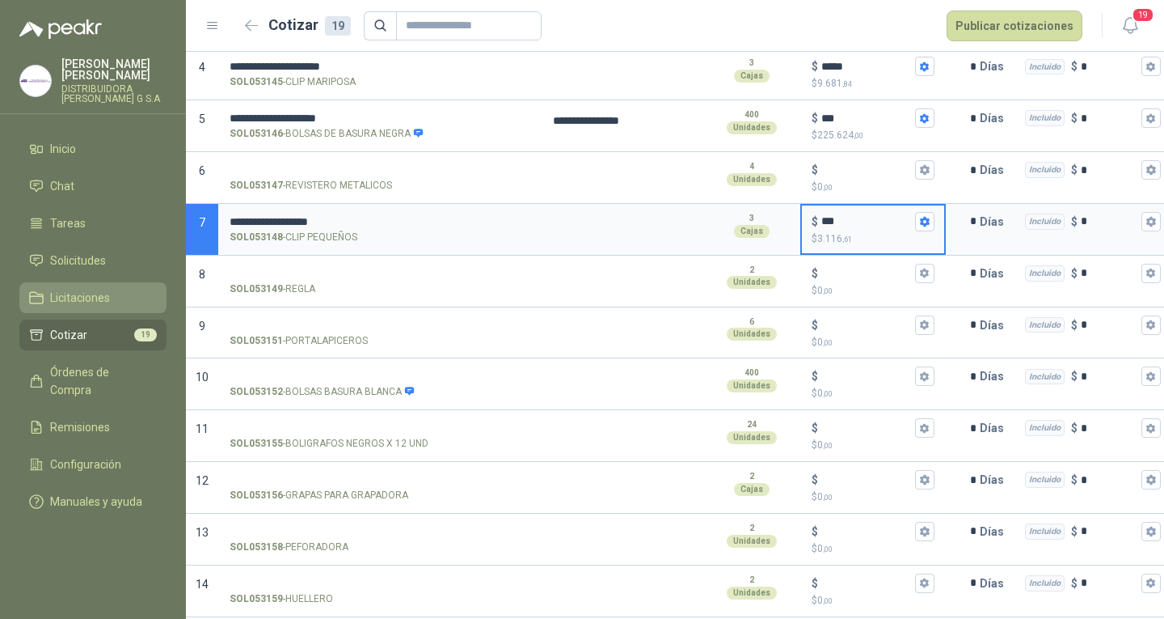
scroll to position [323, 0]
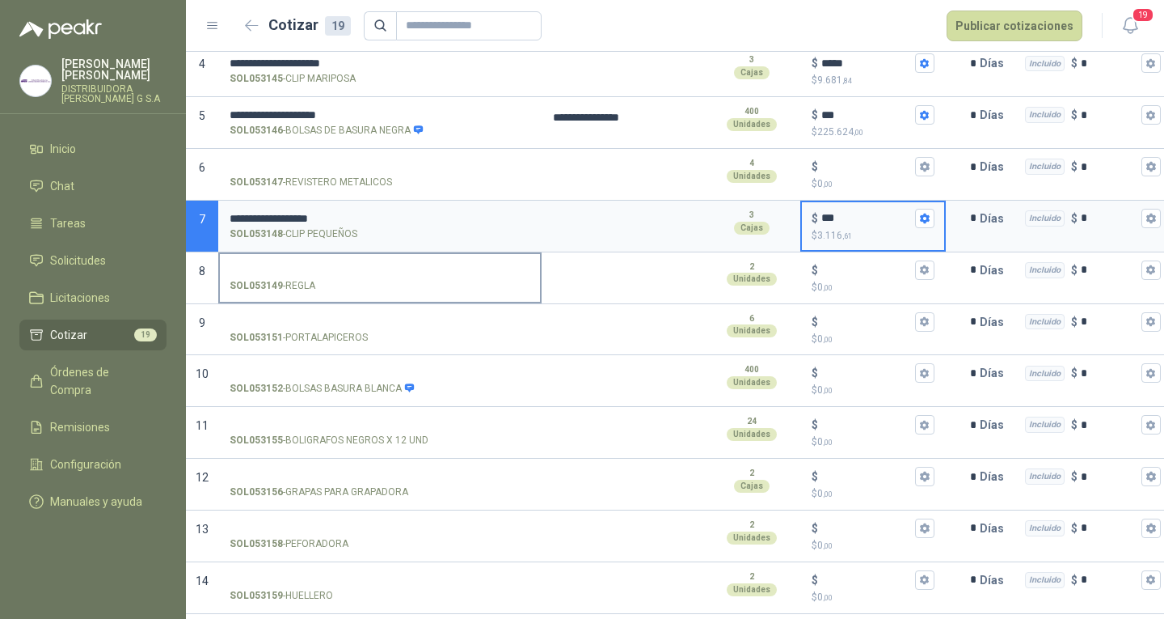
click at [482, 267] on input "SOL053149 - [PERSON_NAME]" at bounding box center [380, 270] width 301 height 12
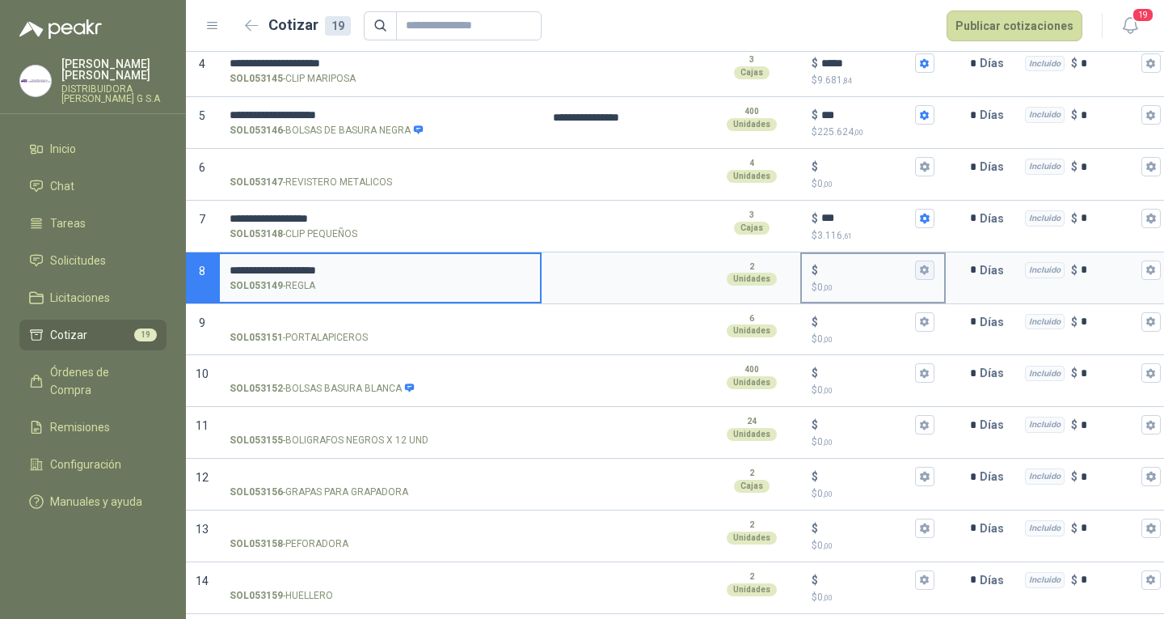
click at [922, 274] on icon "button" at bounding box center [924, 269] width 11 height 11
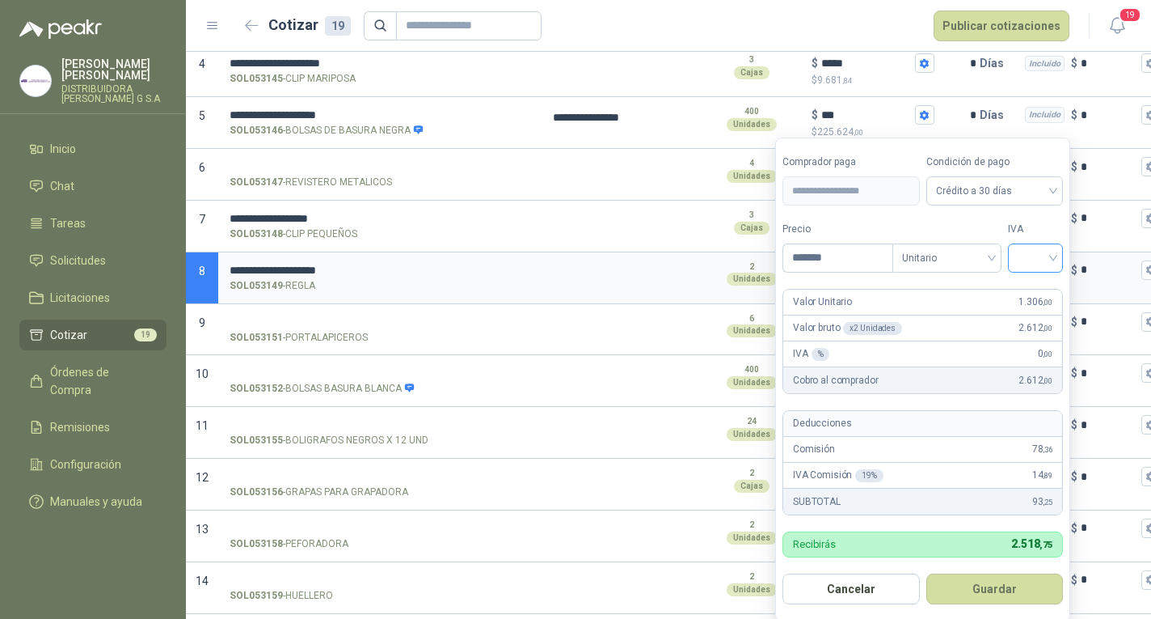
click at [1052, 259] on input "search" at bounding box center [1036, 256] width 36 height 24
click at [1043, 283] on div "19%" at bounding box center [1039, 292] width 30 height 18
click at [994, 589] on button "Guardar" at bounding box center [997, 588] width 139 height 31
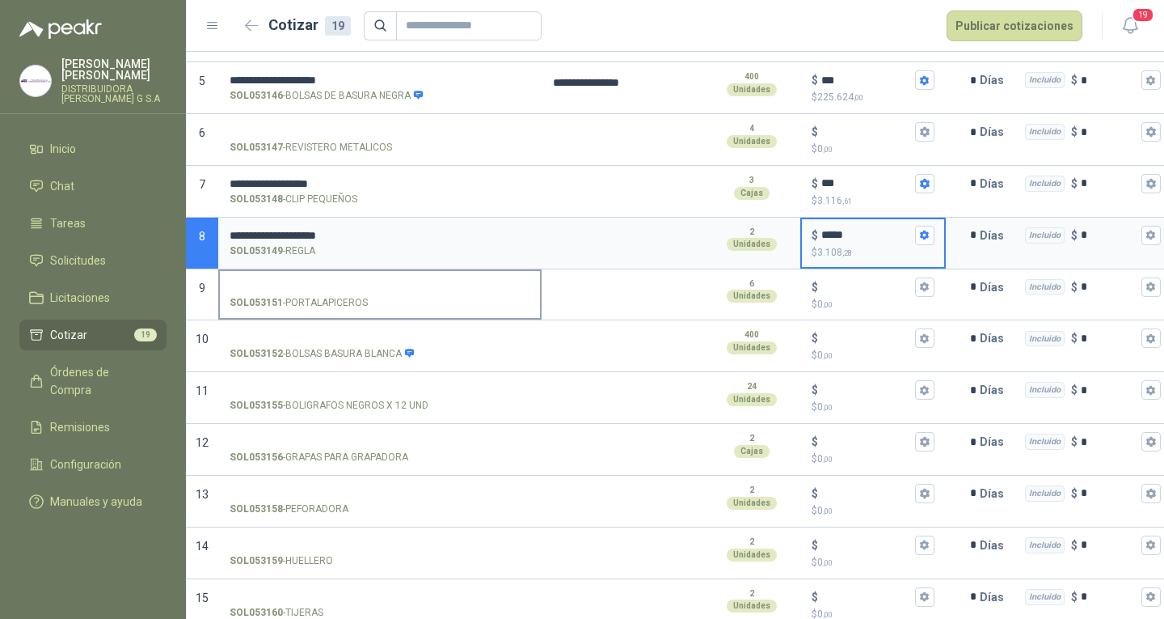
scroll to position [404, 0]
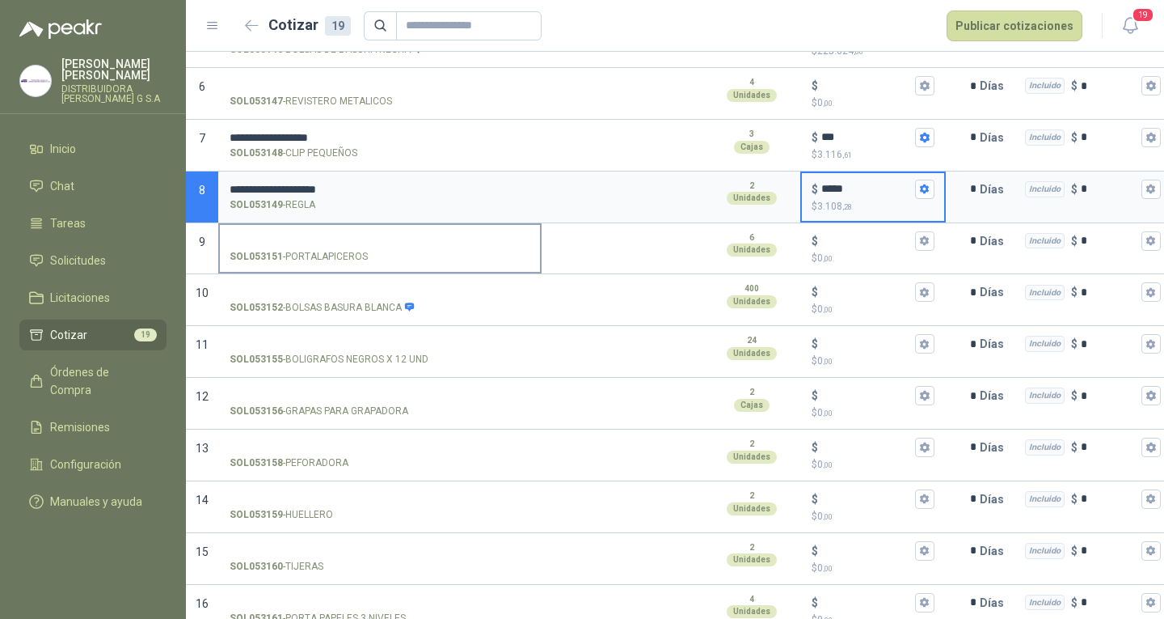
click at [345, 241] on input "SOL053151 - PORTALAPICEROS" at bounding box center [380, 241] width 301 height 12
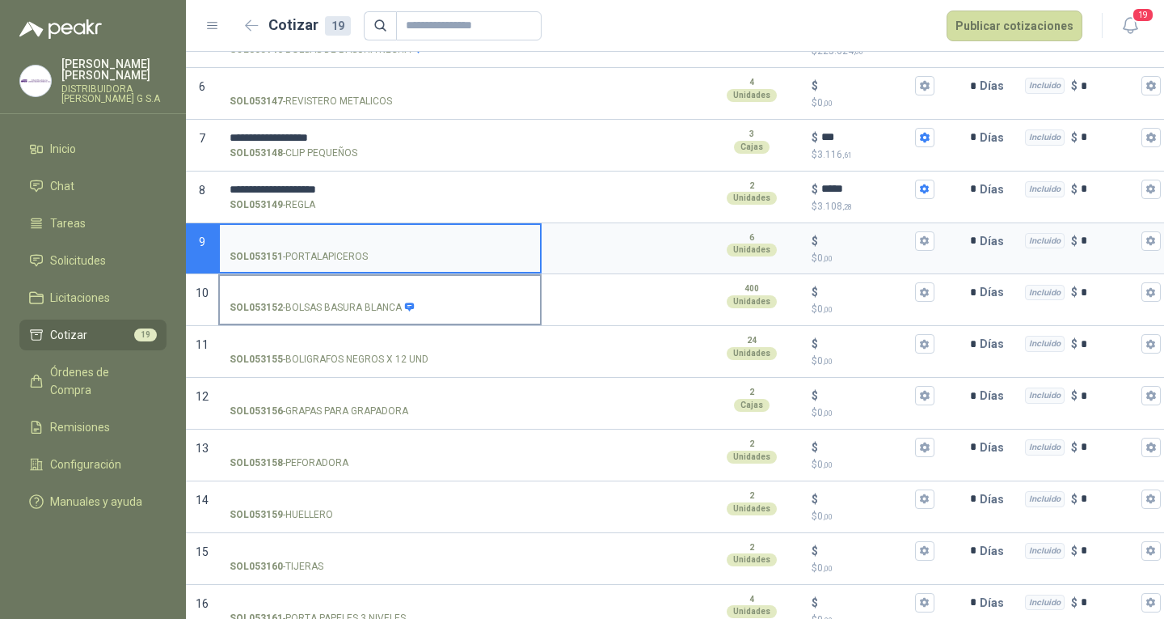
click at [386, 298] on input "SOL053152 - BOLSAS BASURA BLANCA" at bounding box center [380, 292] width 301 height 12
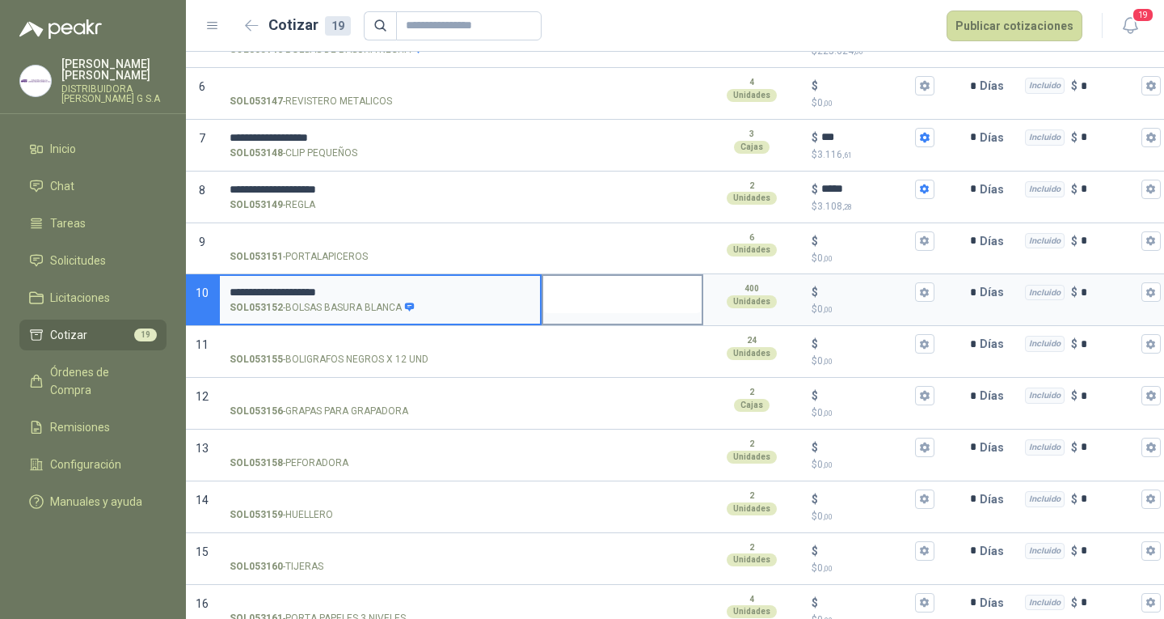
click at [602, 302] on textarea at bounding box center [622, 294] width 158 height 37
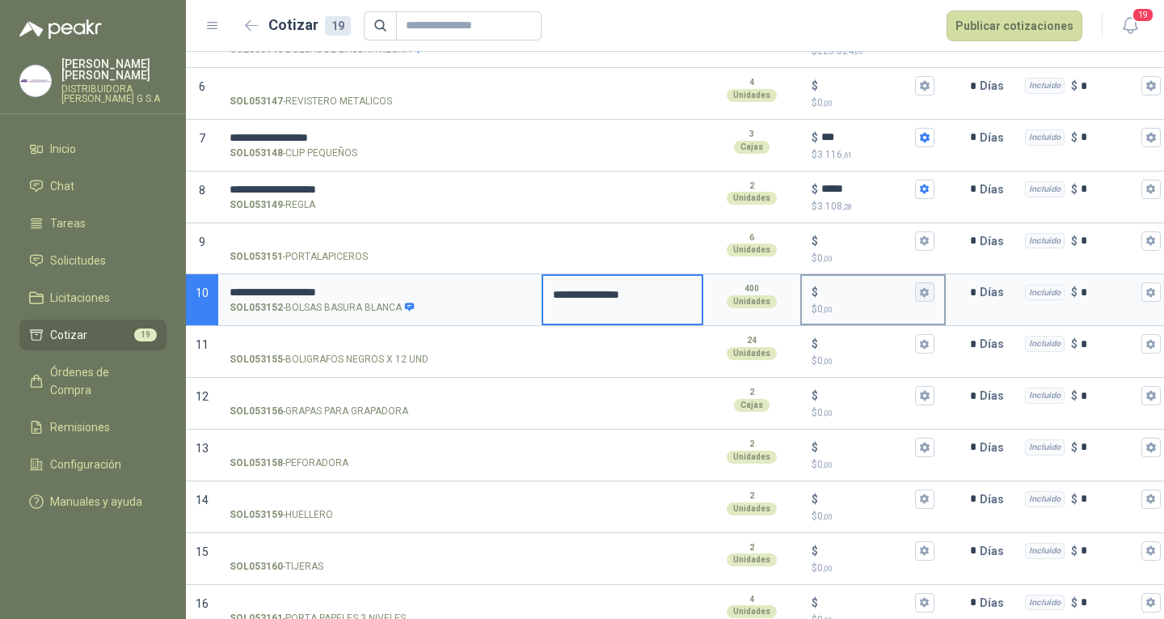
click at [920, 296] on icon "button" at bounding box center [924, 292] width 11 height 11
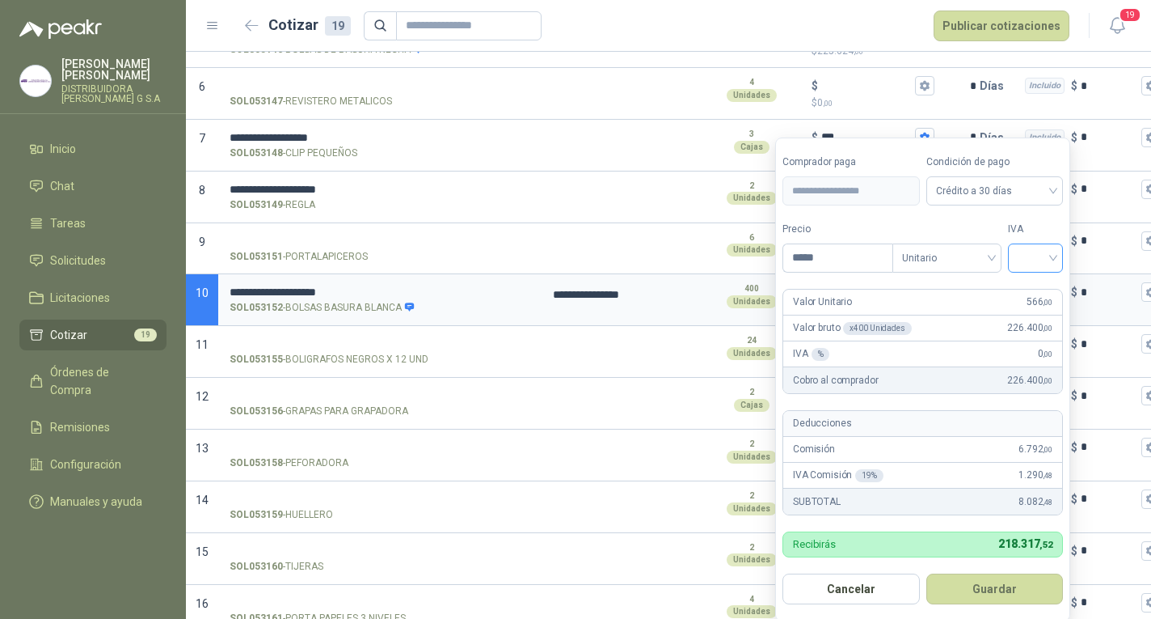
click at [1030, 266] on input "search" at bounding box center [1036, 256] width 36 height 24
click at [1028, 283] on div "19%" at bounding box center [1039, 292] width 30 height 18
click at [1030, 587] on button "Guardar" at bounding box center [997, 588] width 139 height 31
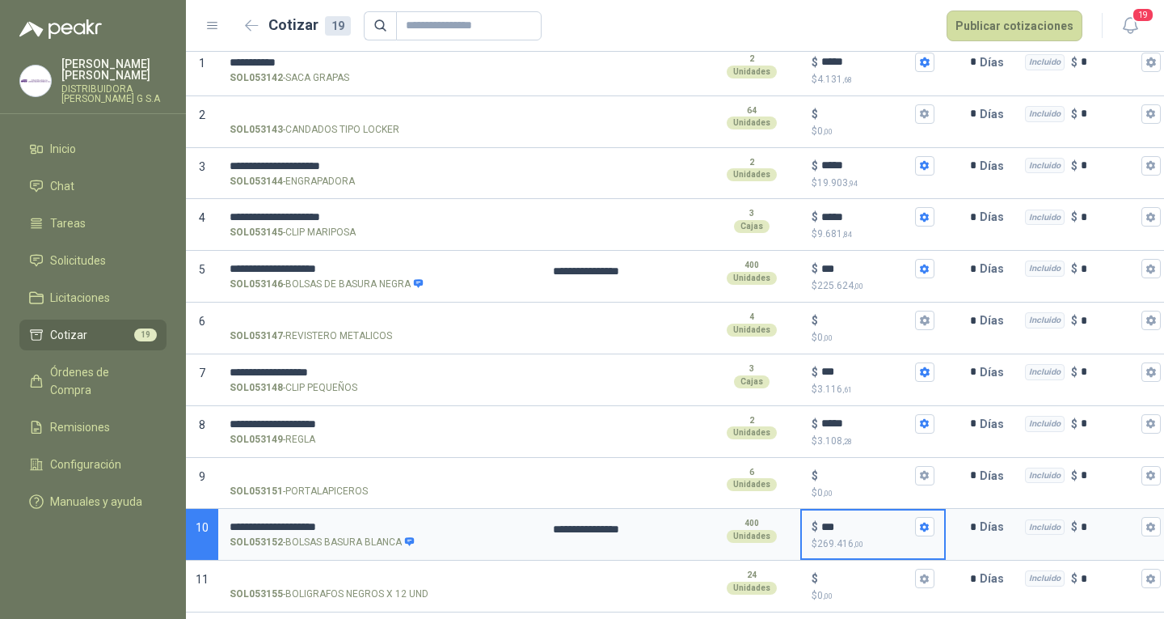
scroll to position [162, 0]
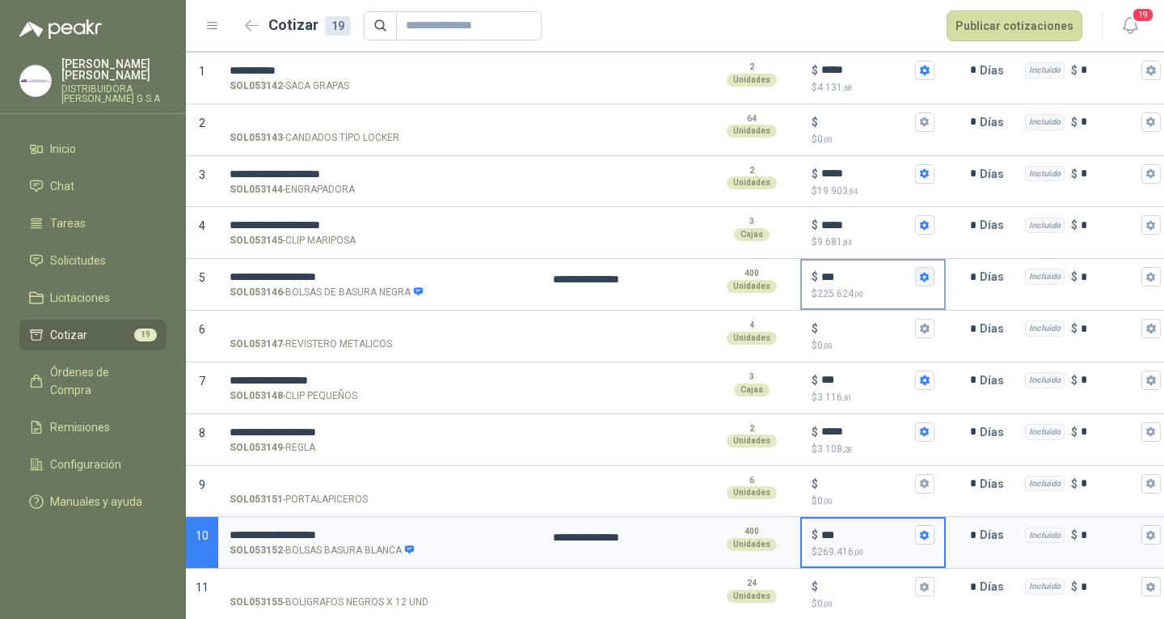
click at [931, 274] on button "$ *** $ 225.624 ,00" at bounding box center [924, 276] width 19 height 19
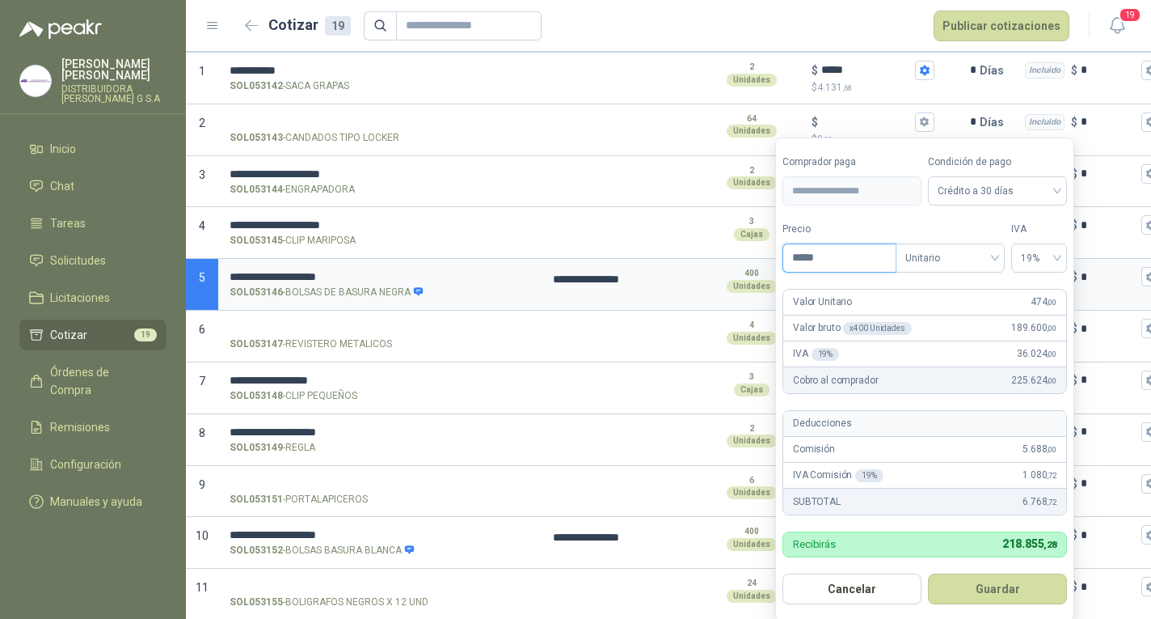
click at [841, 256] on input "*****" at bounding box center [839, 257] width 112 height 27
click at [1030, 584] on button "Guardar" at bounding box center [997, 588] width 139 height 31
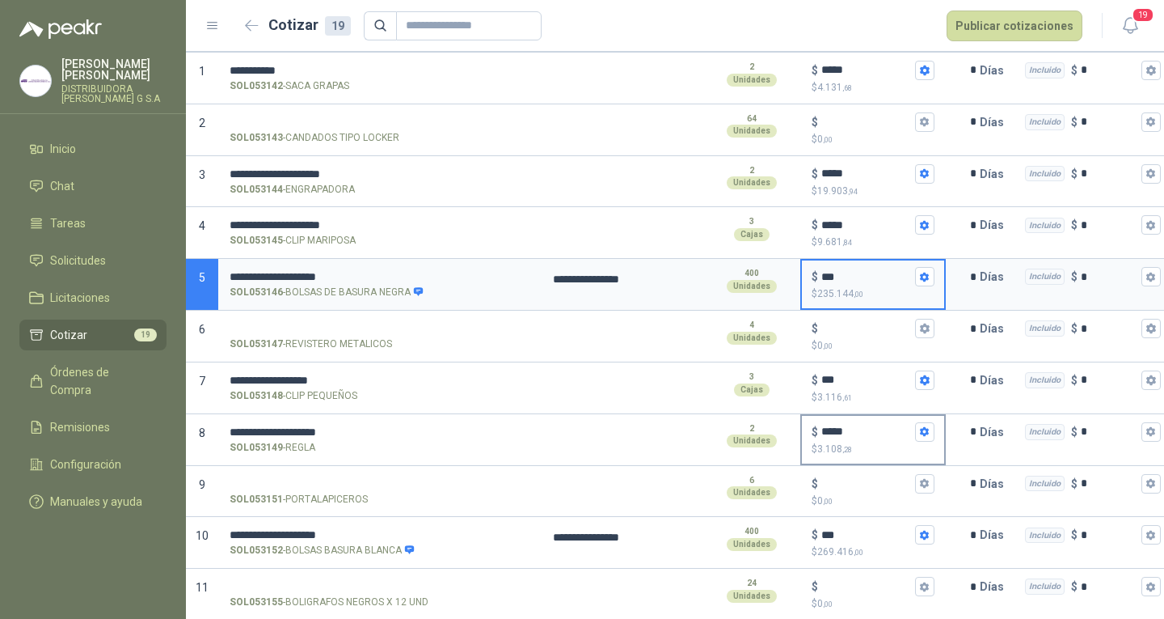
scroll to position [323, 0]
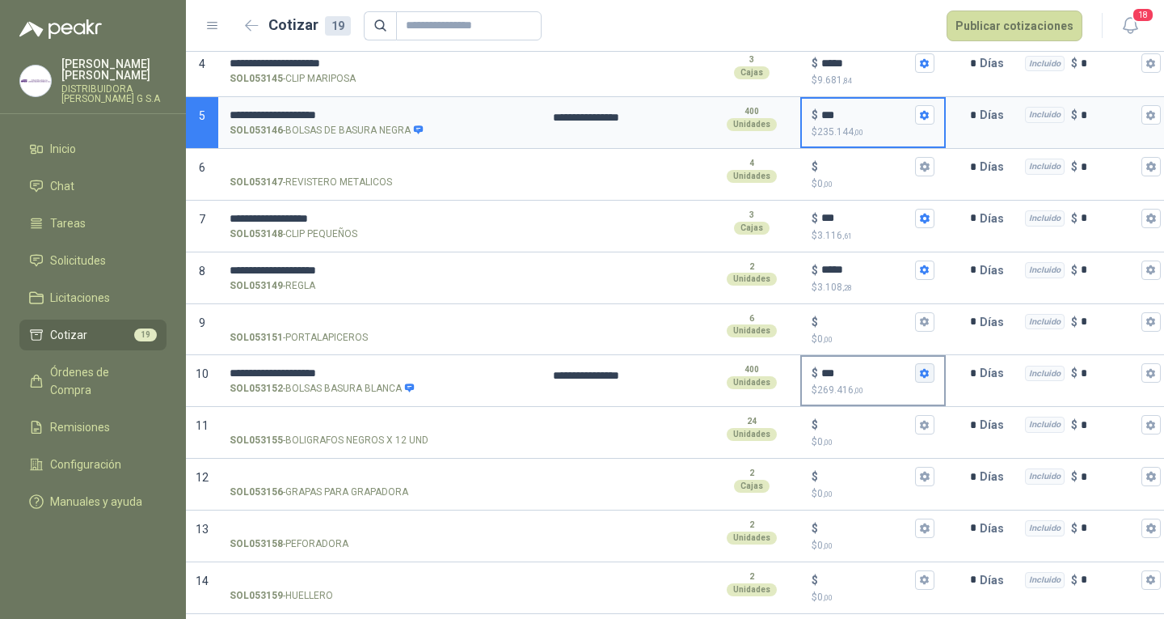
click at [920, 365] on button "$ *** $ 269.416 ,00" at bounding box center [924, 372] width 19 height 19
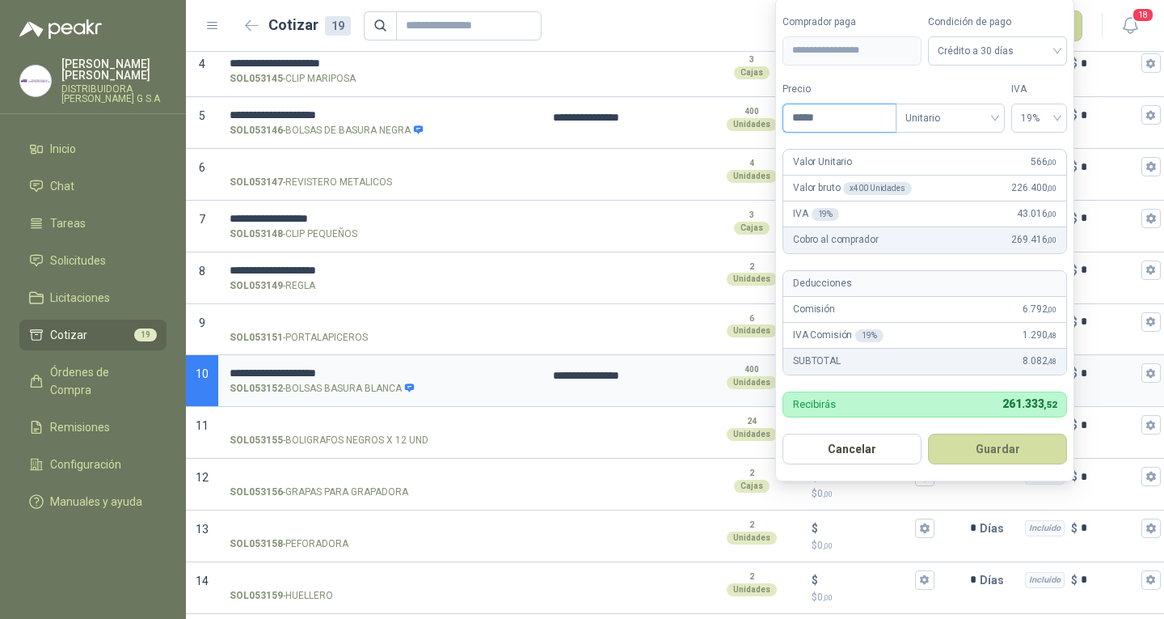
click at [830, 118] on input "*****" at bounding box center [839, 117] width 112 height 27
click at [1016, 454] on button "Guardar" at bounding box center [997, 448] width 139 height 31
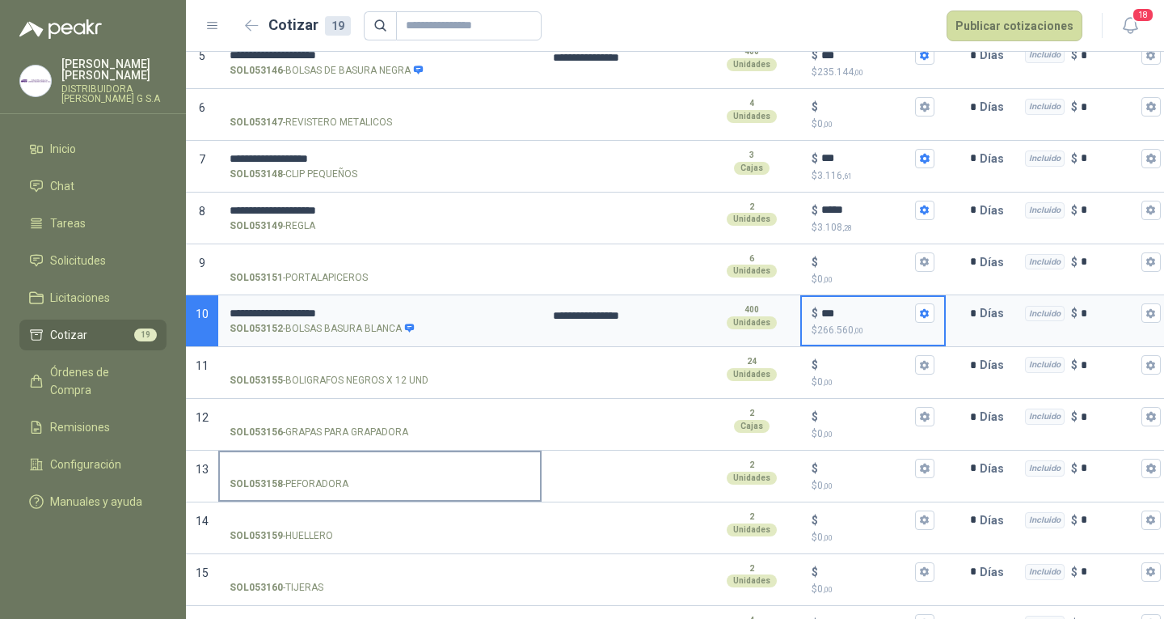
scroll to position [404, 0]
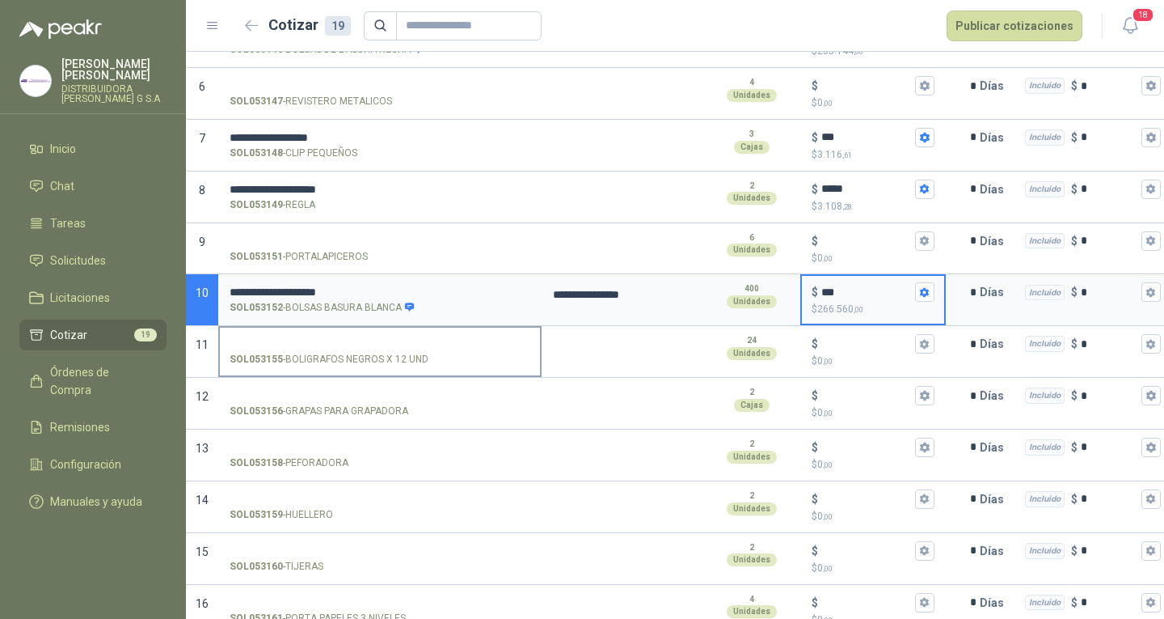
click at [397, 352] on p "SOL053155 - BOLIGRAFOS NEGROS X 12 UND" at bounding box center [329, 359] width 199 height 15
click at [397, 350] on input "SOL053155 - BOLIGRAFOS NEGROS X 12 UND" at bounding box center [380, 344] width 301 height 12
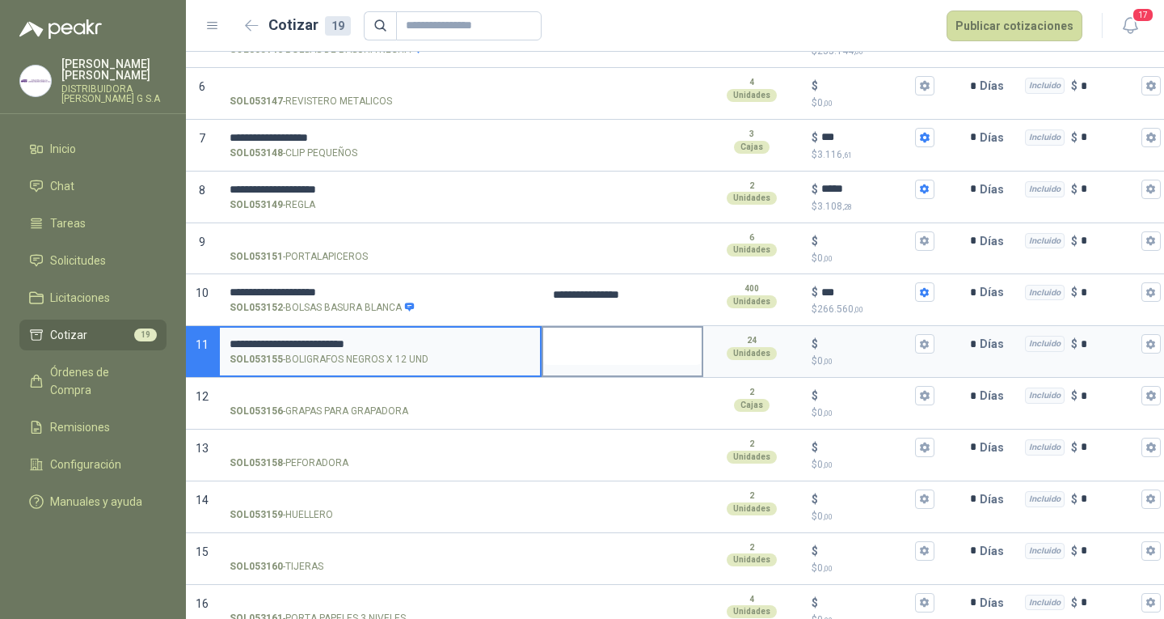
click at [623, 336] on textarea at bounding box center [622, 345] width 158 height 37
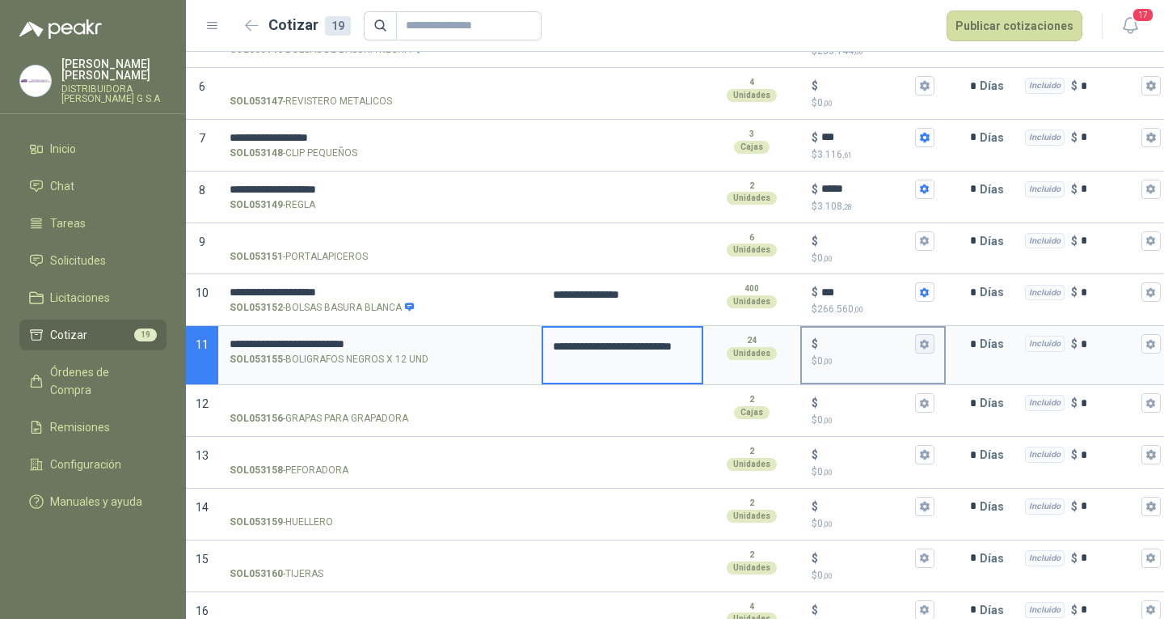
click at [930, 341] on icon "button" at bounding box center [924, 344] width 11 height 11
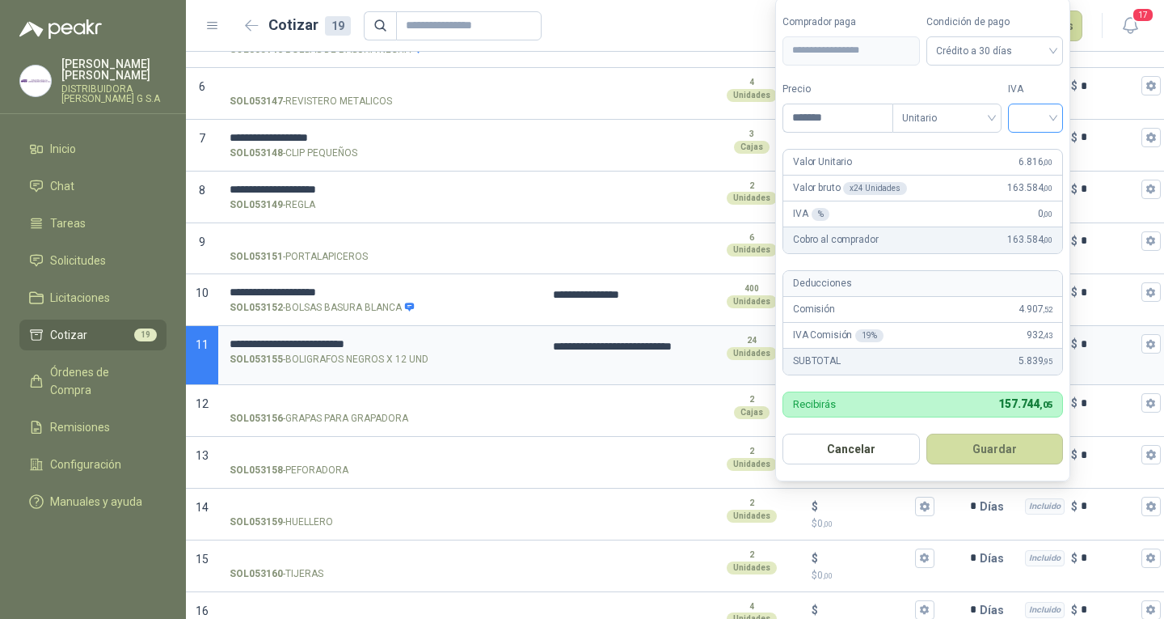
click at [1039, 108] on input "search" at bounding box center [1036, 116] width 36 height 24
click at [1043, 142] on div "19%" at bounding box center [1039, 151] width 30 height 18
click at [994, 445] on button "Guardar" at bounding box center [997, 448] width 139 height 31
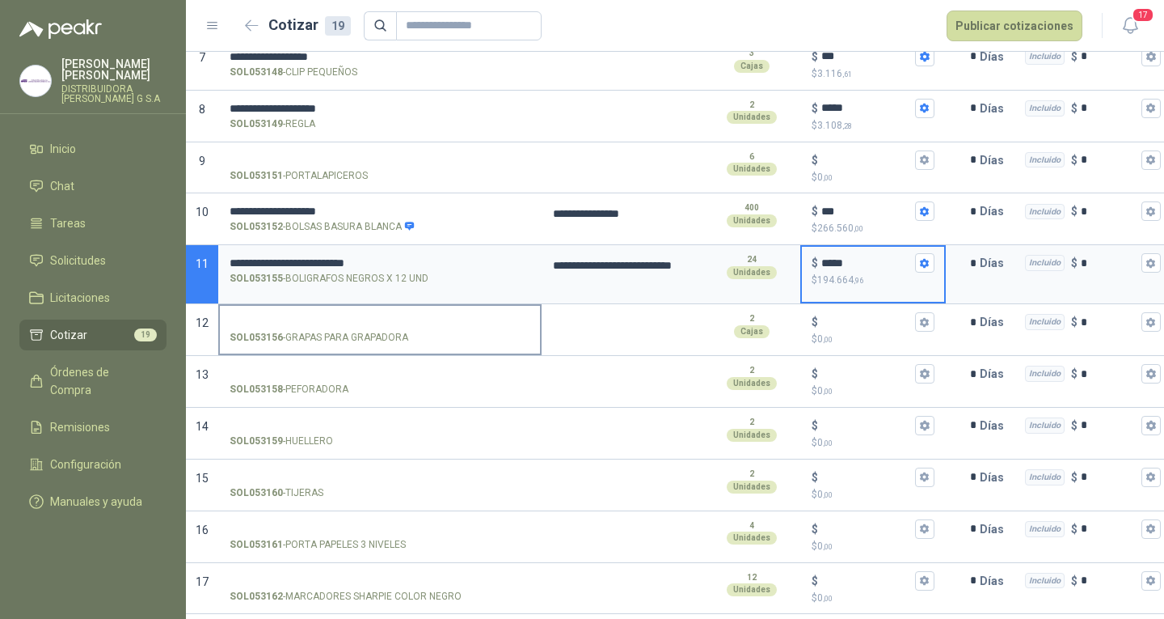
scroll to position [566, 0]
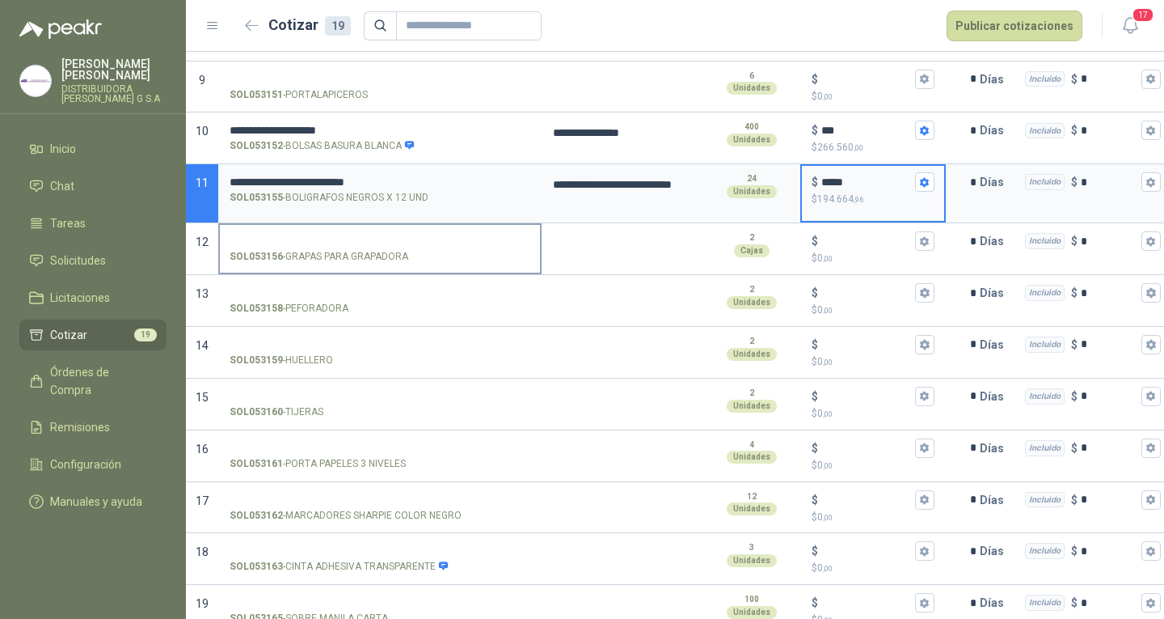
click at [421, 246] on input "SOL053156 - GRAPAS PARA GRAPADORA" at bounding box center [380, 241] width 301 height 12
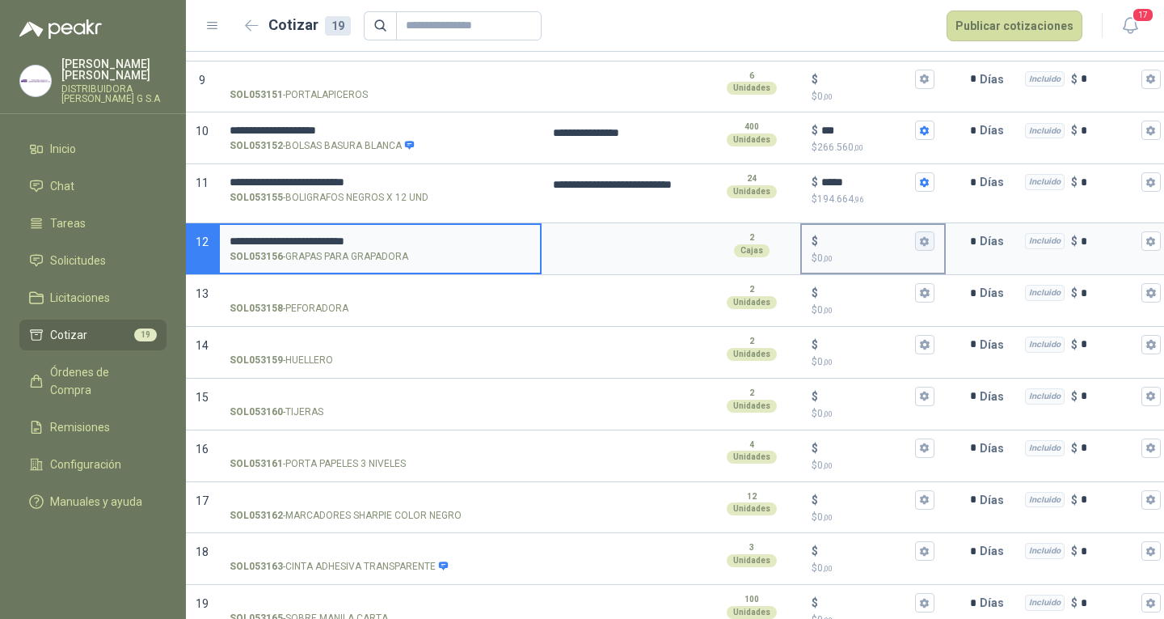
click at [926, 246] on icon "button" at bounding box center [924, 241] width 9 height 10
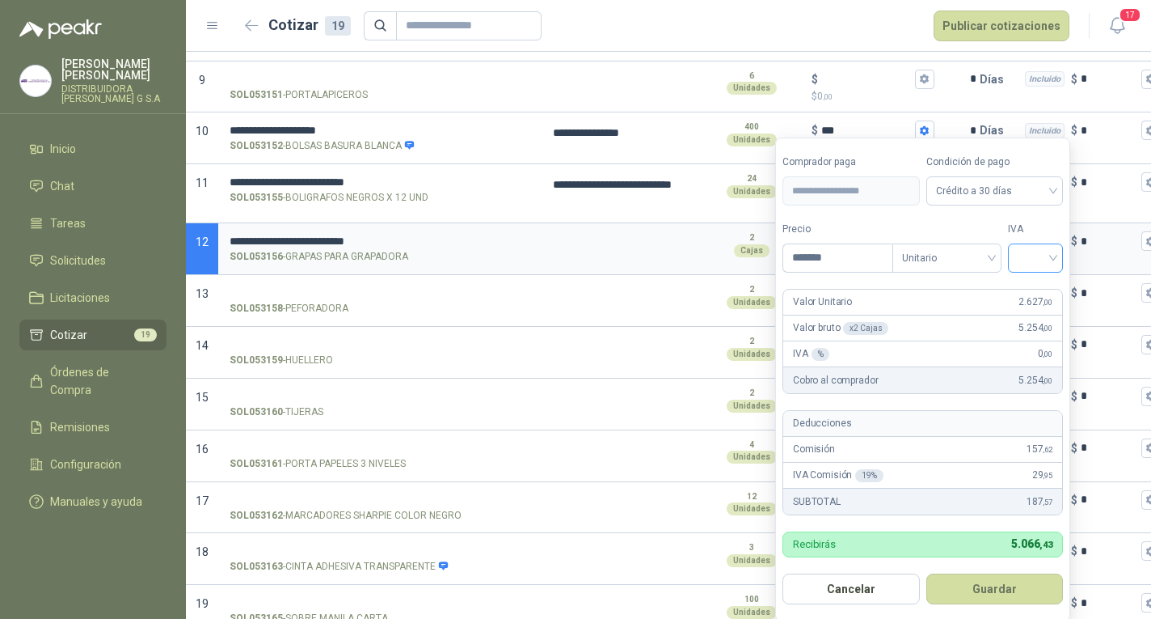
click at [1046, 259] on input "search" at bounding box center [1036, 256] width 36 height 24
click at [1037, 281] on div "19%" at bounding box center [1039, 292] width 49 height 26
click at [968, 582] on button "Guardar" at bounding box center [997, 588] width 139 height 31
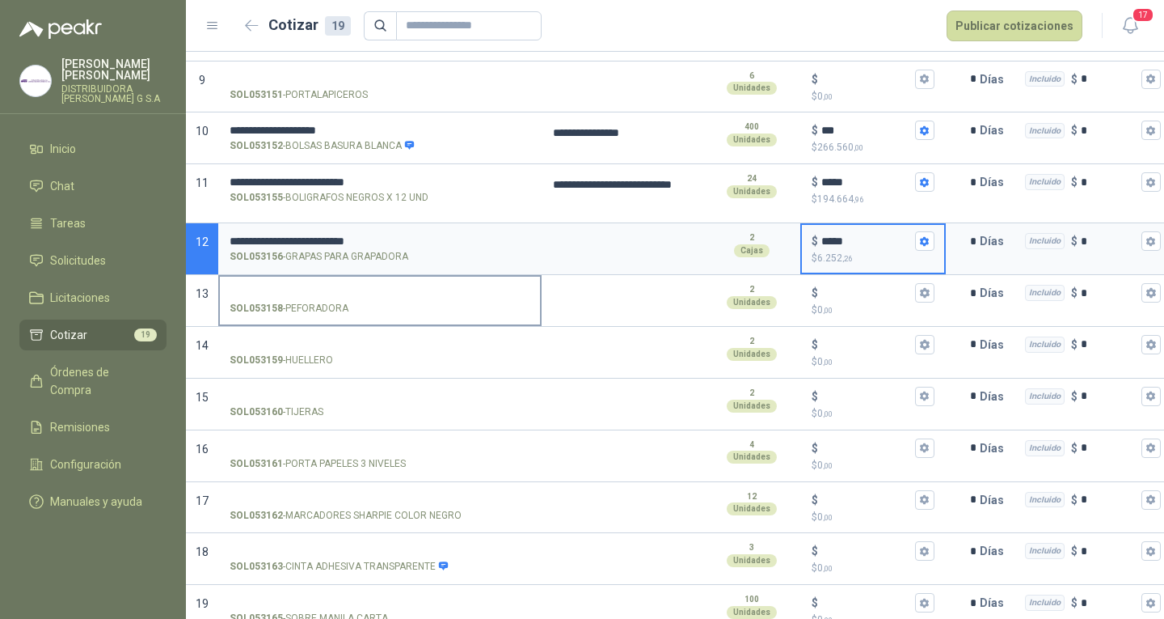
click at [492, 314] on div "SOL053158 - PEFORADORA" at bounding box center [380, 308] width 301 height 15
click at [492, 299] on input "SOL053158 - PEFORADORA" at bounding box center [380, 293] width 301 height 12
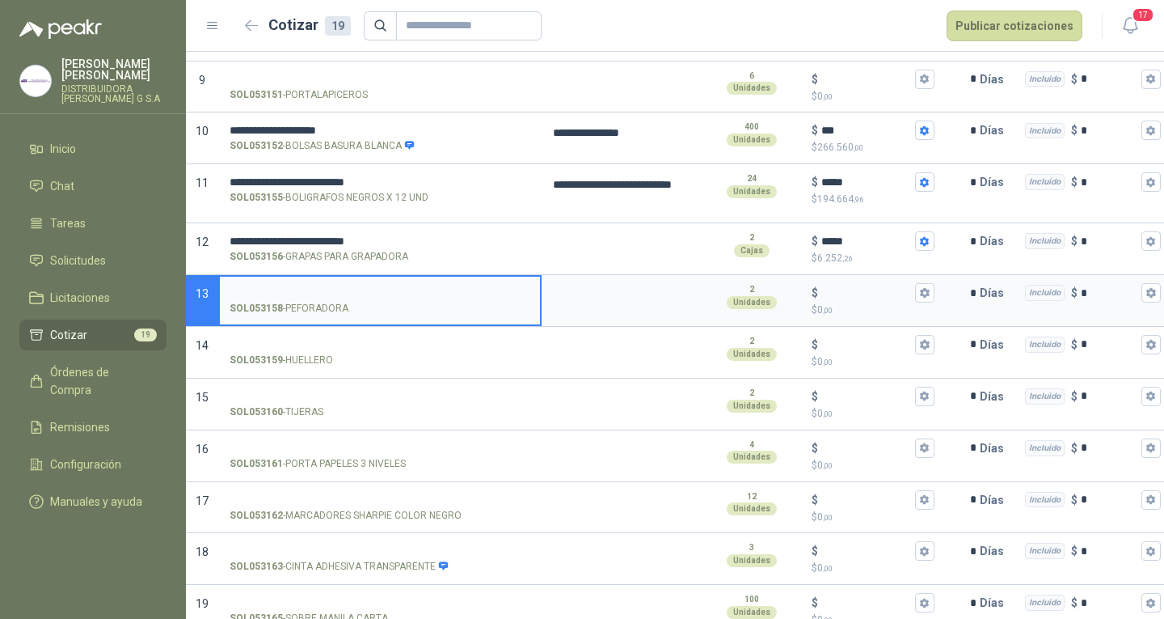
scroll to position [597, 0]
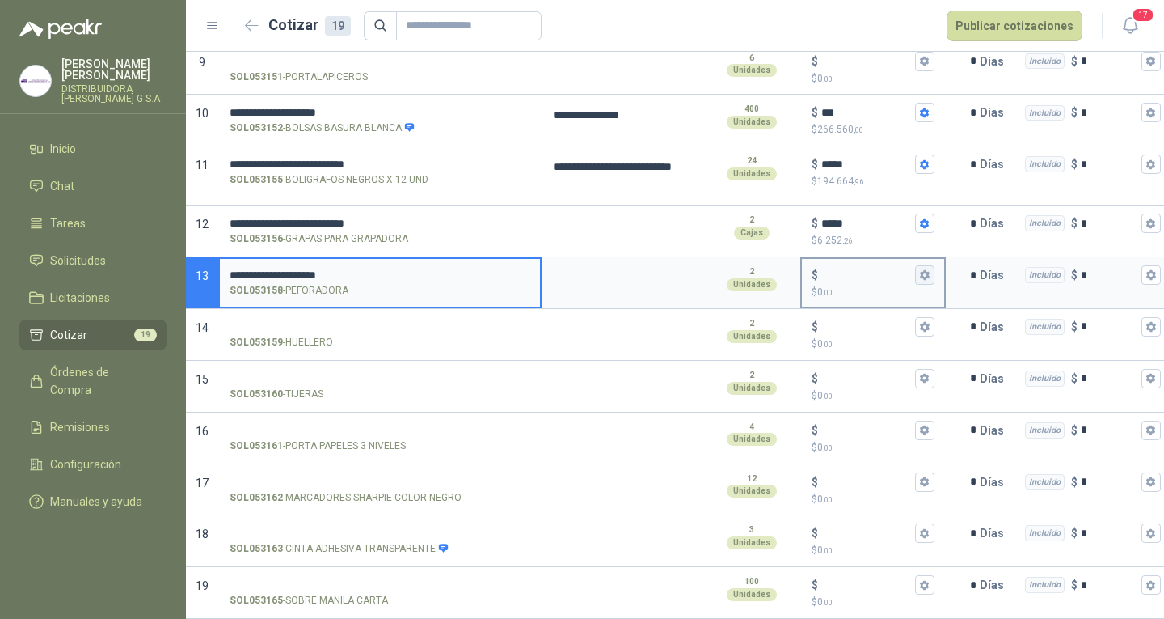
click at [929, 269] on icon "button" at bounding box center [924, 274] width 11 height 11
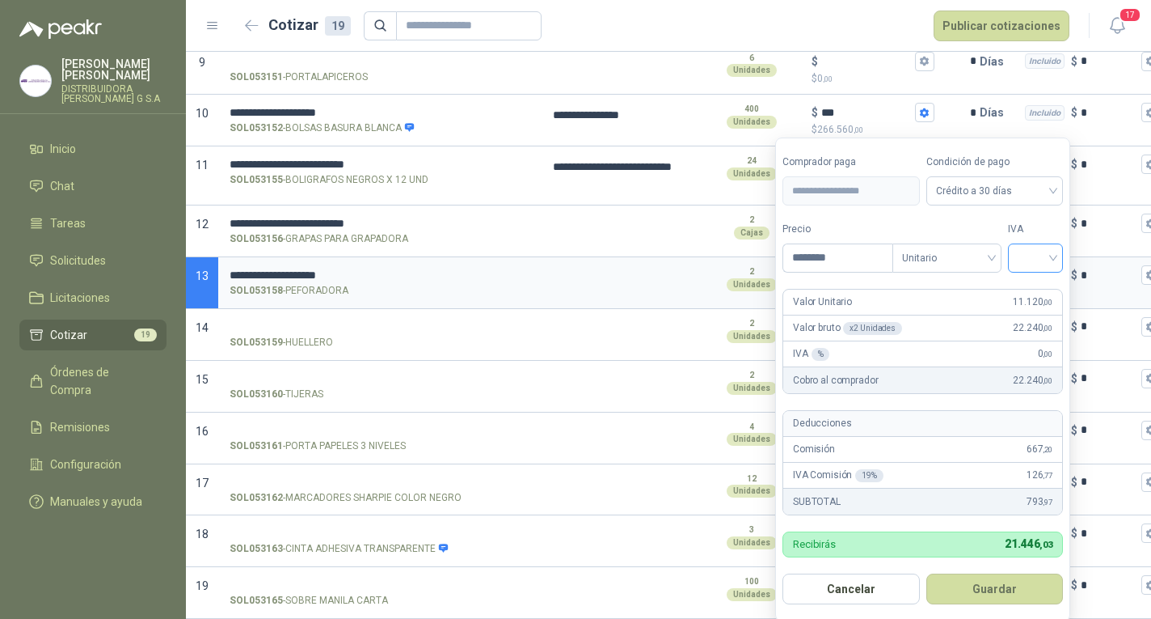
click at [1031, 249] on input "search" at bounding box center [1036, 256] width 36 height 24
click at [1030, 280] on div "19%" at bounding box center [1039, 292] width 49 height 26
click at [985, 575] on button "Guardar" at bounding box center [997, 588] width 139 height 31
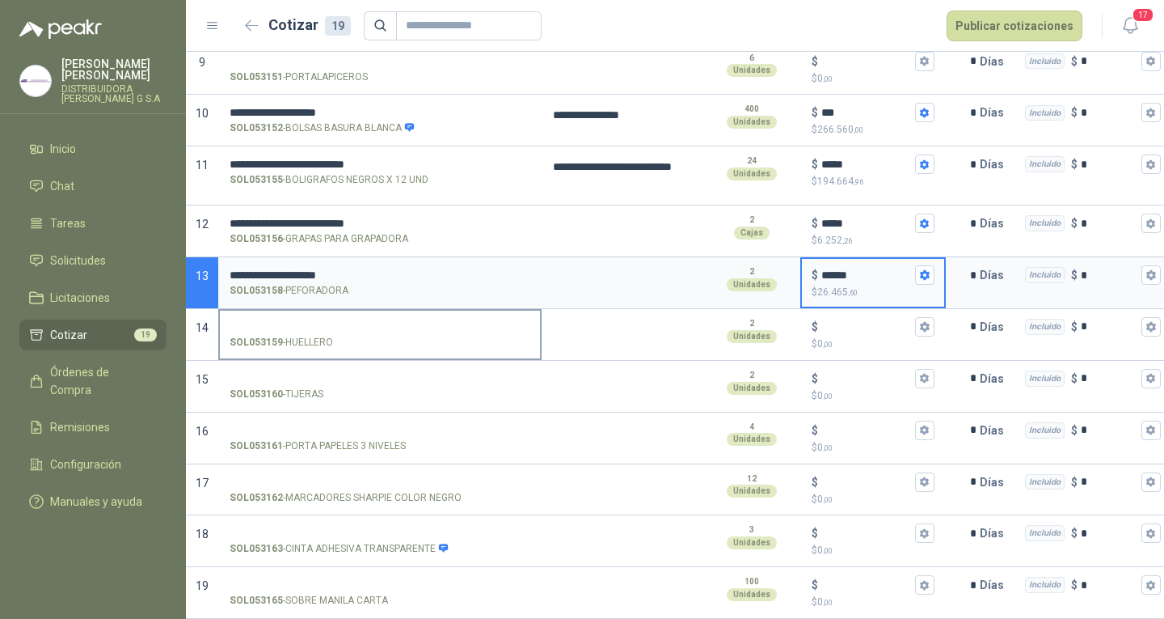
click at [306, 321] on input "SOL053159 - HUELLERO" at bounding box center [380, 327] width 301 height 12
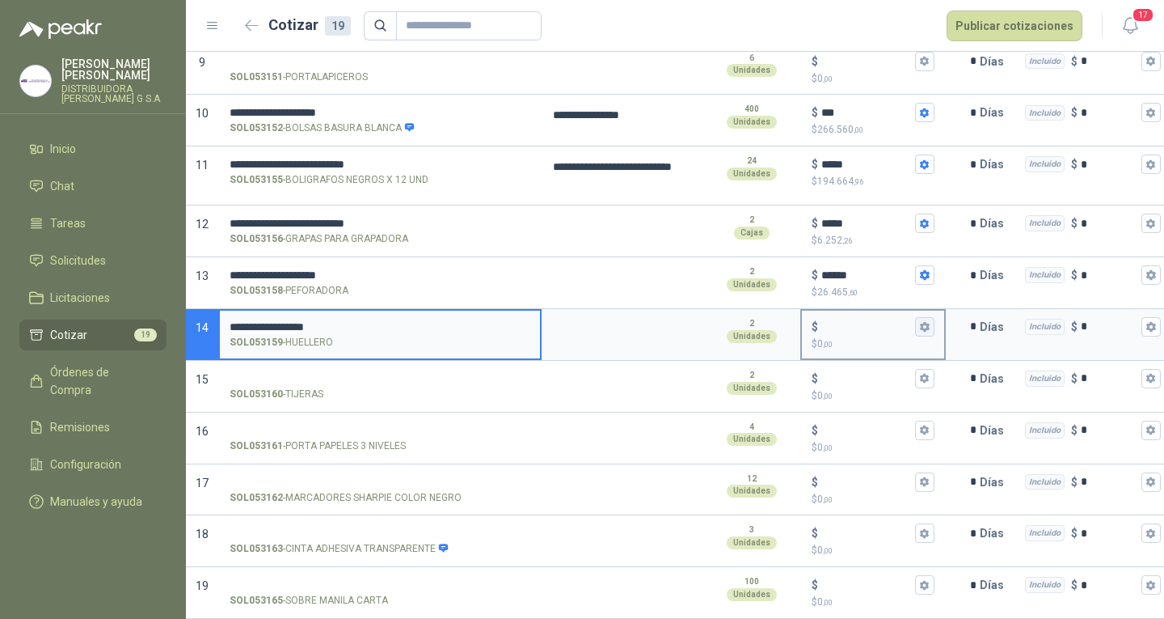
click at [917, 318] on button "$ $ 0 ,00" at bounding box center [924, 326] width 19 height 19
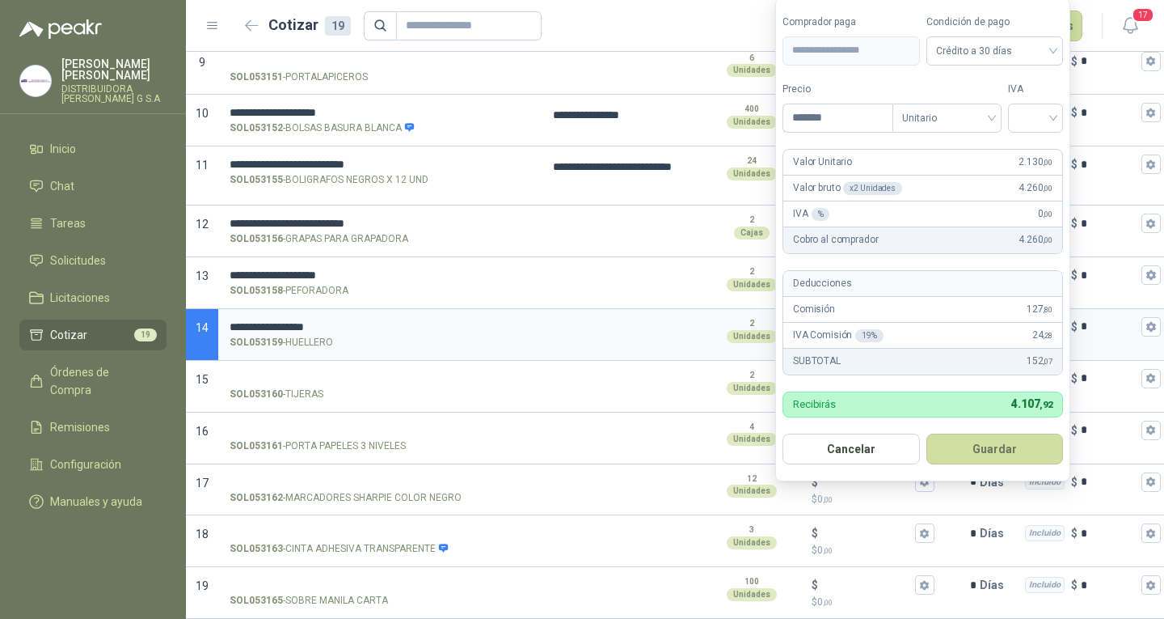
click at [927, 433] on button "Guardar" at bounding box center [995, 448] width 137 height 31
click at [1033, 120] on input "search" at bounding box center [1036, 116] width 36 height 24
click at [1033, 142] on div "19%" at bounding box center [1039, 151] width 30 height 18
click at [1023, 446] on button "Guardar" at bounding box center [997, 448] width 139 height 31
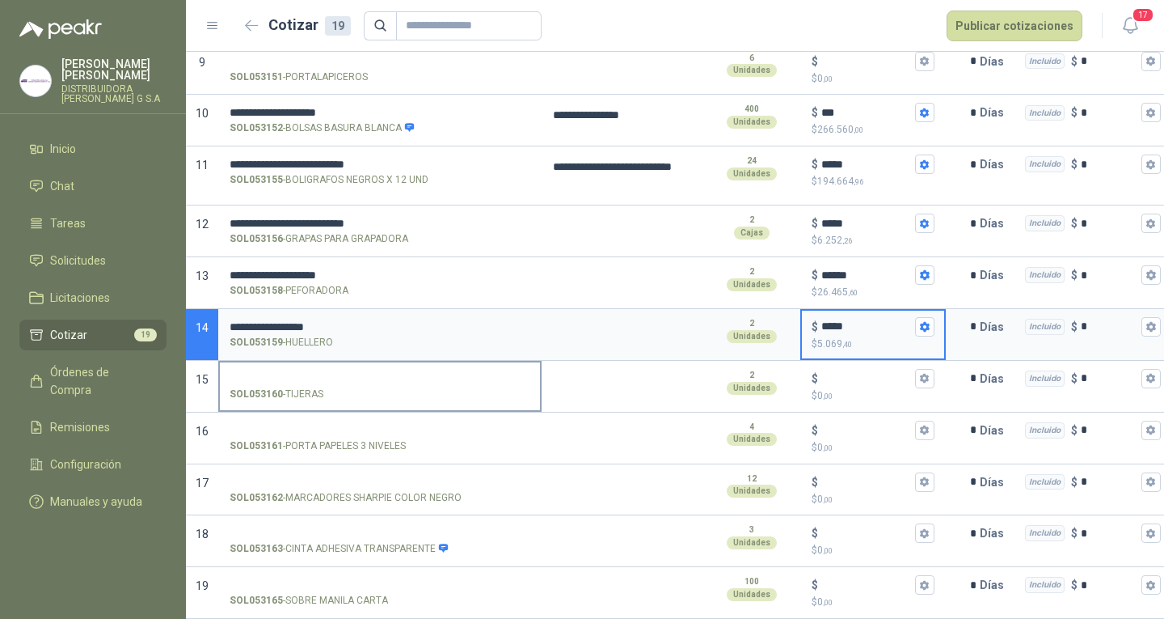
click at [380, 373] on input "SOL053160 - TIJERAS" at bounding box center [380, 379] width 301 height 12
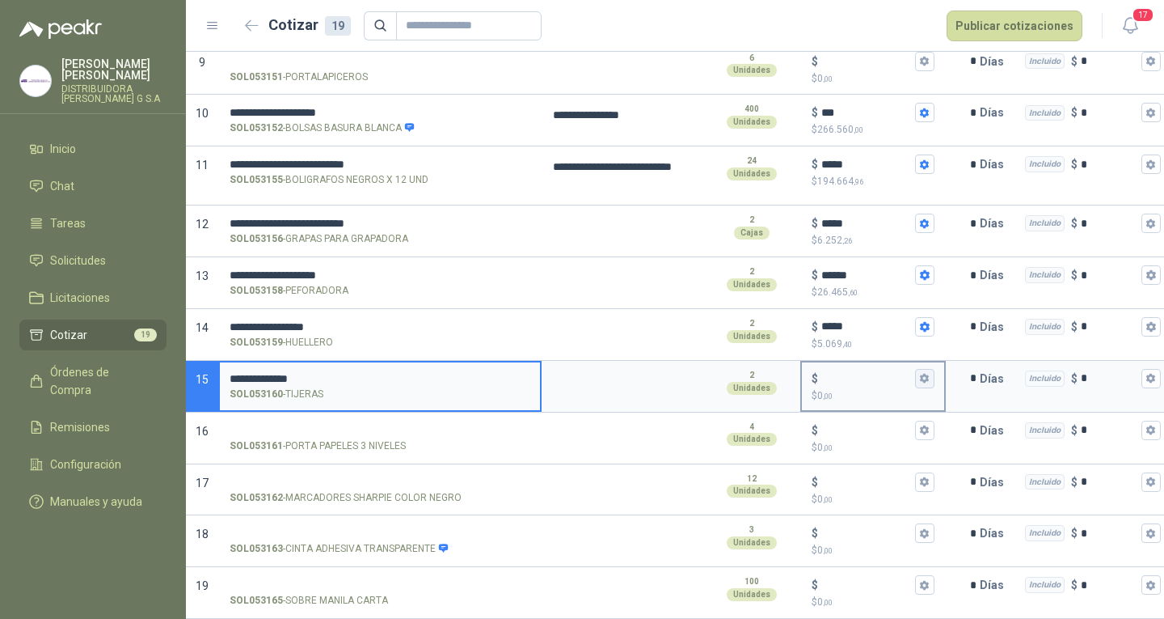
click at [920, 373] on icon "button" at bounding box center [924, 378] width 11 height 11
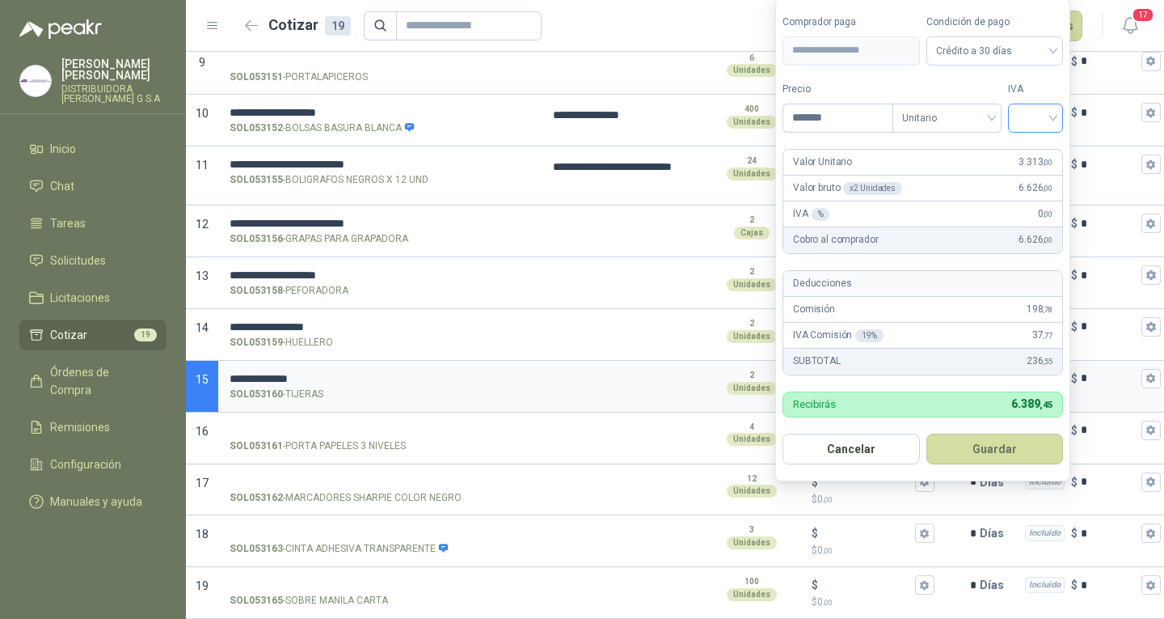
click at [1061, 122] on div at bounding box center [1035, 117] width 55 height 29
click at [1062, 140] on div "19%" at bounding box center [1039, 151] width 49 height 26
click at [1035, 438] on button "Guardar" at bounding box center [997, 448] width 139 height 31
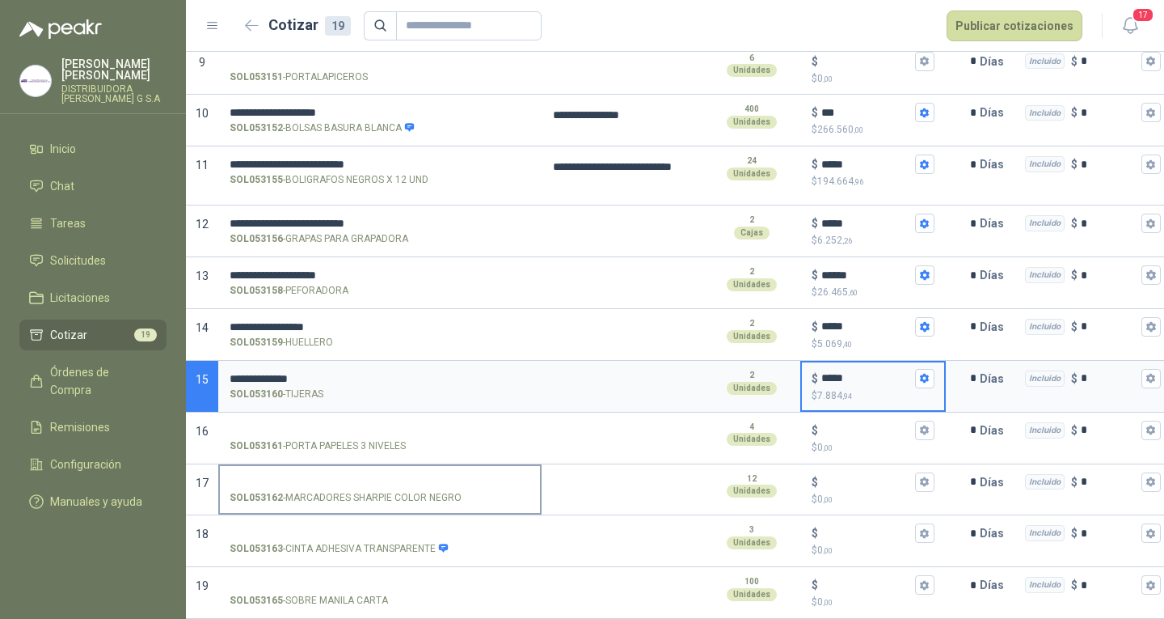
click at [395, 476] on input "SOL053162 - MARCADORES SHARPIE COLOR NEGRO" at bounding box center [380, 482] width 301 height 12
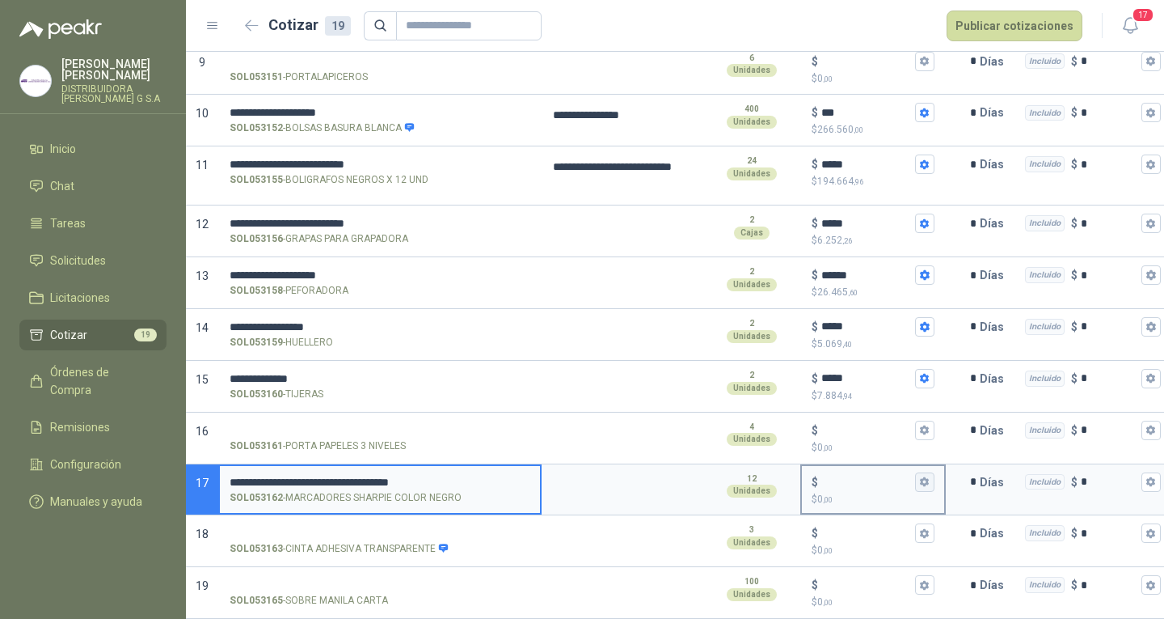
click at [920, 476] on button "$ $ 0 ,00" at bounding box center [924, 481] width 19 height 19
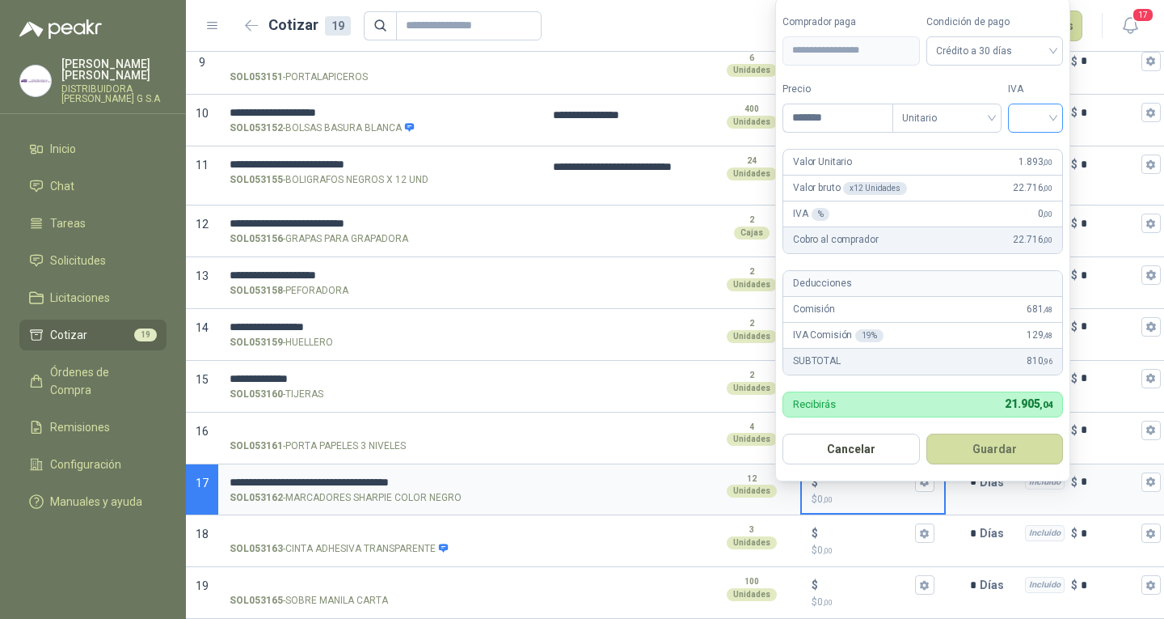
click at [1042, 116] on input "search" at bounding box center [1036, 116] width 36 height 24
click at [1028, 153] on div "19%" at bounding box center [1039, 151] width 30 height 18
click at [1025, 433] on button "Guardar" at bounding box center [997, 448] width 139 height 31
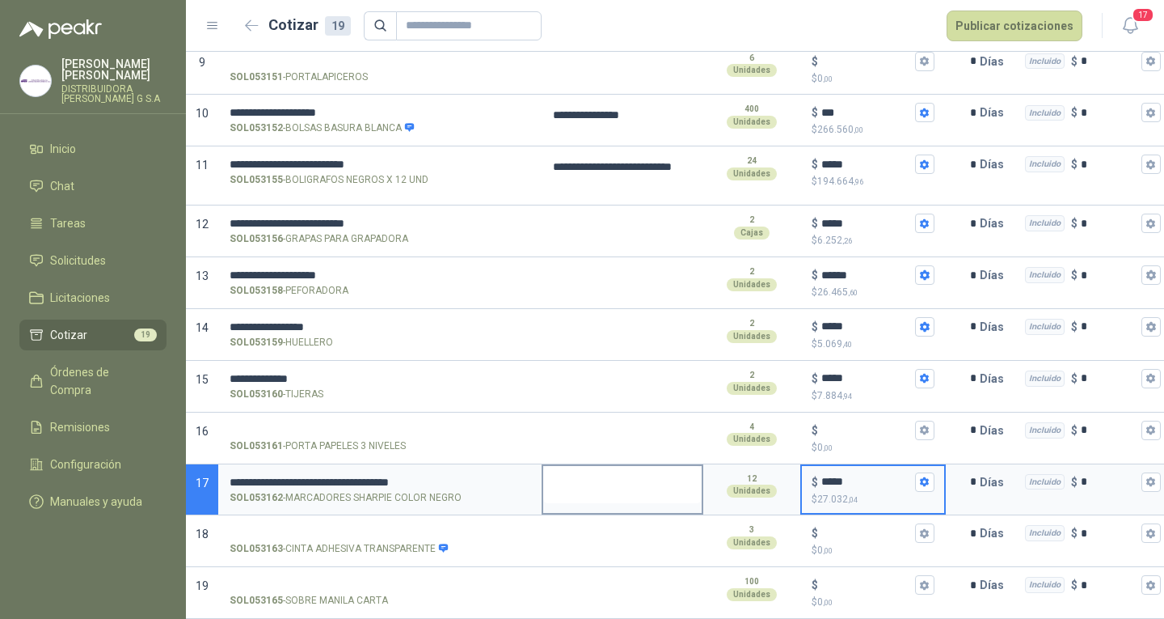
click at [634, 482] on textarea at bounding box center [622, 484] width 158 height 37
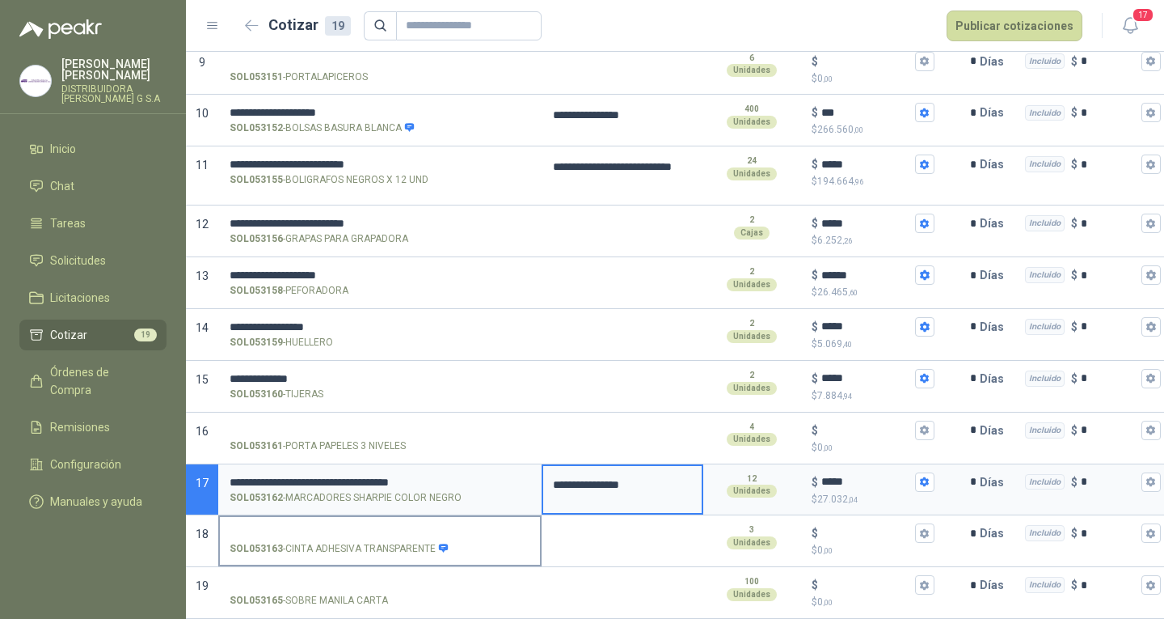
click at [480, 517] on label "SOL053163 - CINTA ADHESIVA TRANSPARENTE" at bounding box center [380, 540] width 320 height 46
click at [480, 527] on input "SOL053163 - CINTA ADHESIVA TRANSPARENTE" at bounding box center [380, 533] width 301 height 12
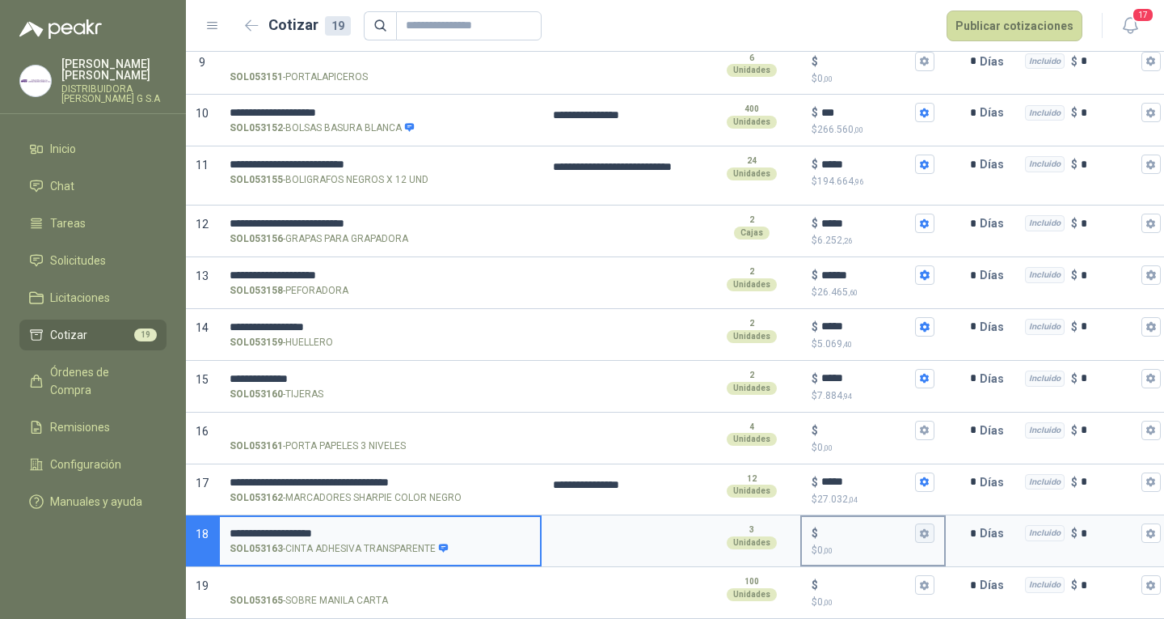
click at [921, 528] on icon "button" at bounding box center [924, 533] width 11 height 11
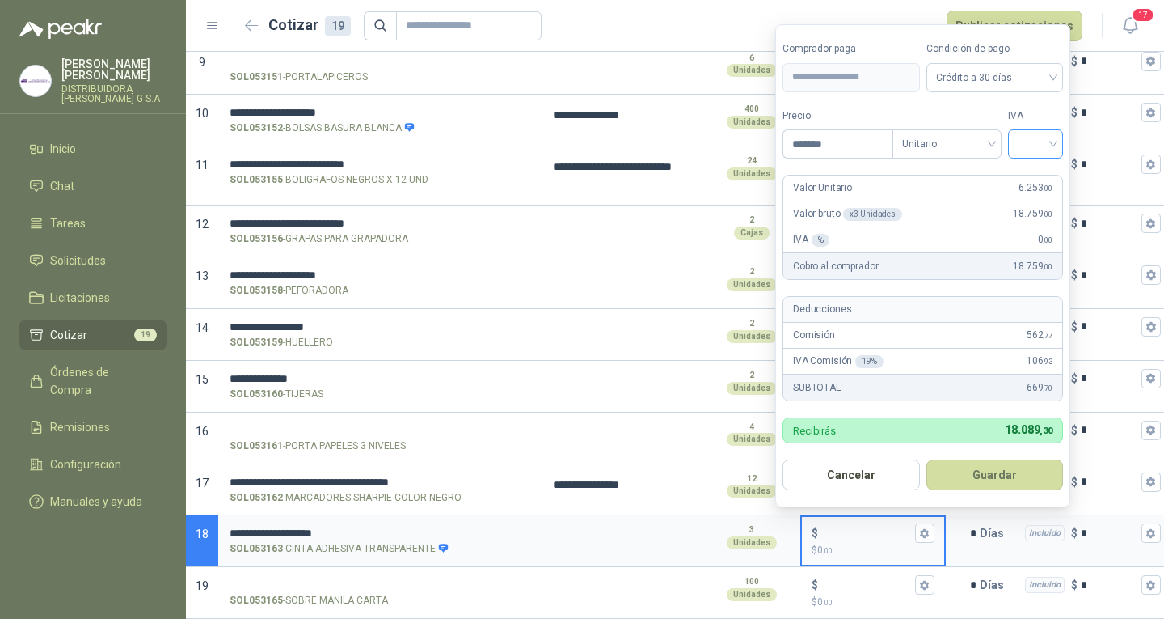
click at [1030, 139] on input "search" at bounding box center [1036, 142] width 36 height 24
click at [1028, 175] on div "19%" at bounding box center [1039, 177] width 30 height 18
click at [1045, 484] on button "Guardar" at bounding box center [997, 474] width 139 height 31
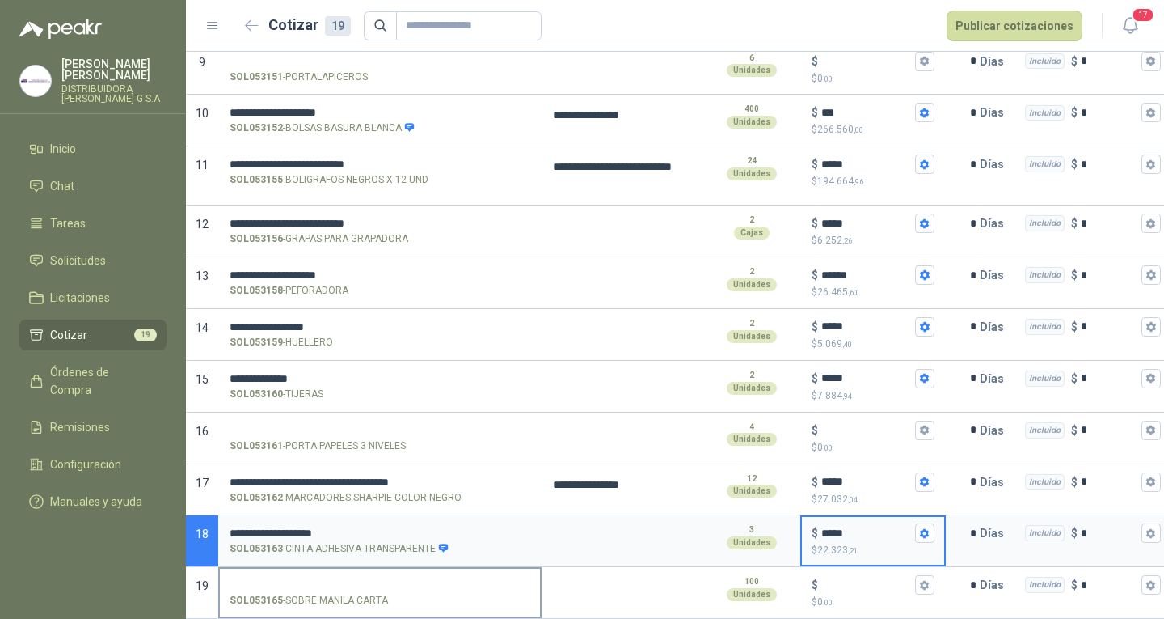
click at [372, 579] on label "SOL053165 - SOBRE MANILA CARTA" at bounding box center [380, 591] width 320 height 46
click at [372, 579] on input "SOL053165 - SOBRE MANILA CARTA" at bounding box center [380, 585] width 301 height 12
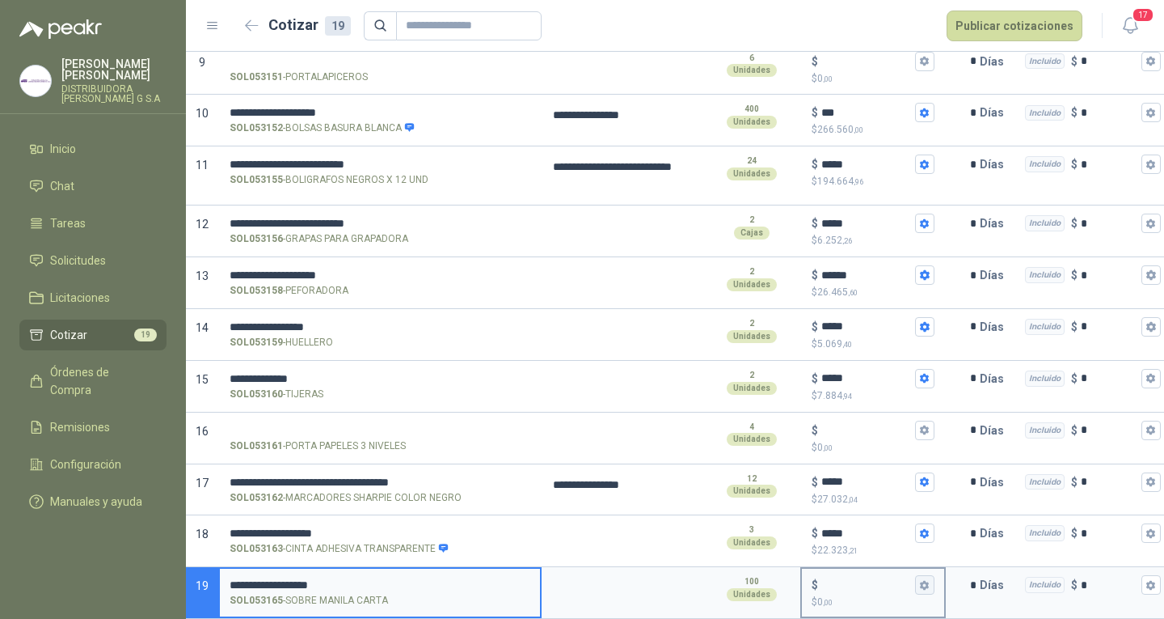
click at [923, 580] on icon "button" at bounding box center [924, 585] width 9 height 10
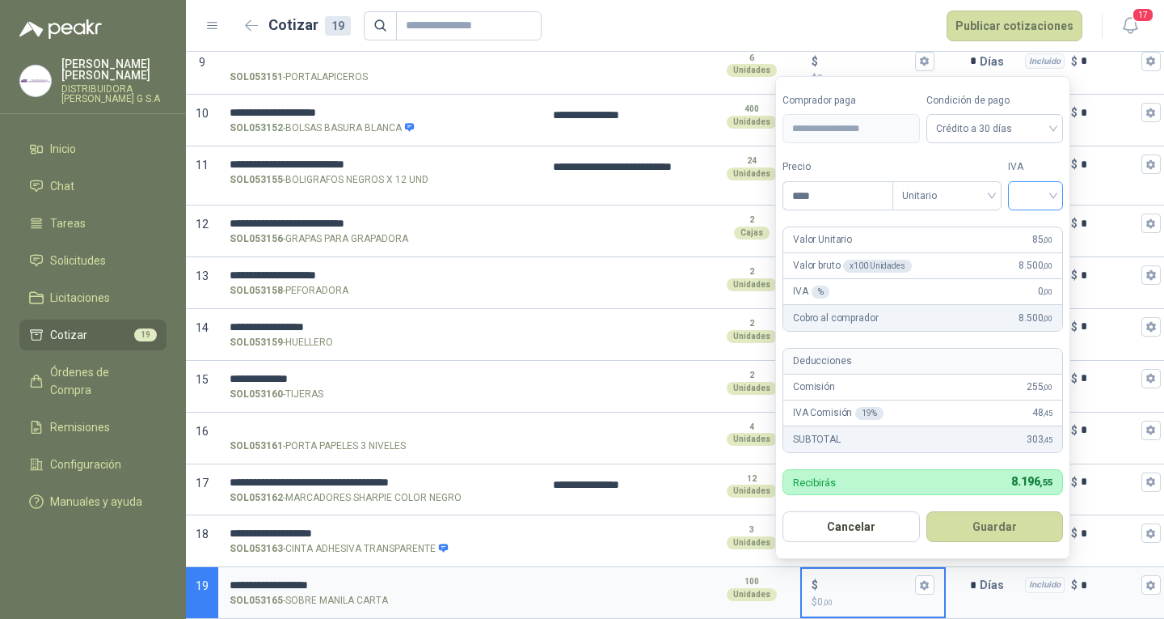
click at [1040, 203] on input "search" at bounding box center [1036, 194] width 36 height 24
click at [1045, 230] on div "19%" at bounding box center [1039, 229] width 30 height 18
click at [1021, 507] on form "**********" at bounding box center [924, 318] width 299 height 484
click at [1027, 525] on button "Guardar" at bounding box center [997, 526] width 139 height 31
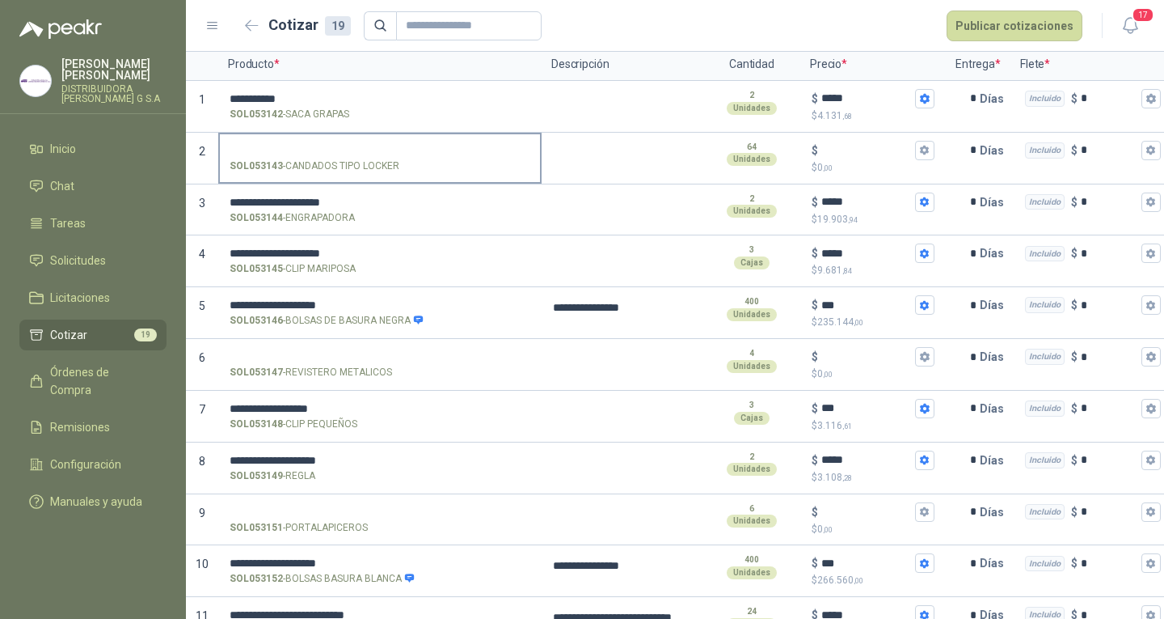
scroll to position [162, 0]
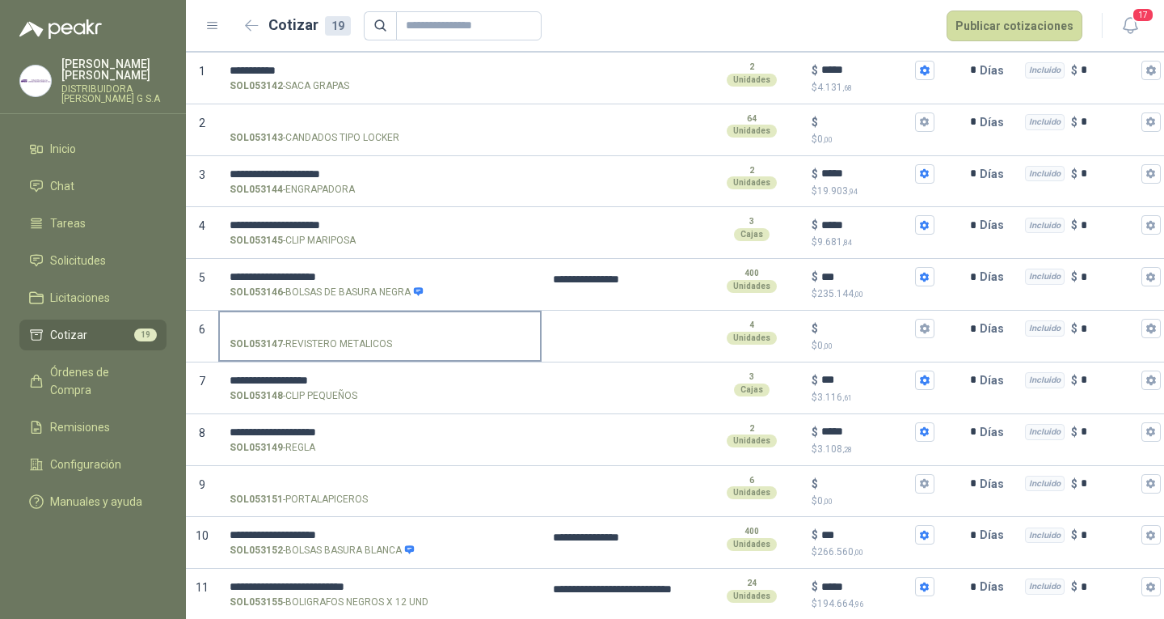
click at [408, 334] on input "SOL053147 - REVISTERO METALICOS" at bounding box center [380, 329] width 301 height 12
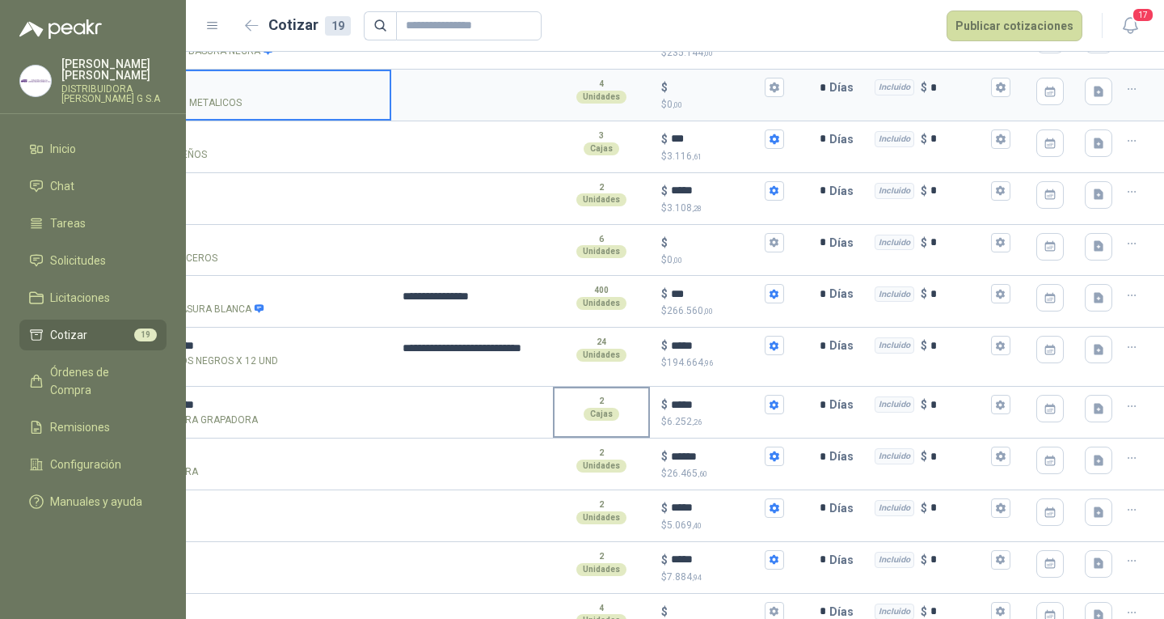
scroll to position [273, 0]
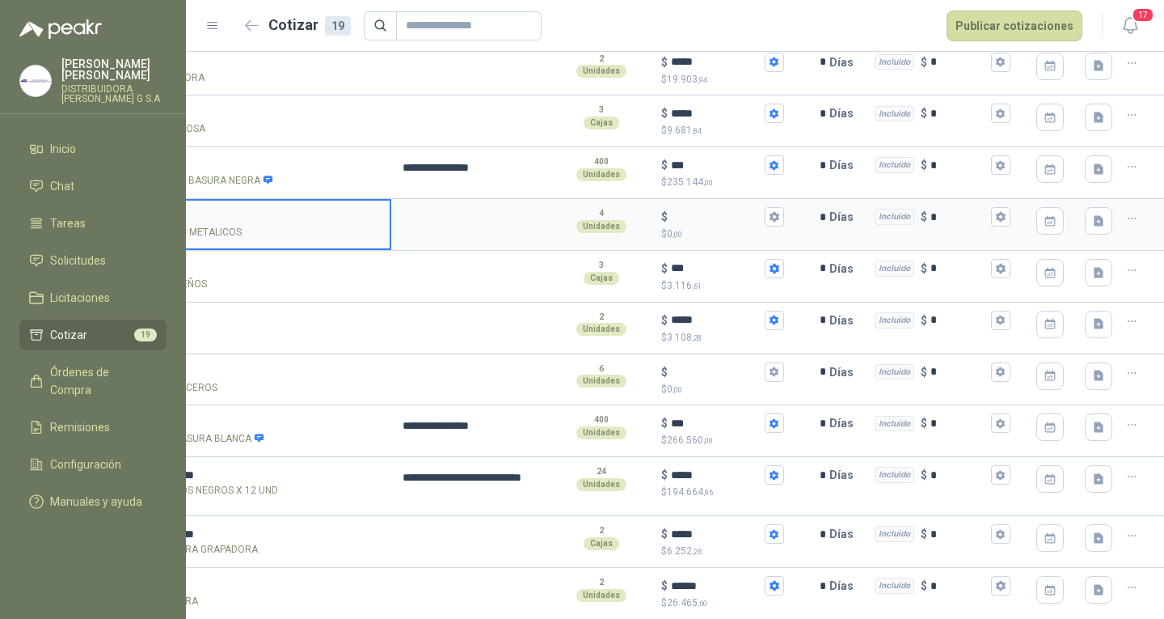
click at [1125, 225] on icon "button" at bounding box center [1132, 219] width 14 height 14
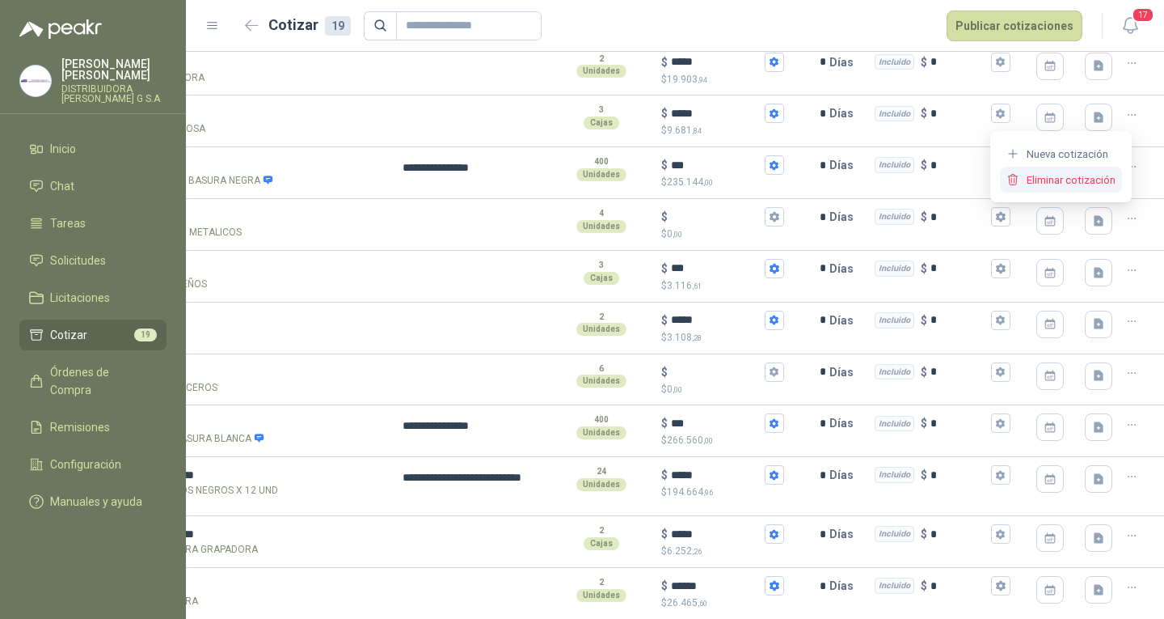
click at [1083, 187] on button "Eliminar cotización" at bounding box center [1061, 180] width 122 height 26
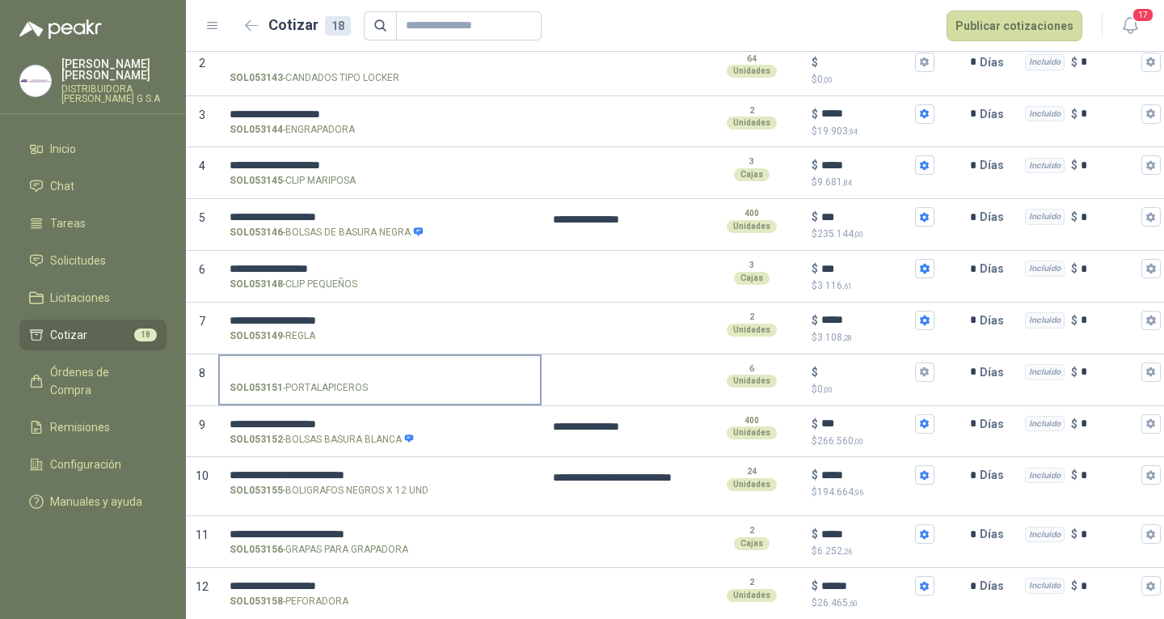
scroll to position [60, 0]
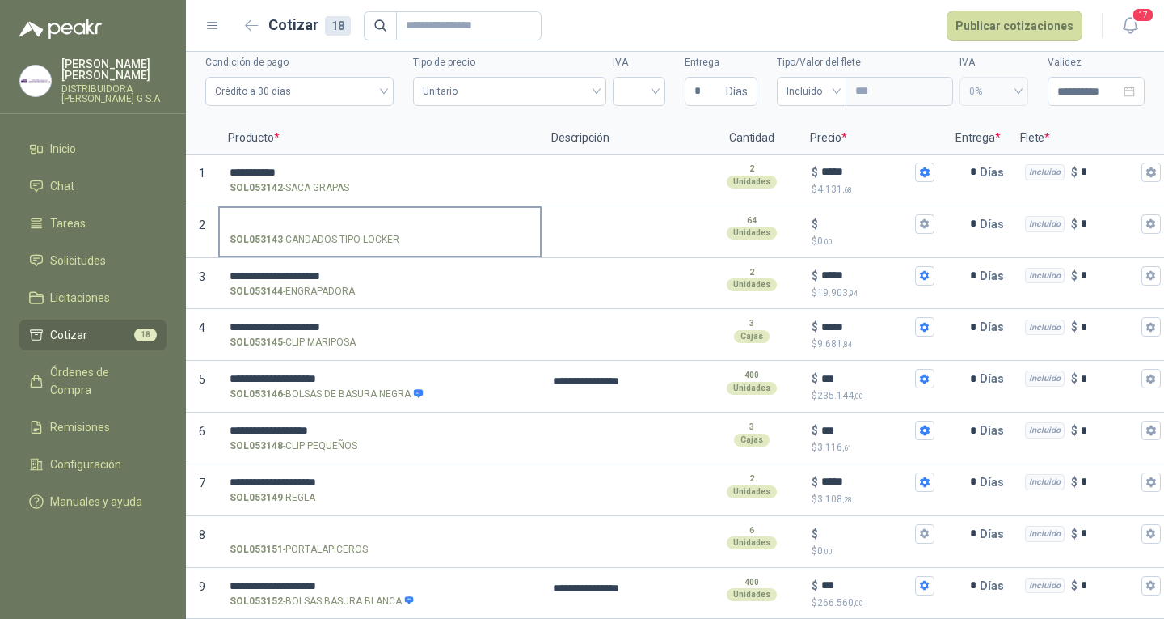
click at [389, 232] on p "SOL053143 - CANDADOS TIPO LOCKER" at bounding box center [315, 239] width 170 height 15
click at [389, 230] on input "SOL053143 - CANDADOS TIPO LOCKER" at bounding box center [380, 224] width 301 height 12
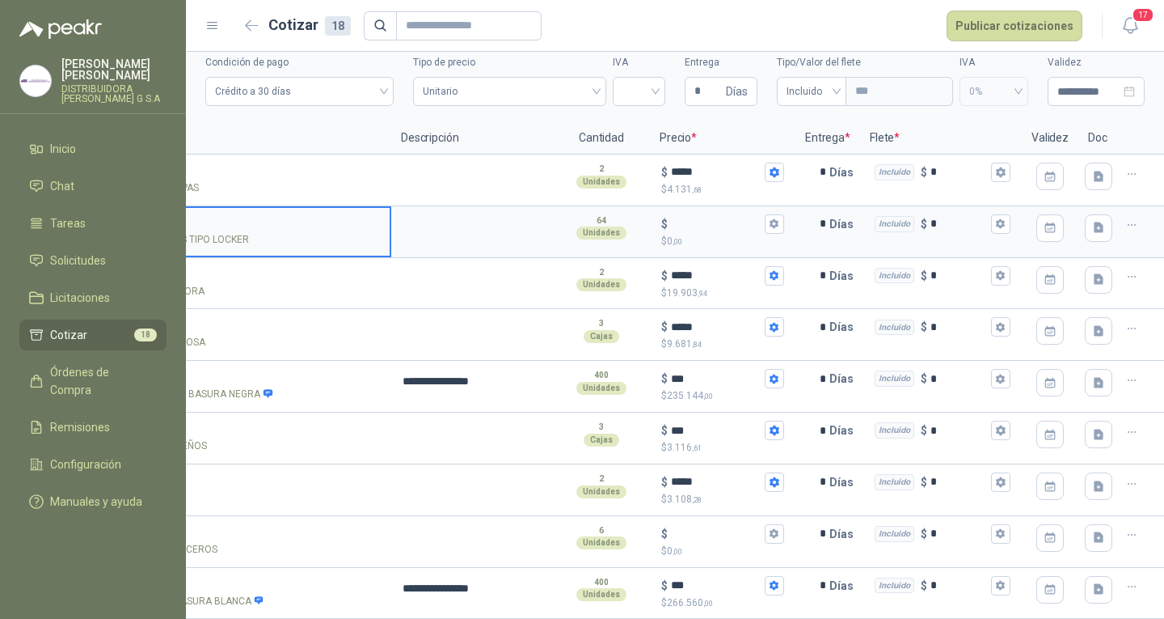
click at [1125, 226] on icon "button" at bounding box center [1132, 225] width 14 height 14
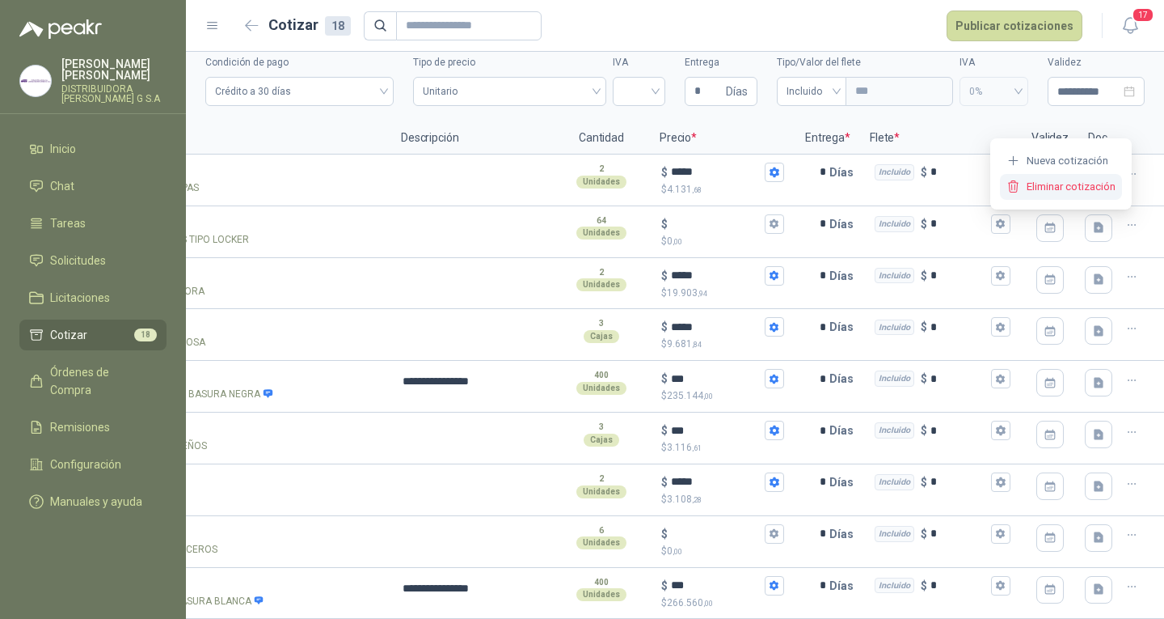
click at [1092, 188] on button "Eliminar cotización" at bounding box center [1061, 187] width 122 height 26
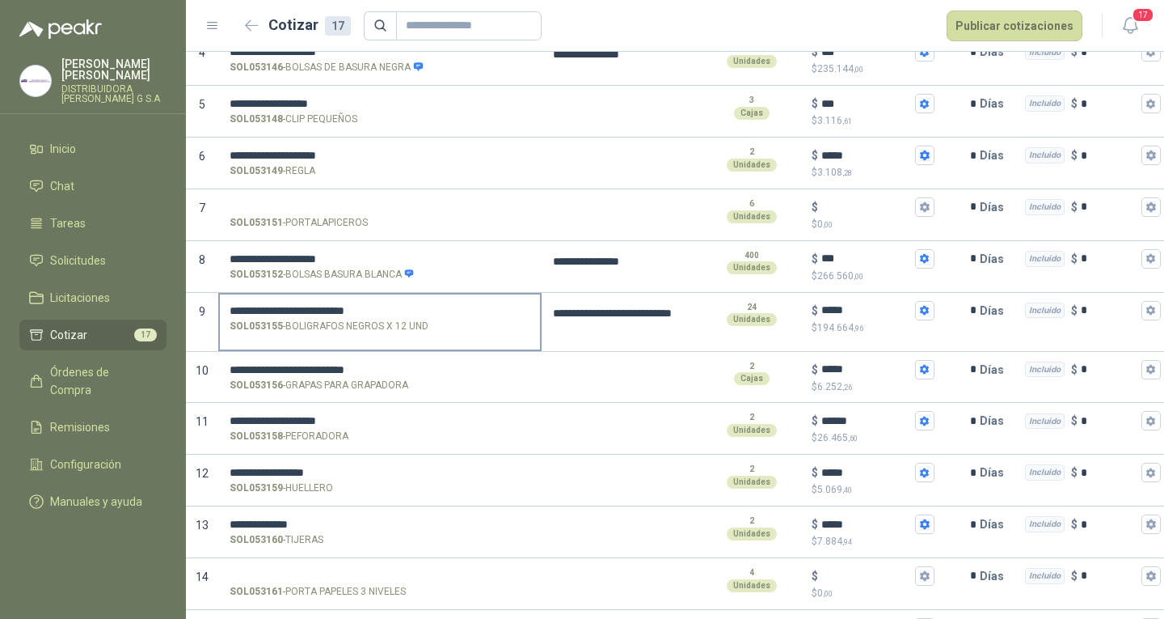
scroll to position [331, 0]
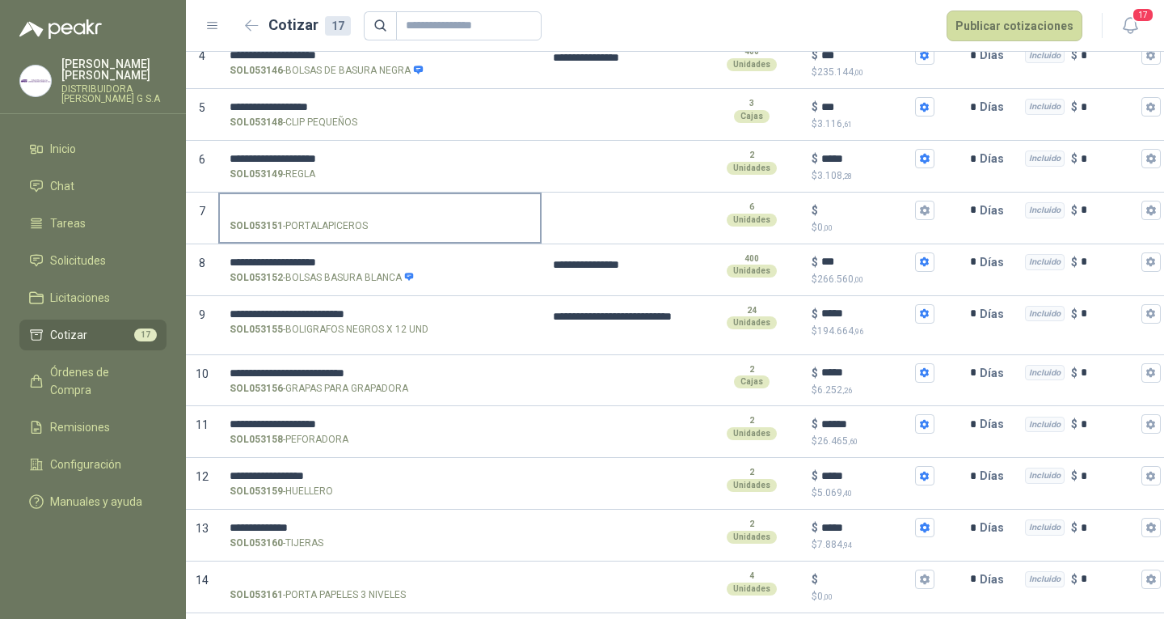
click at [386, 217] on label "SOL053151 - PORTALAPICEROS" at bounding box center [380, 217] width 320 height 46
click at [386, 217] on input "SOL053151 - PORTALAPICEROS" at bounding box center [380, 211] width 301 height 12
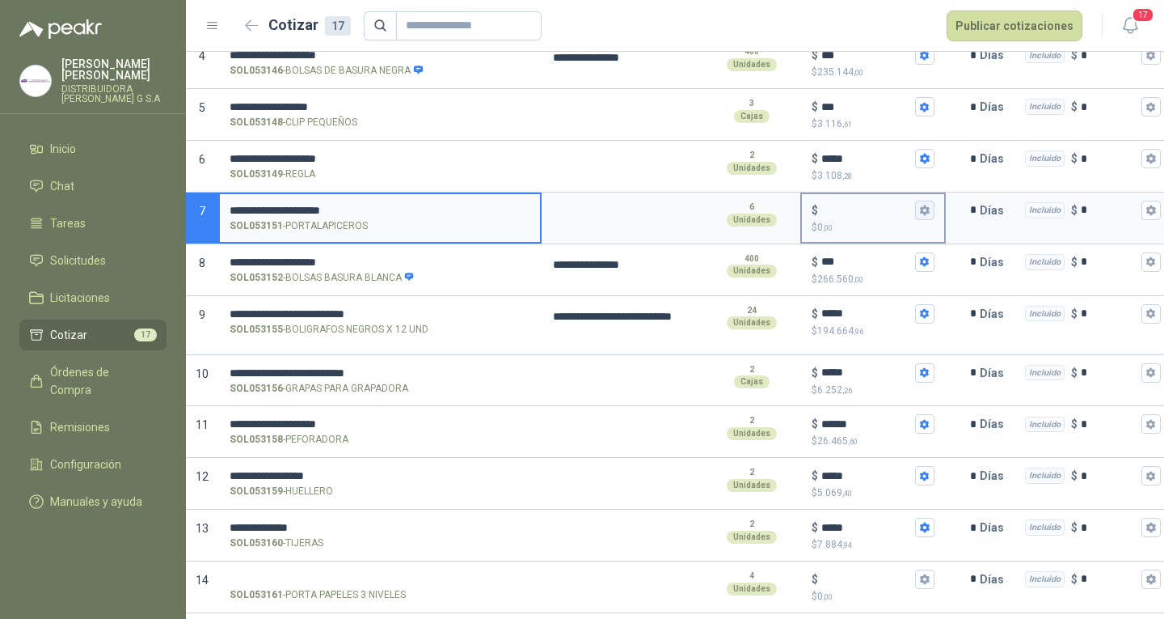
click at [919, 214] on icon "button" at bounding box center [924, 210] width 11 height 11
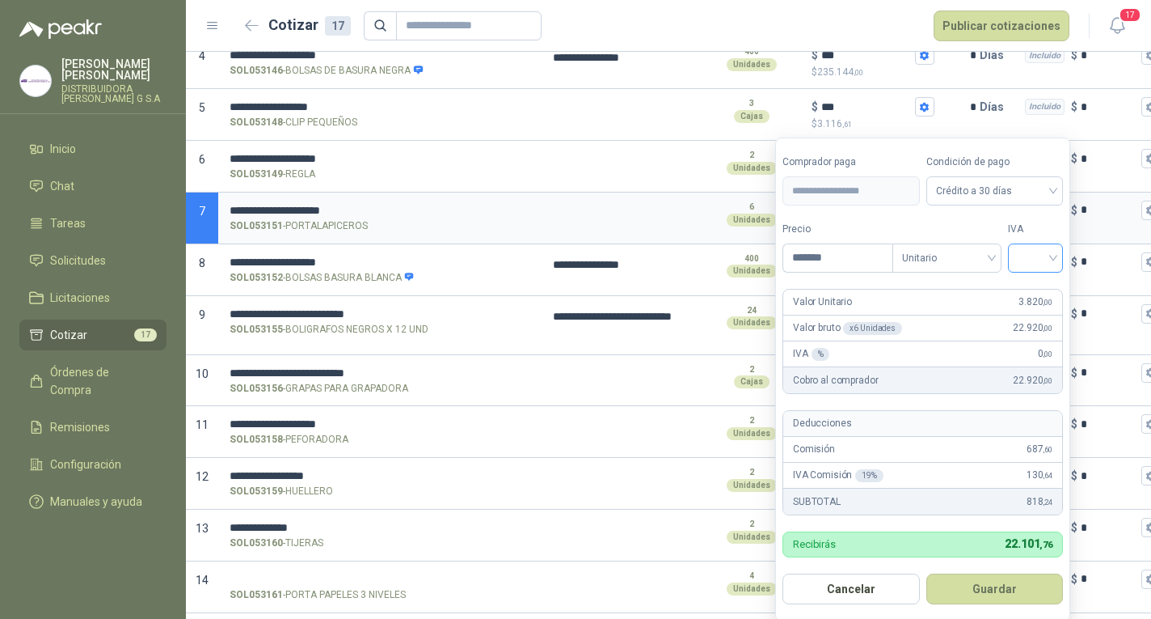
click at [1024, 252] on input "search" at bounding box center [1036, 256] width 36 height 24
click at [1030, 289] on div "19%" at bounding box center [1039, 292] width 30 height 18
click at [1012, 583] on button "Guardar" at bounding box center [997, 588] width 139 height 31
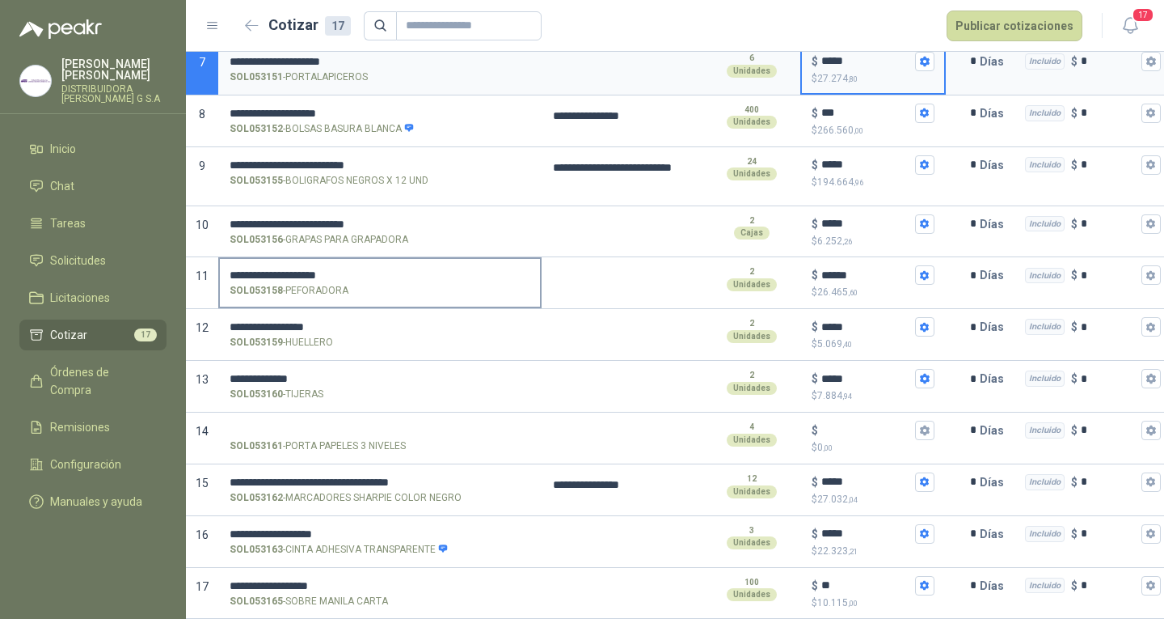
scroll to position [493, 0]
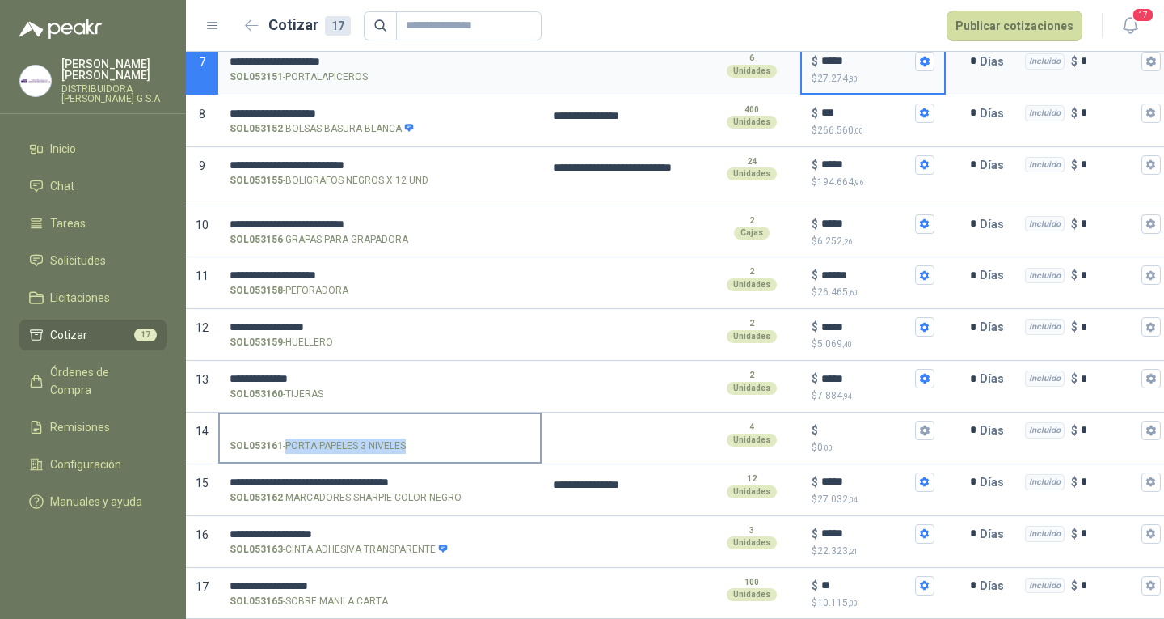
drag, startPoint x: 286, startPoint y: 429, endPoint x: 405, endPoint y: 429, distance: 118.9
click at [405, 438] on p "SOL053161 - PORTA PAPELES 3 NIVELES" at bounding box center [318, 445] width 176 height 15
copy p "PORTA PAPELES 3 NIVELES"
click at [412, 414] on label "SOL053161 - PORTA PAPELES 3 NIVELES" at bounding box center [380, 437] width 320 height 46
click at [412, 424] on input "SOL053161 - PORTA PAPELES 3 NIVELES" at bounding box center [380, 430] width 301 height 12
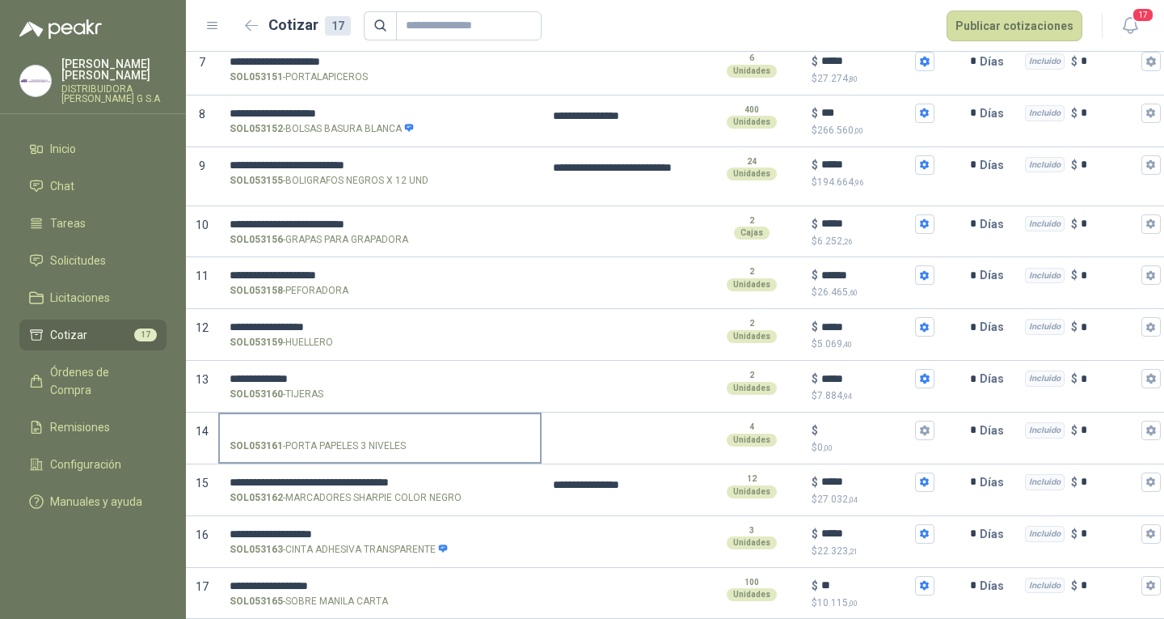
click at [391, 424] on label "SOL053161 - PORTA PAPELES 3 NIVELES" at bounding box center [380, 437] width 320 height 46
click at [391, 424] on input "SOL053161 - PORTA PAPELES 3 NIVELES" at bounding box center [380, 430] width 301 height 12
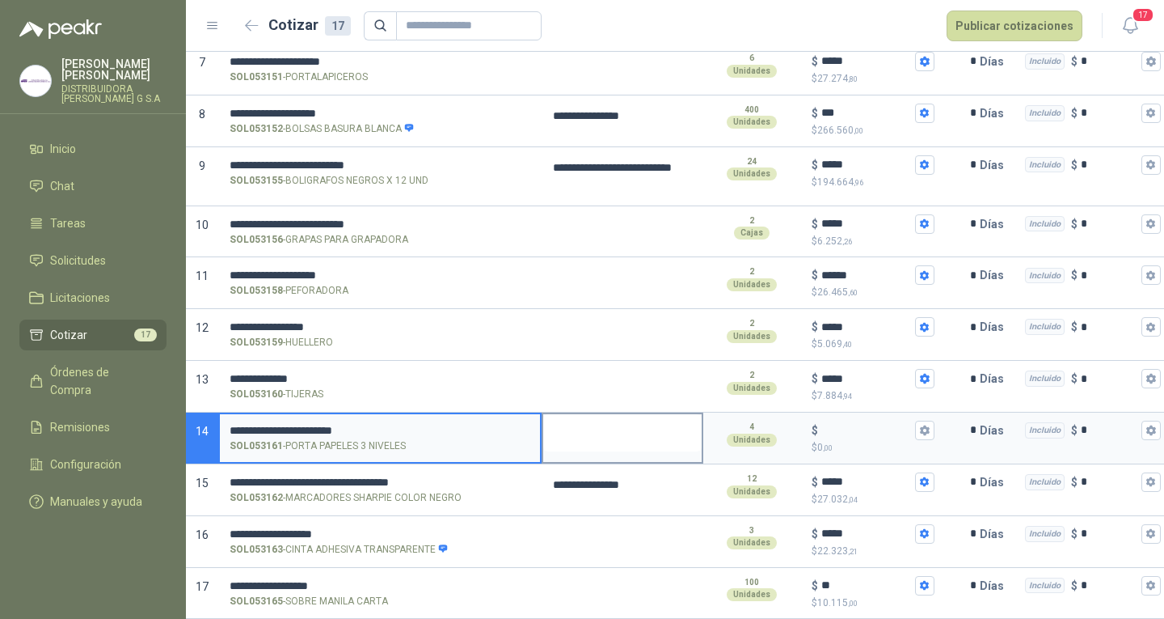
click at [564, 426] on textarea at bounding box center [622, 432] width 158 height 37
